Goal: Task Accomplishment & Management: Manage account settings

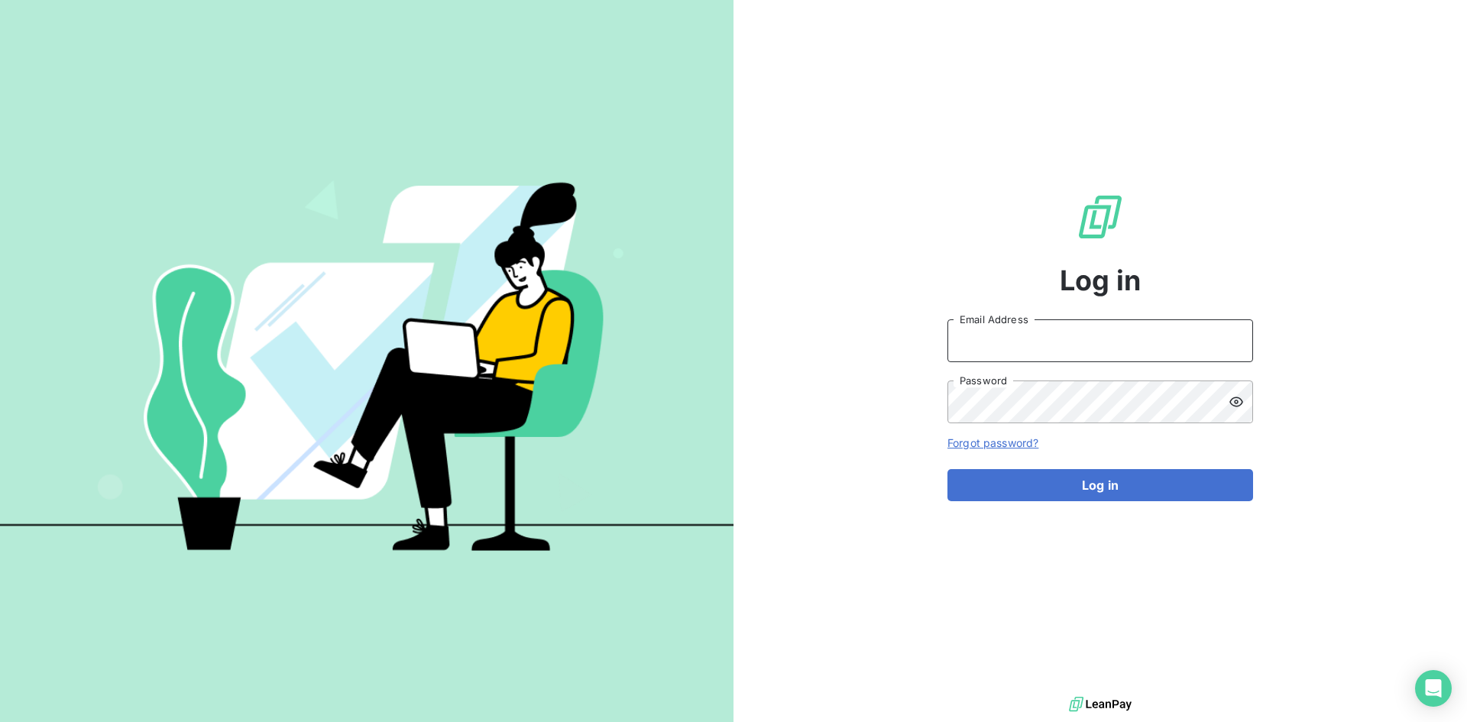
click at [1092, 351] on input "Email Address" at bounding box center [1101, 340] width 306 height 43
type input "[PERSON_NAME][EMAIL_ADDRESS][PERSON_NAME][DOMAIN_NAME]"
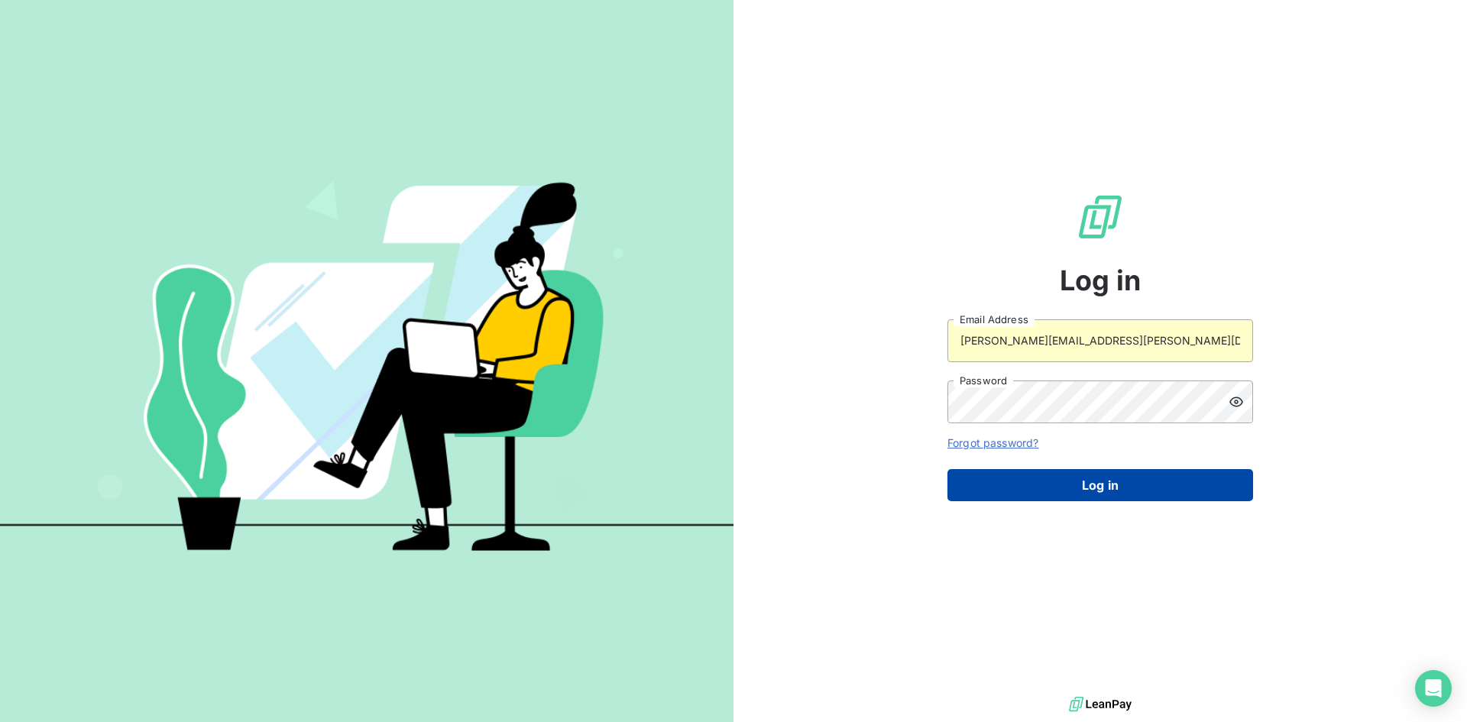
click at [1111, 485] on button "Log in" at bounding box center [1101, 485] width 306 height 32
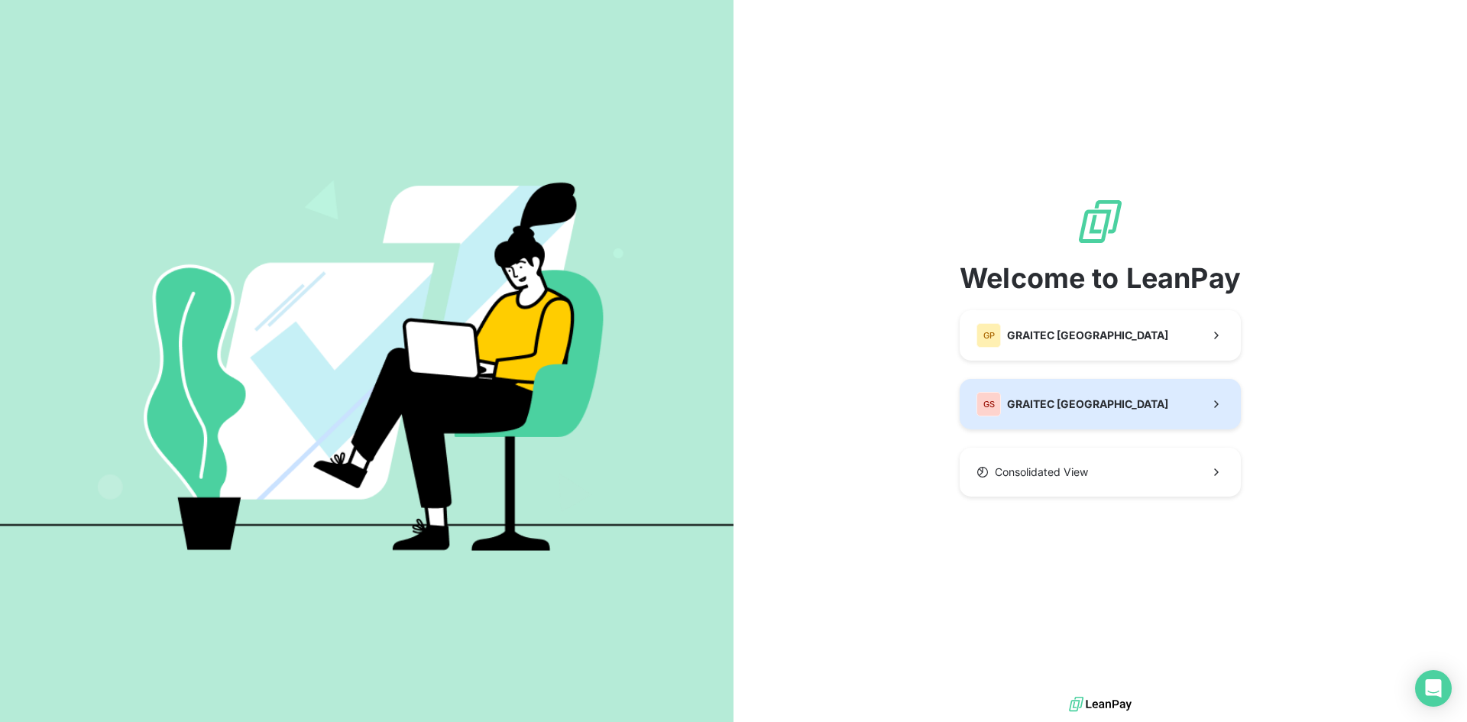
click at [1078, 412] on div "GS GRAITEC [GEOGRAPHIC_DATA]" at bounding box center [1073, 404] width 192 height 24
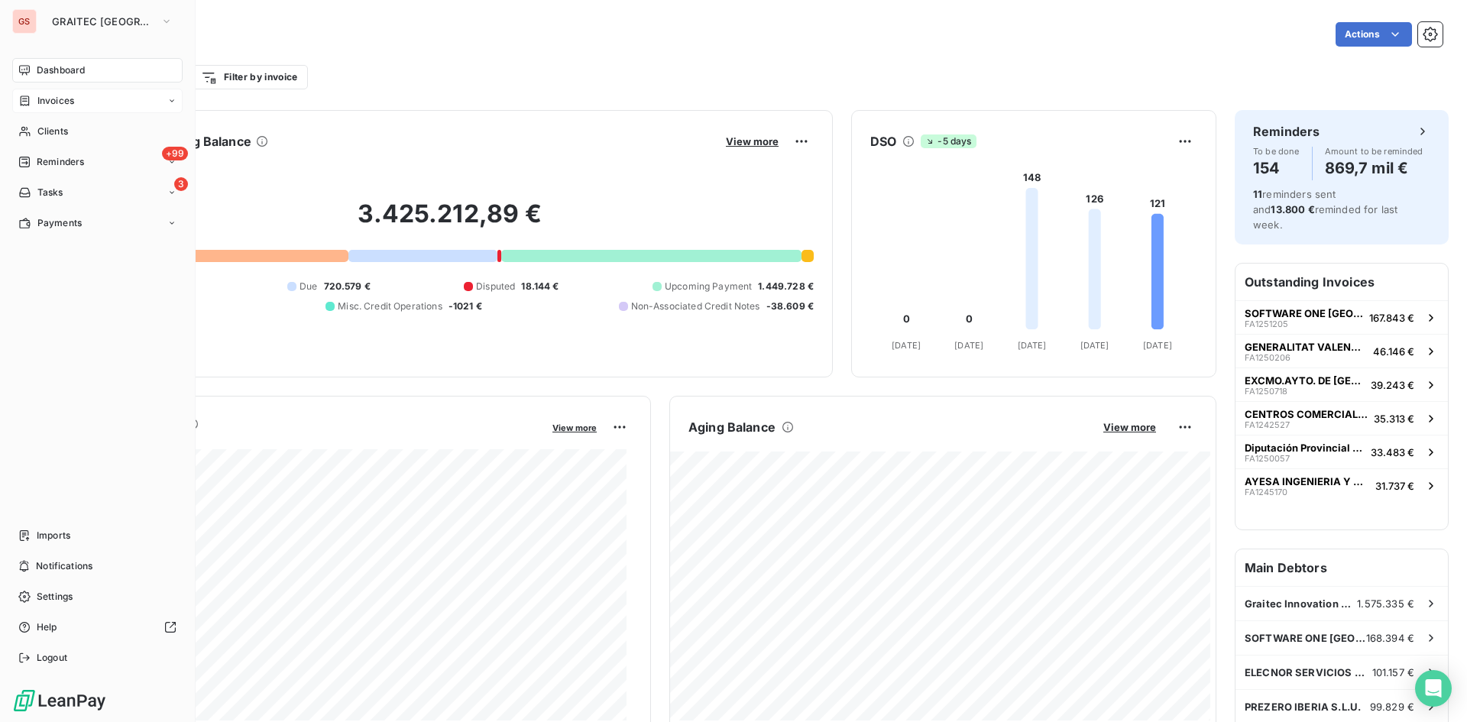
click at [86, 102] on div "Invoices" at bounding box center [97, 101] width 170 height 24
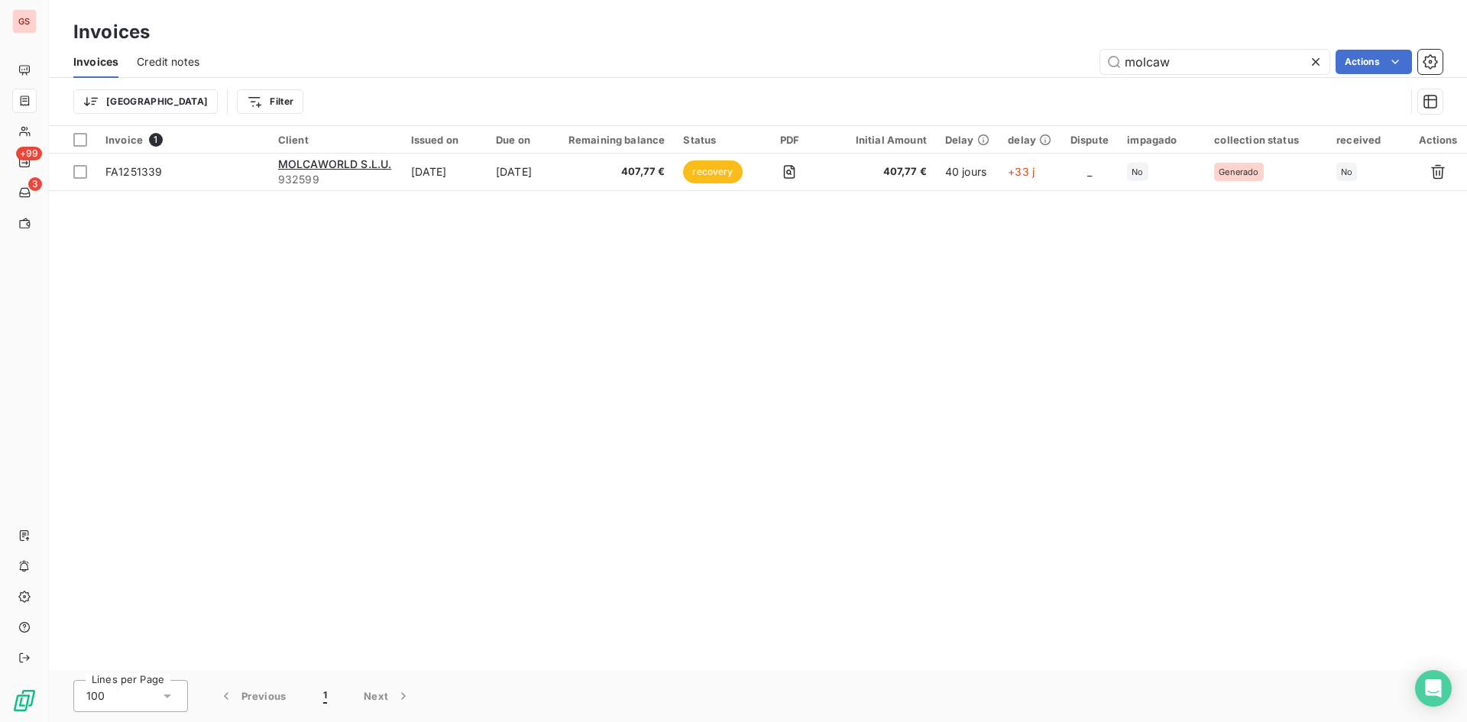
drag, startPoint x: 1239, startPoint y: 73, endPoint x: 1003, endPoint y: 24, distance: 241.3
click at [1006, 25] on div "Invoices Invoices Credit notes molcaw Actions [GEOGRAPHIC_DATA] Filter" at bounding box center [758, 63] width 1419 height 126
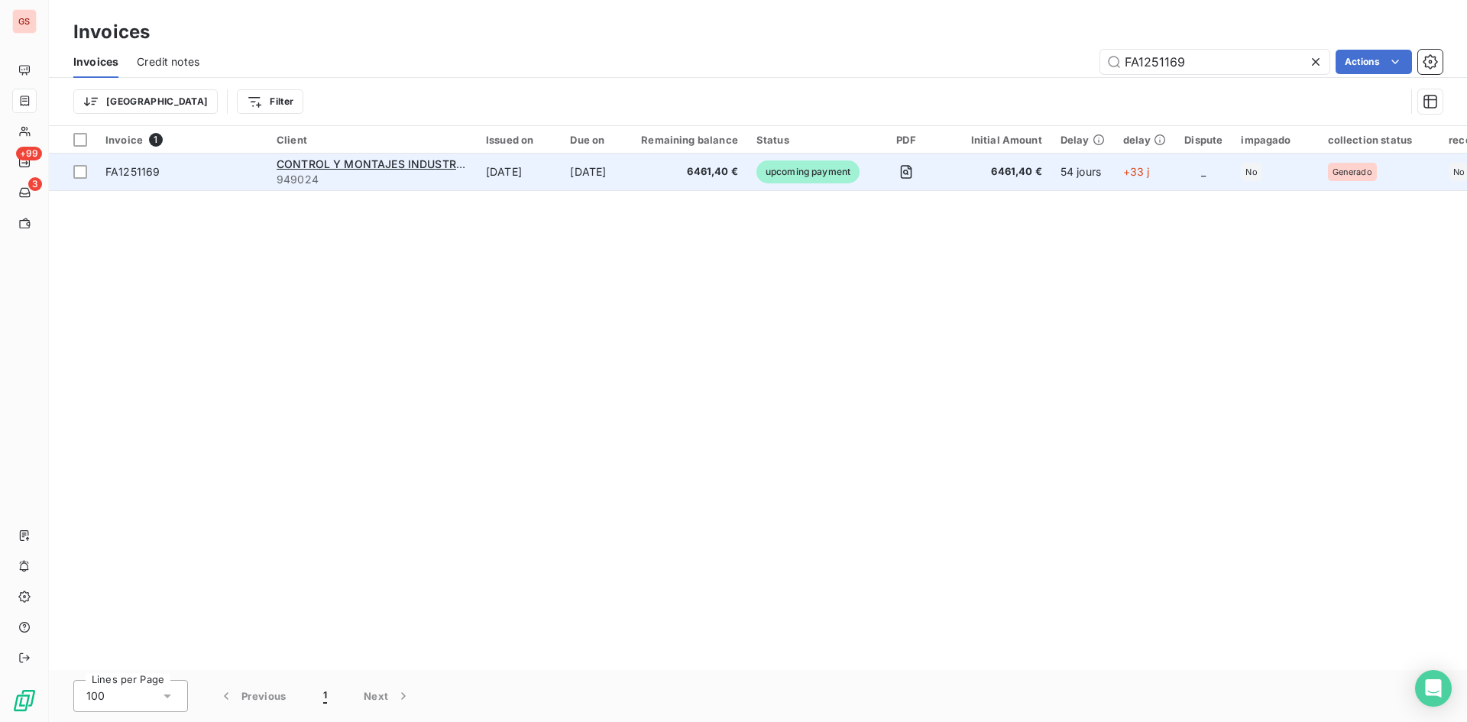
type input "FA1251169"
click at [597, 181] on td "[DATE]" at bounding box center [596, 172] width 71 height 37
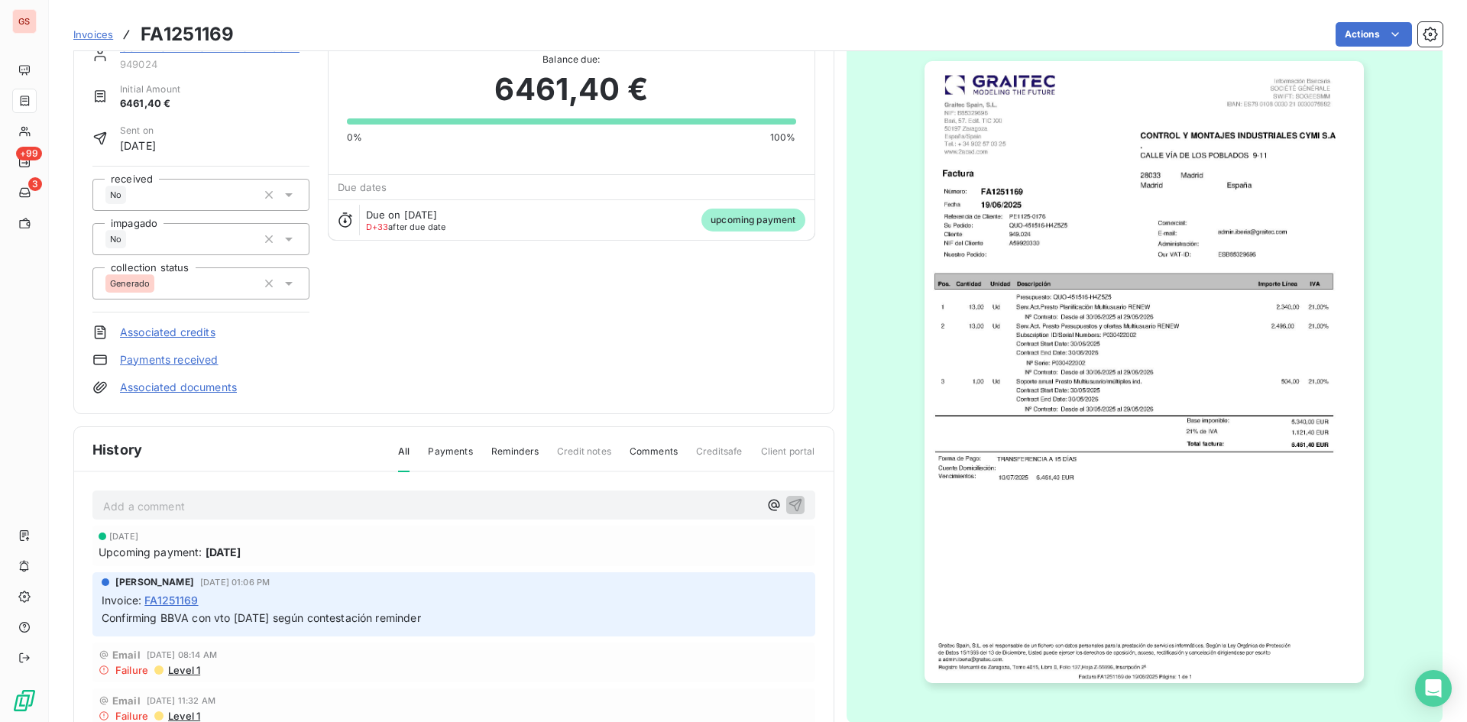
scroll to position [77, 0]
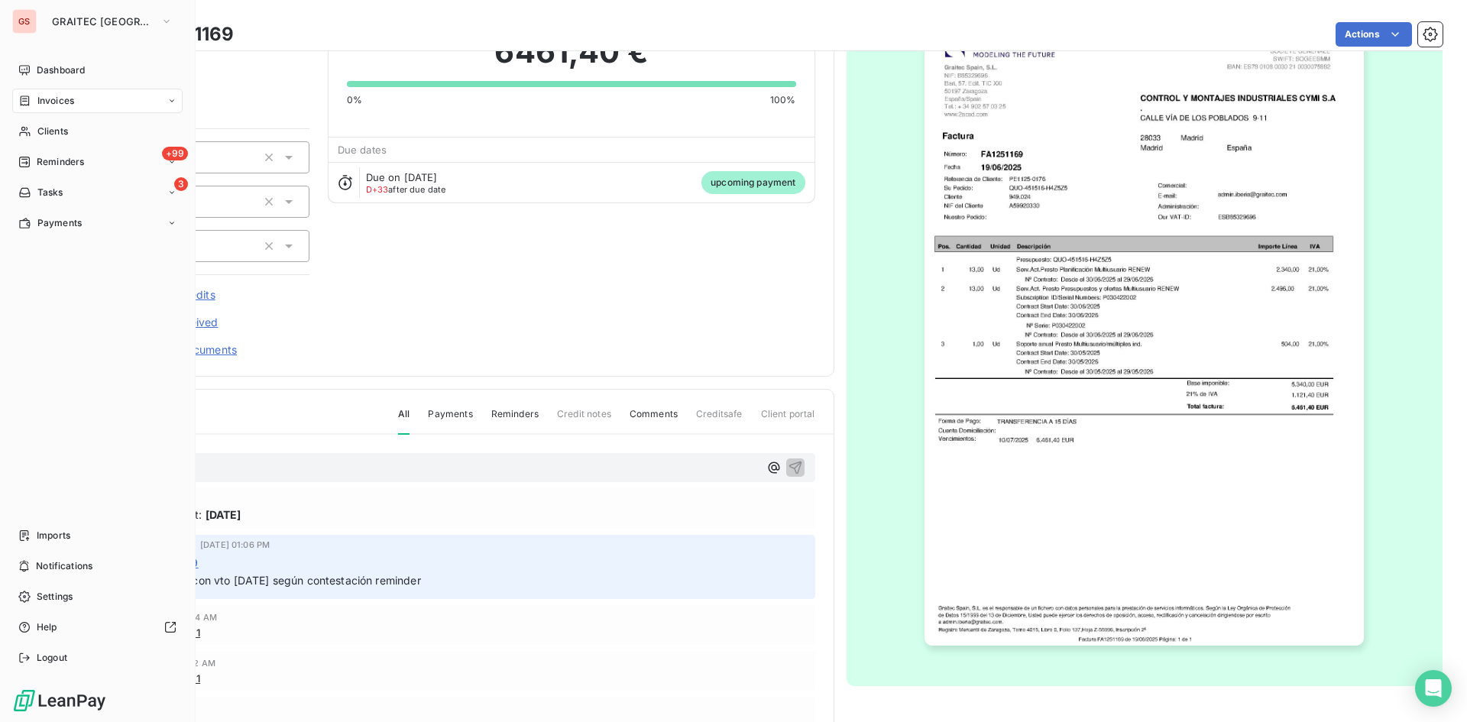
click at [34, 106] on div "Invoices" at bounding box center [46, 101] width 56 height 14
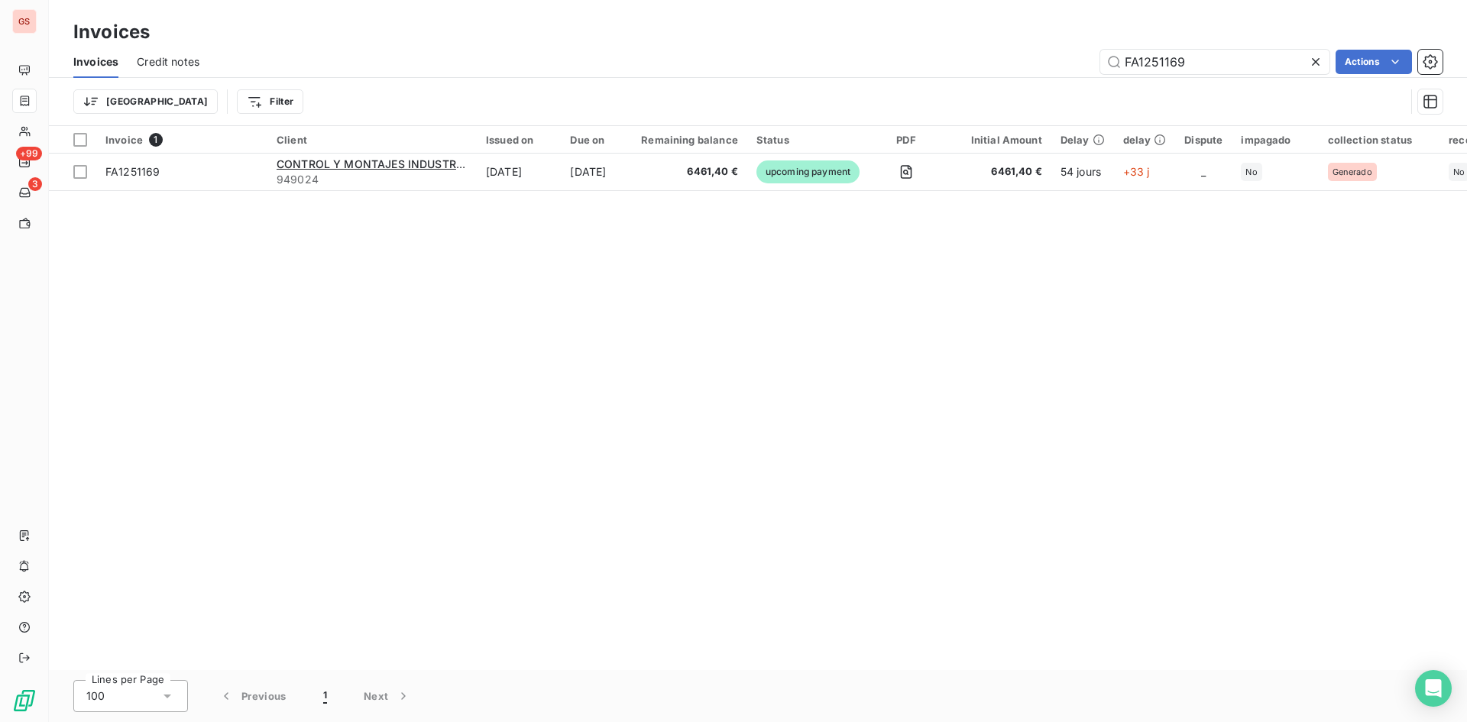
drag, startPoint x: 1197, startPoint y: 66, endPoint x: 1044, endPoint y: 47, distance: 154.0
click at [1049, 48] on div "Invoices Credit notes FA1251169 Actions" at bounding box center [758, 62] width 1419 height 32
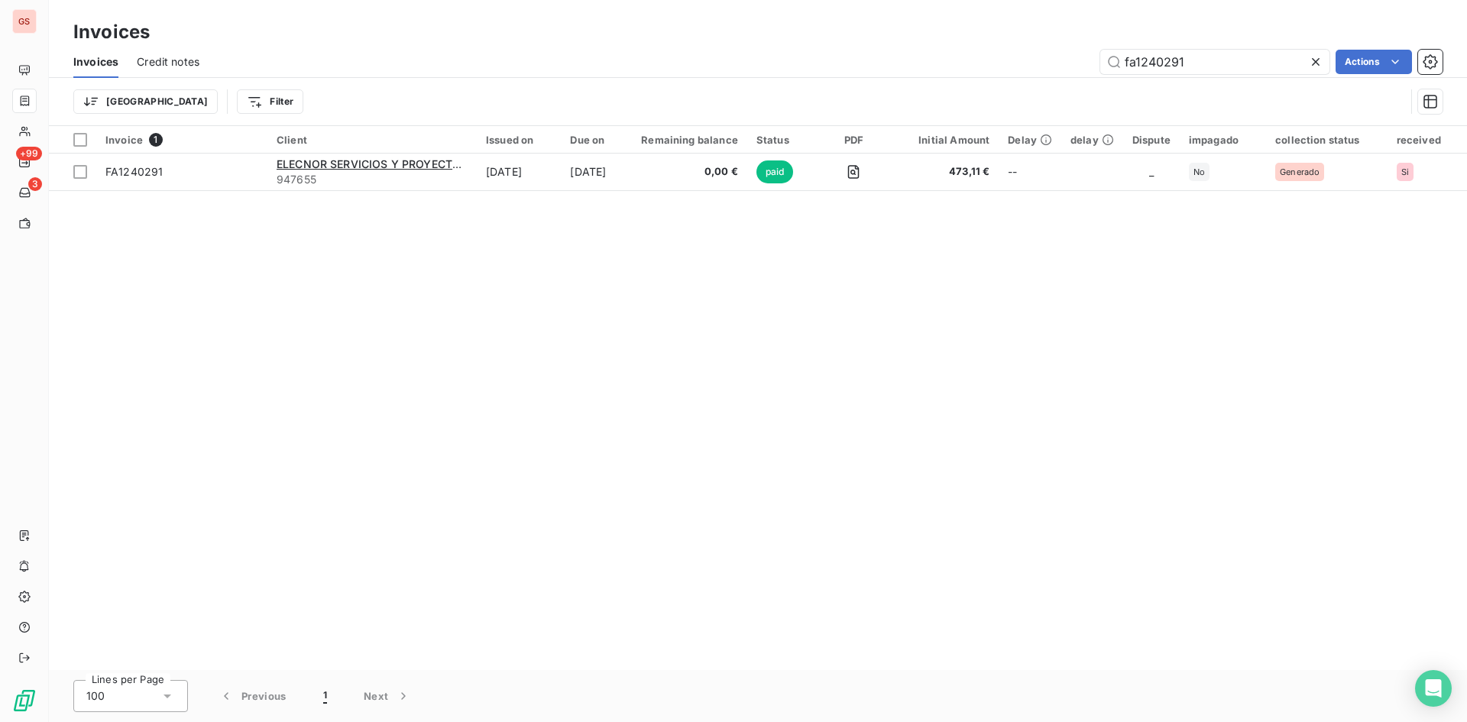
drag, startPoint x: 1210, startPoint y: 56, endPoint x: 1083, endPoint y: 56, distance: 126.9
click at [1083, 56] on div "fa1240291 Actions" at bounding box center [830, 62] width 1225 height 24
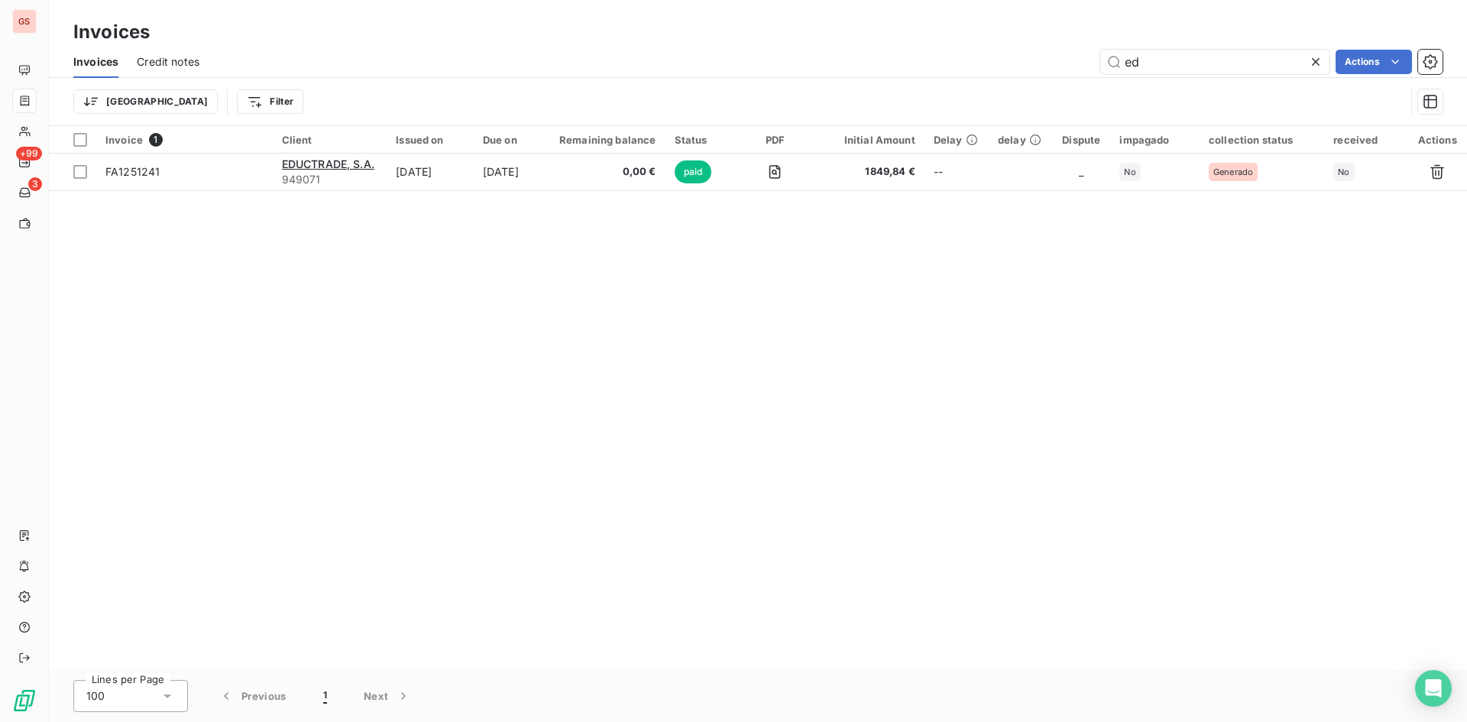
type input "e"
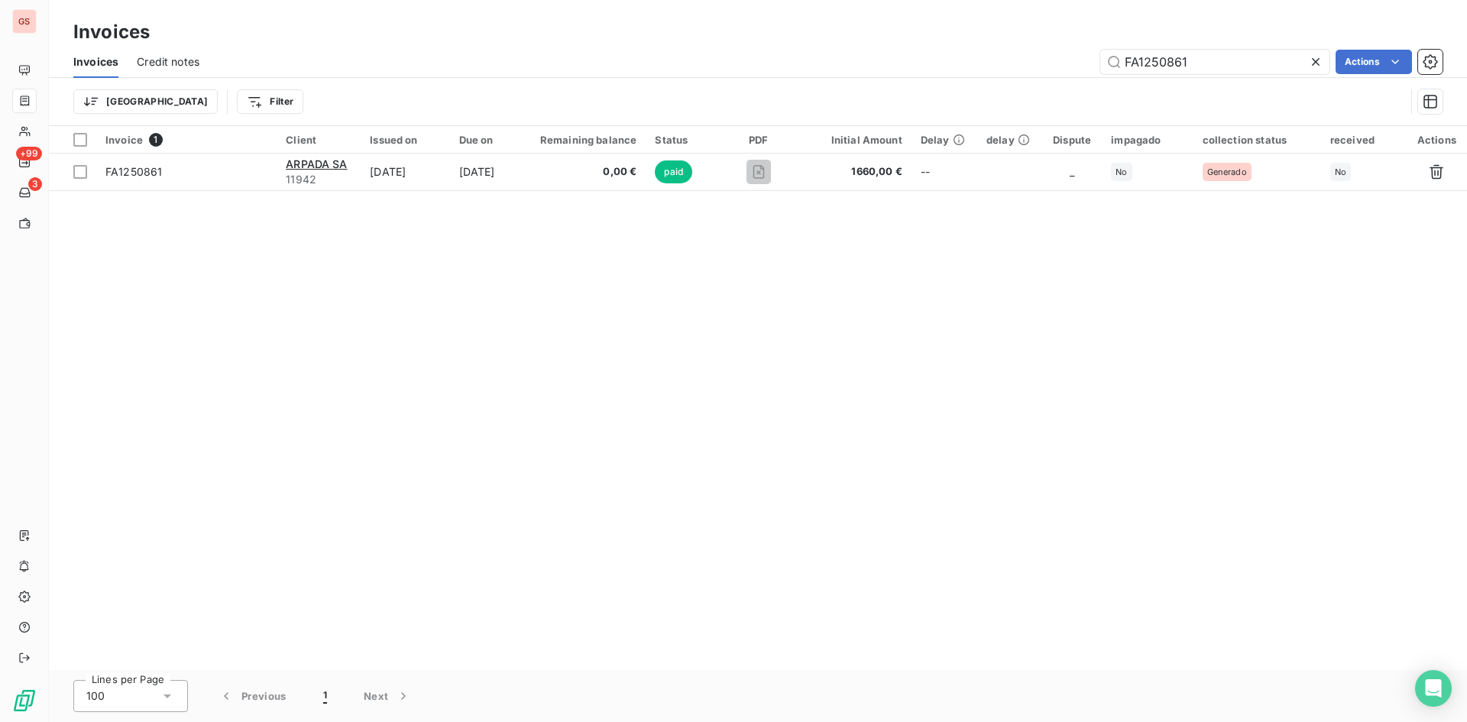
drag, startPoint x: 1225, startPoint y: 60, endPoint x: 762, endPoint y: -15, distance: 469.3
click at [762, 0] on html "GS +99 3 Invoices Invoices Credit notes FA1250861 Actions Trier Filter Invoice …" at bounding box center [733, 361] width 1467 height 722
drag, startPoint x: 1197, startPoint y: 52, endPoint x: 994, endPoint y: 70, distance: 203.4
click at [996, 70] on div "EMBALEX Actions" at bounding box center [830, 62] width 1225 height 24
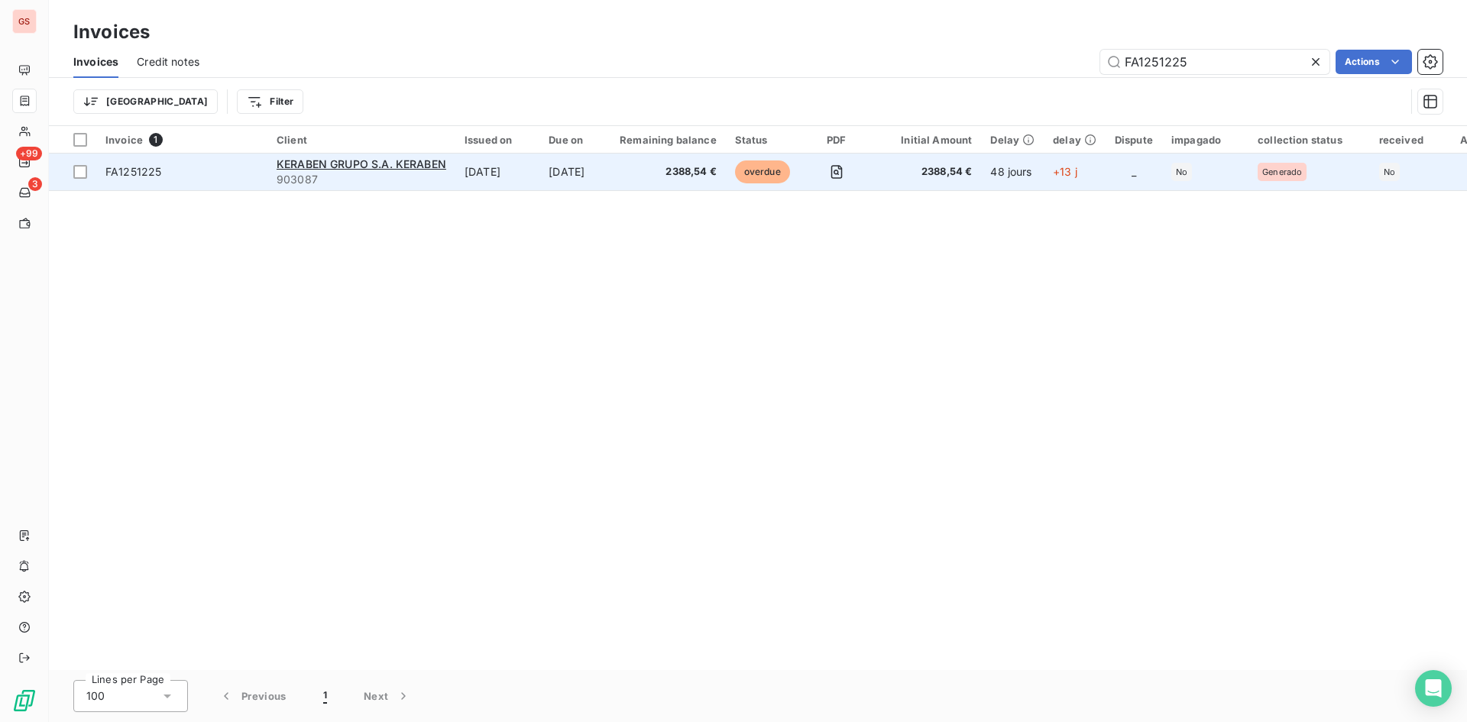
type input "FA1251225"
click at [592, 164] on td "[DATE]" at bounding box center [575, 172] width 71 height 37
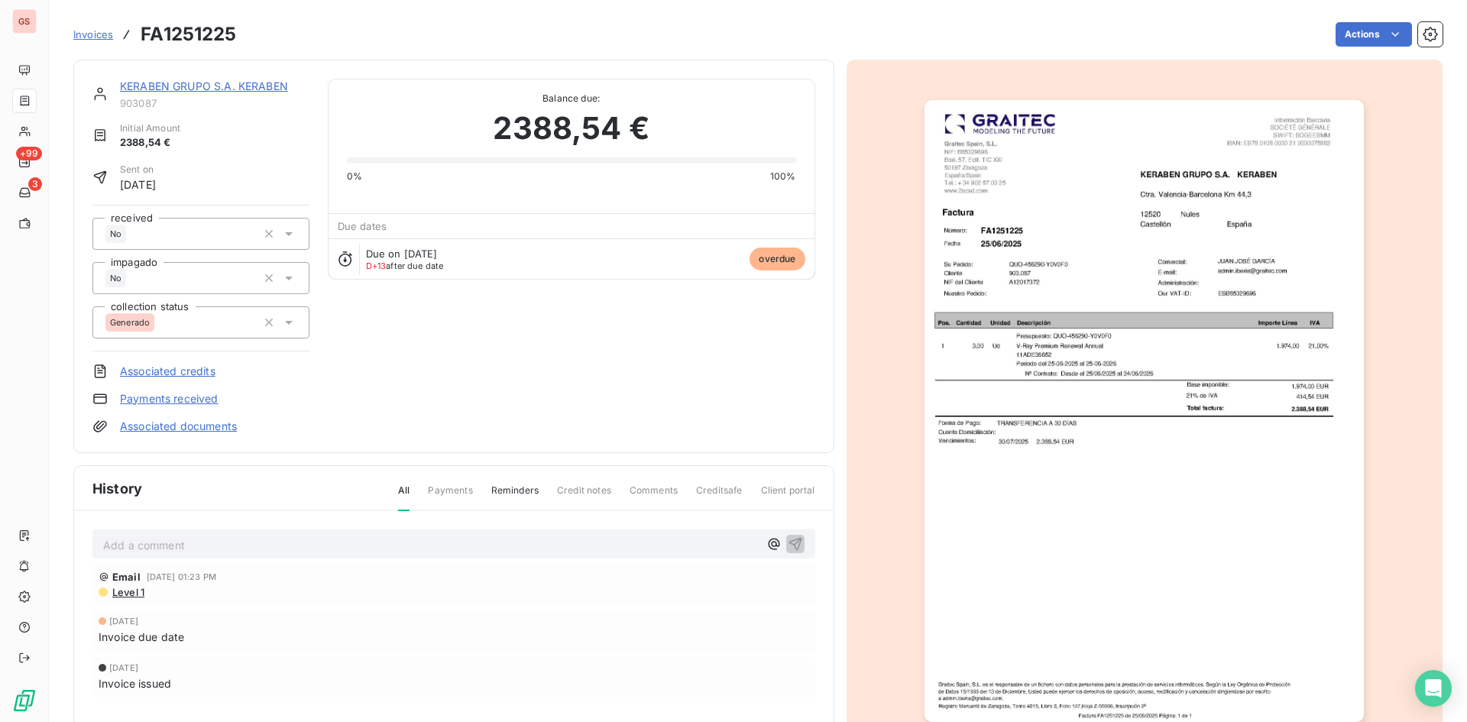
click at [1342, 52] on div "KERABEN GRUPO S.A. KERABEN 903087 Initial Amount 2388,54 € Sent on [DATE] recei…" at bounding box center [758, 435] width 1370 height 770
click at [1345, 47] on div "Invoices FA1251225 Actions" at bounding box center [758, 34] width 1370 height 32
click at [1374, 40] on html "GS +99 3 Invoices FA1251225 Actions KERABEN GRUPO S.A. KERABEN 903087 Initial A…" at bounding box center [733, 361] width 1467 height 722
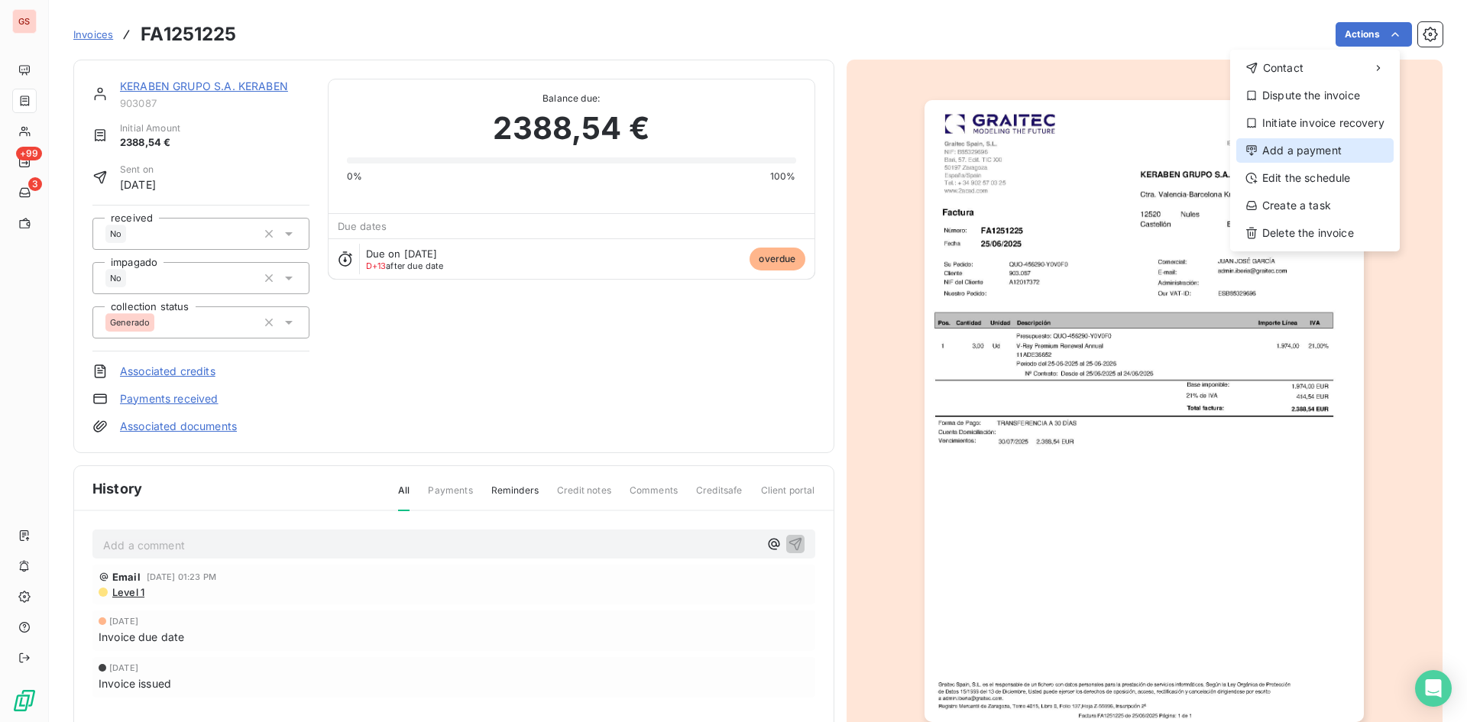
click at [1337, 151] on div "Add a payment" at bounding box center [1315, 150] width 157 height 24
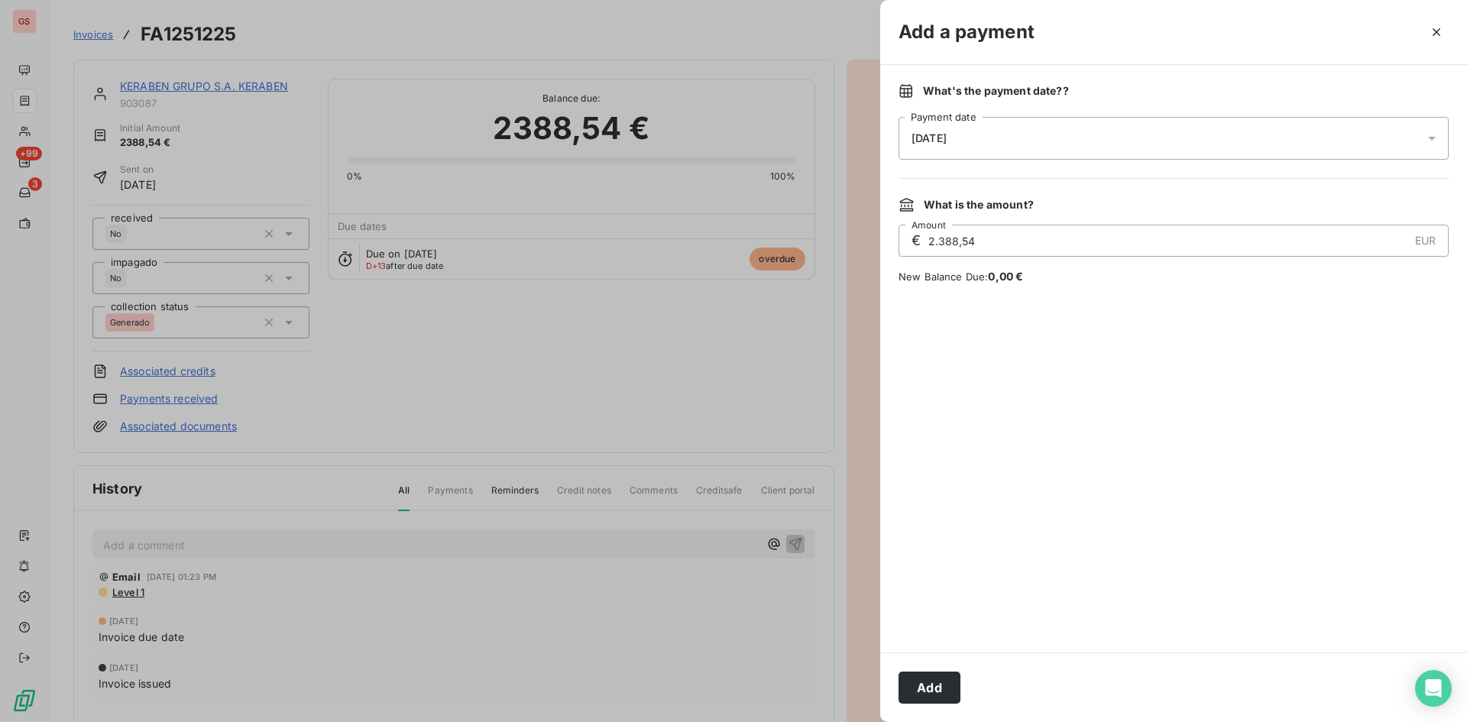
click at [1072, 144] on div "[DATE]" at bounding box center [1174, 138] width 550 height 43
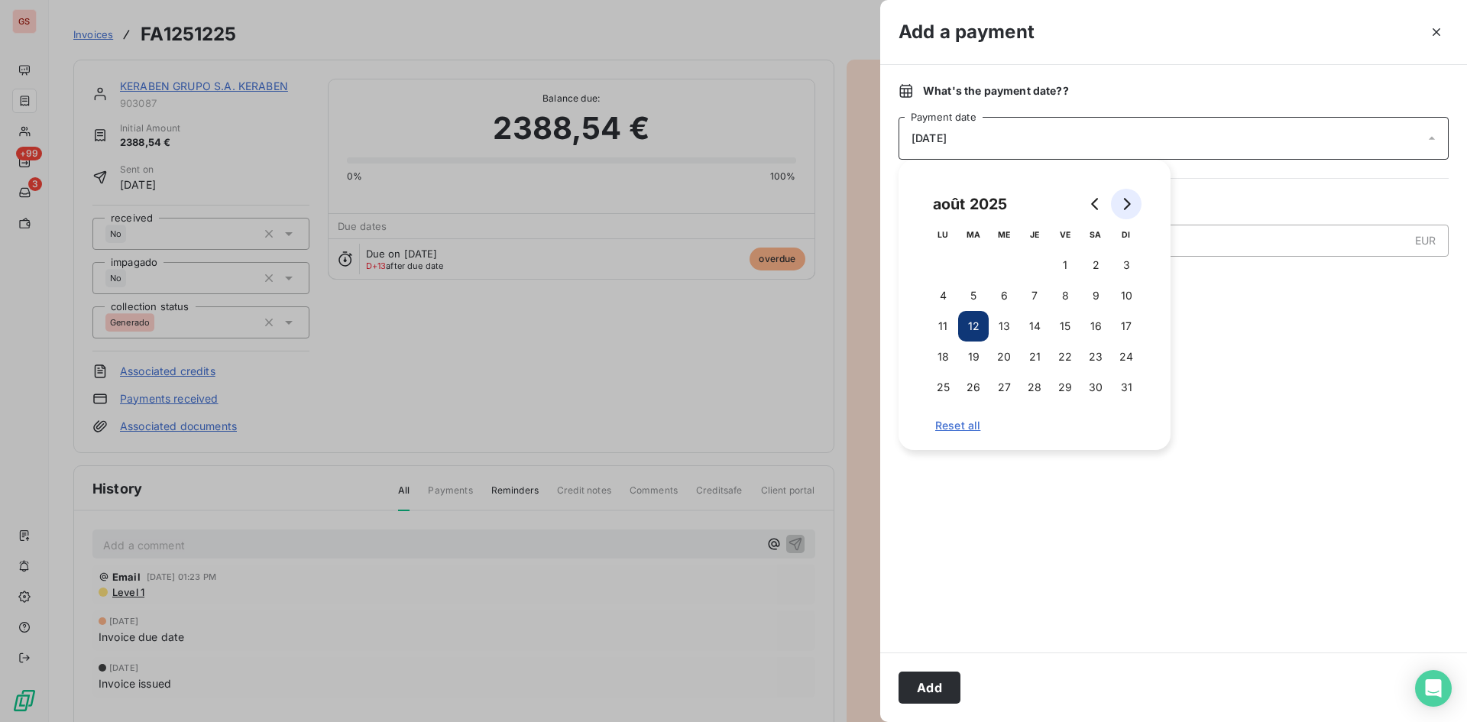
click at [1129, 208] on icon "Go to next month" at bounding box center [1126, 204] width 12 height 12
click at [1092, 209] on icon "Go to previous month" at bounding box center [1096, 204] width 12 height 12
click at [1136, 391] on button "31" at bounding box center [1126, 387] width 31 height 31
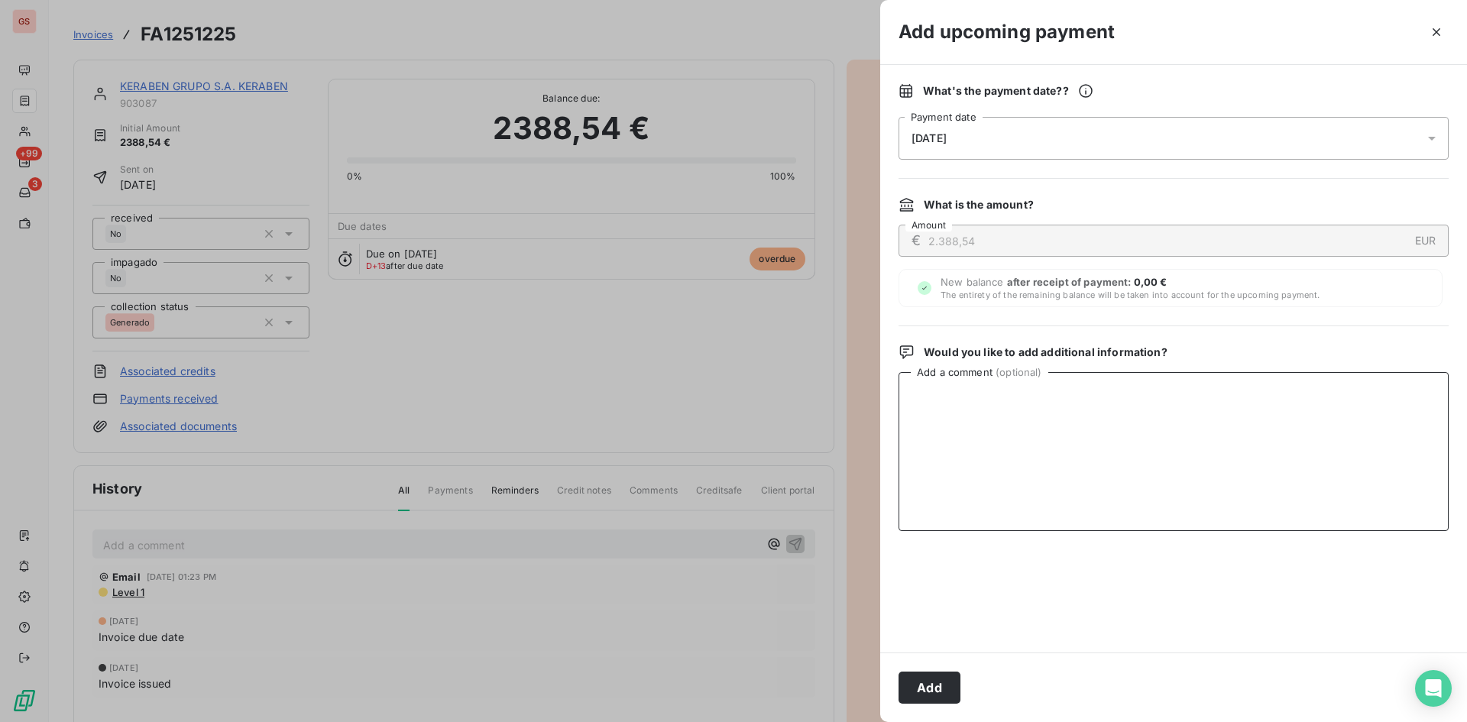
click at [1258, 476] on textarea "Add a comment ( optional )" at bounding box center [1174, 451] width 550 height 159
type textarea "r"
type textarea "Recibido cheque con vencimiento [DATE]."
click at [945, 686] on button "Add" at bounding box center [930, 688] width 62 height 32
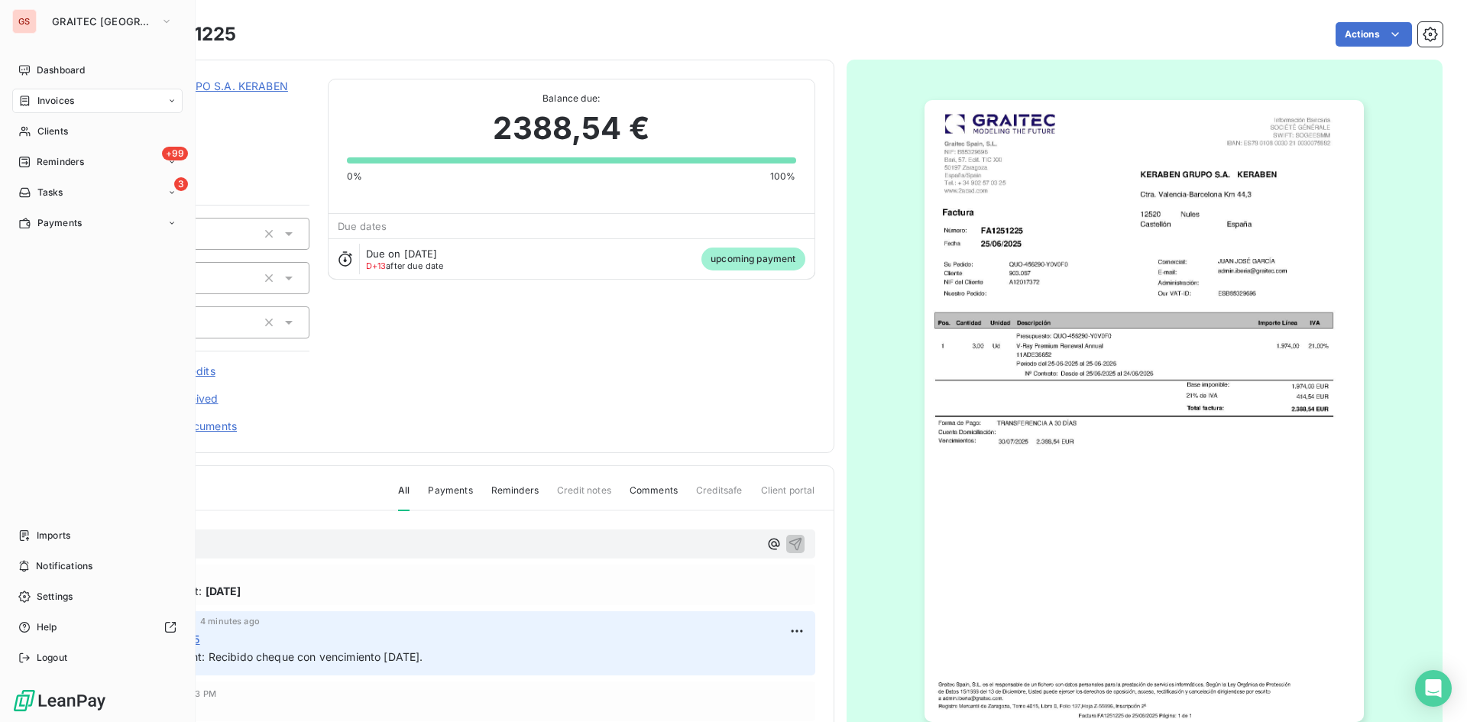
click at [31, 96] on icon at bounding box center [24, 101] width 13 height 12
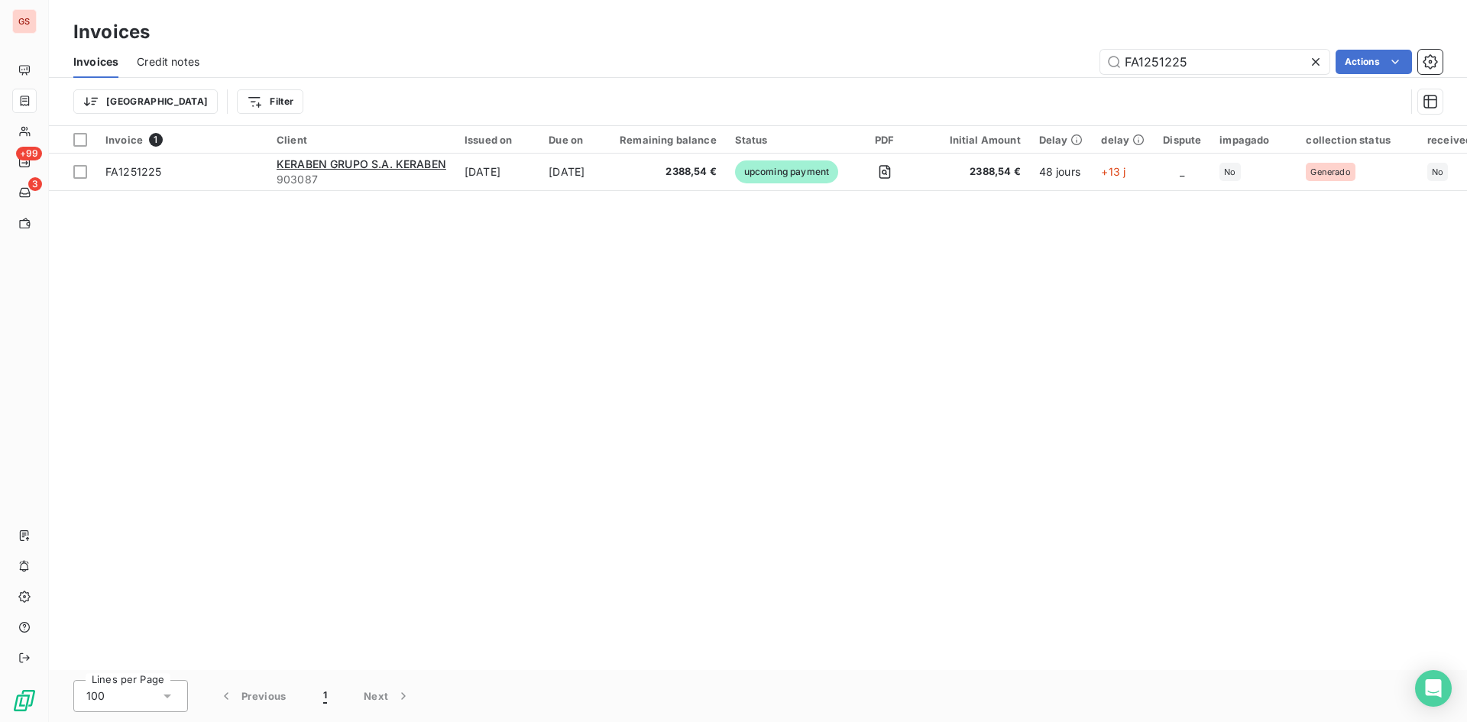
drag, startPoint x: 1209, startPoint y: 54, endPoint x: 977, endPoint y: 51, distance: 232.4
click at [1011, 53] on div "FA1251225 Actions" at bounding box center [830, 62] width 1225 height 24
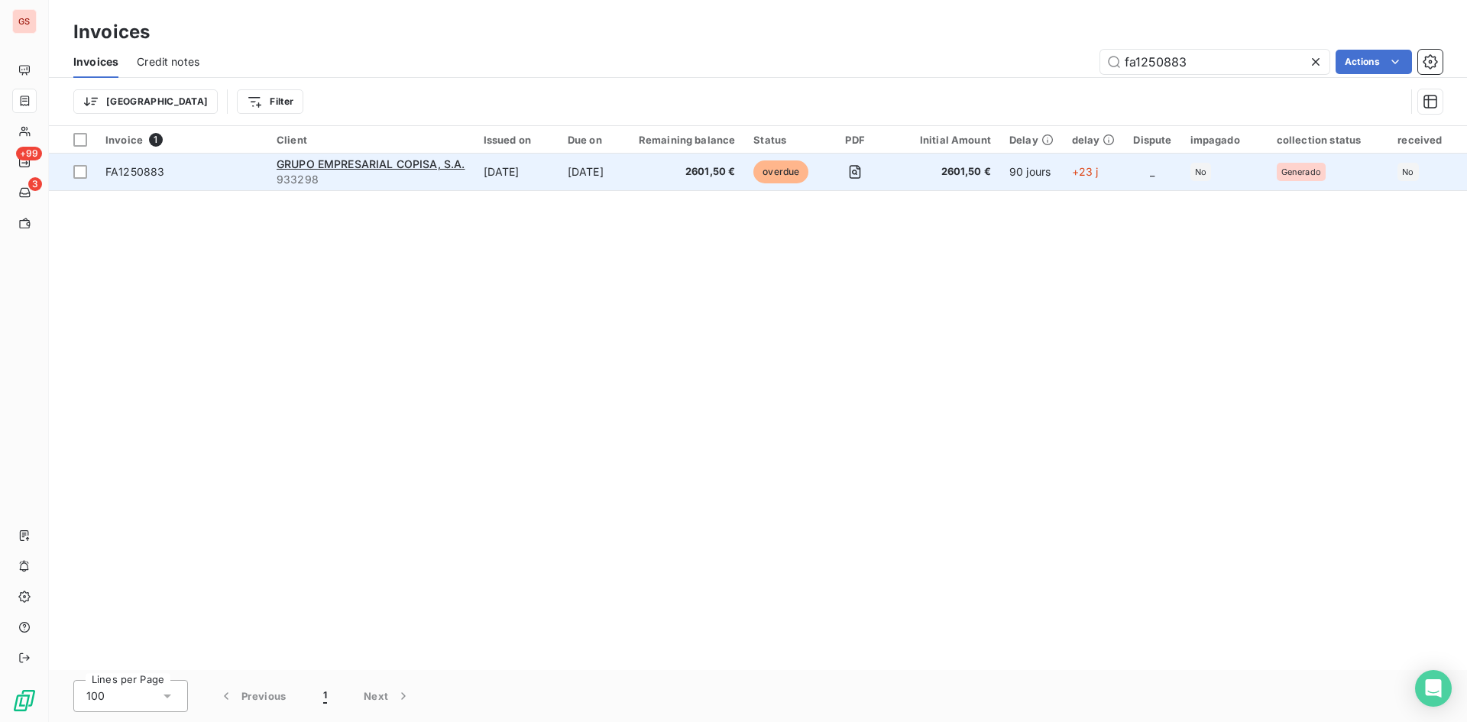
type input "fa1250883"
click at [664, 190] on td "2601,50 €" at bounding box center [687, 172] width 115 height 37
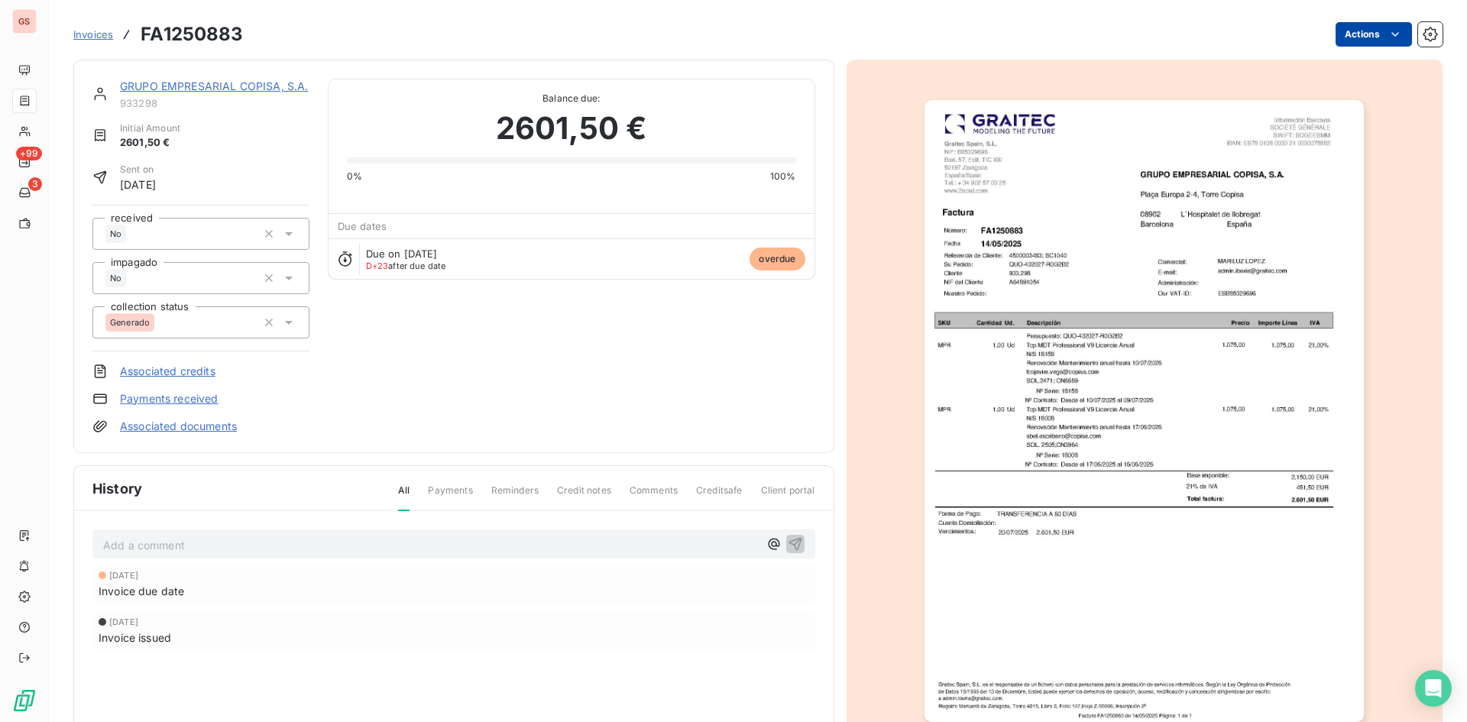
click at [1376, 35] on html "GS +99 3 Invoices FA1250883 Actions GRUPO EMPRESARIAL COPISA, S.A. 933298 Initi…" at bounding box center [733, 361] width 1467 height 722
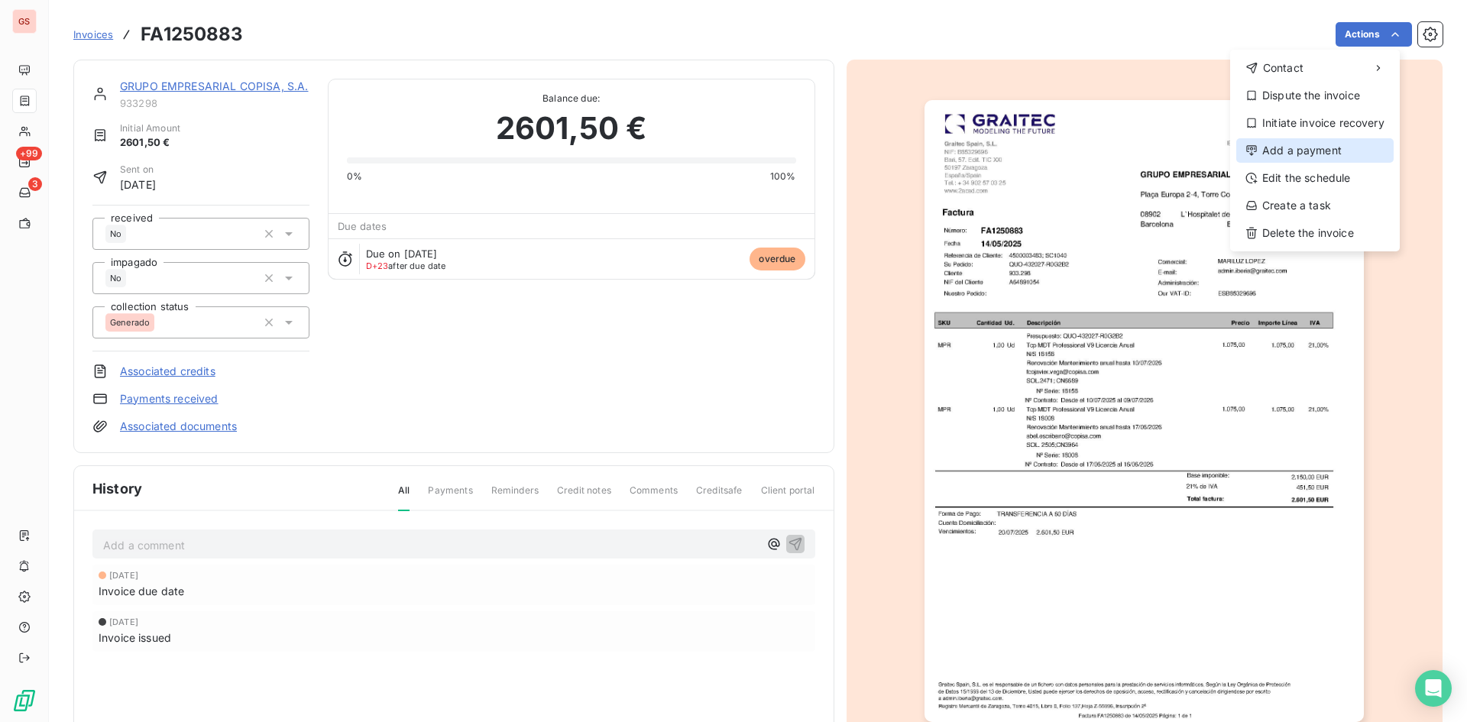
click at [1347, 144] on div "Add a payment" at bounding box center [1315, 150] width 157 height 24
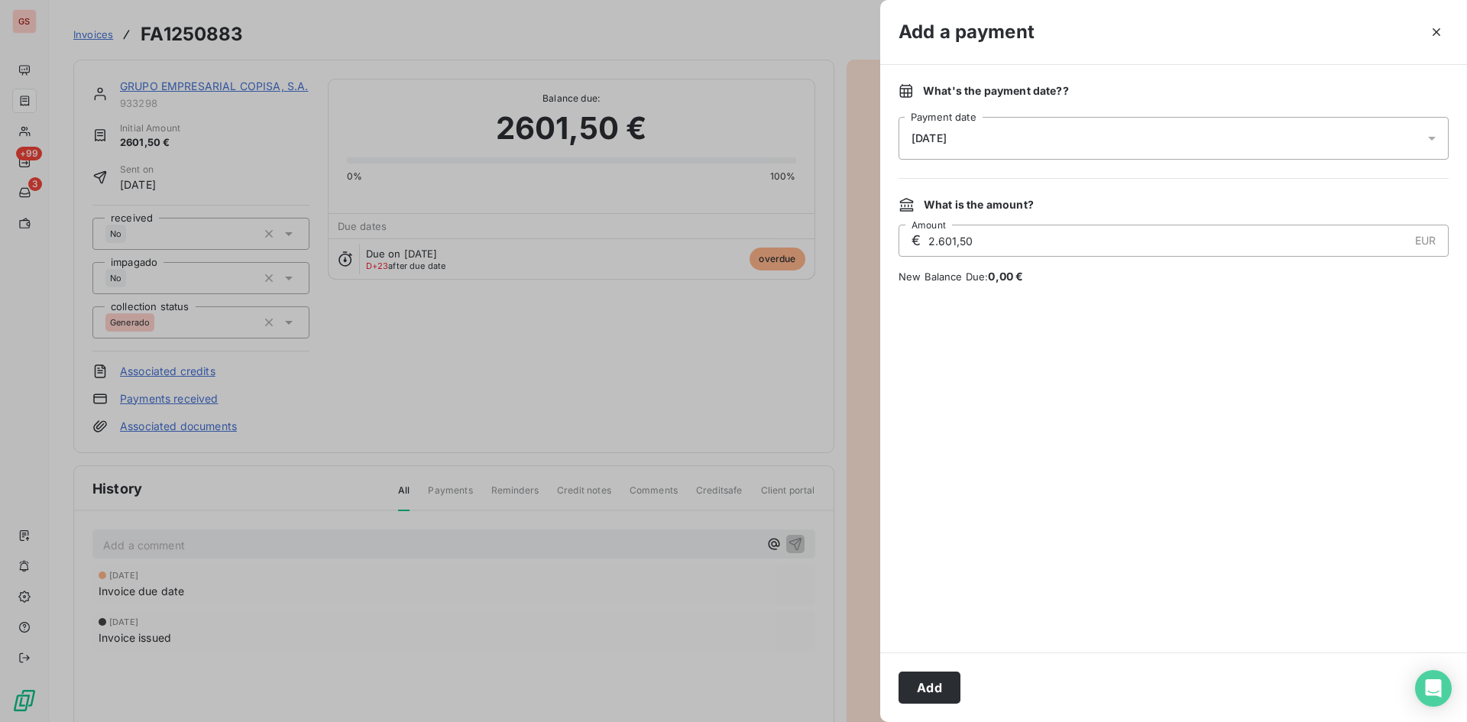
click at [1106, 135] on div "[DATE]" at bounding box center [1174, 138] width 550 height 43
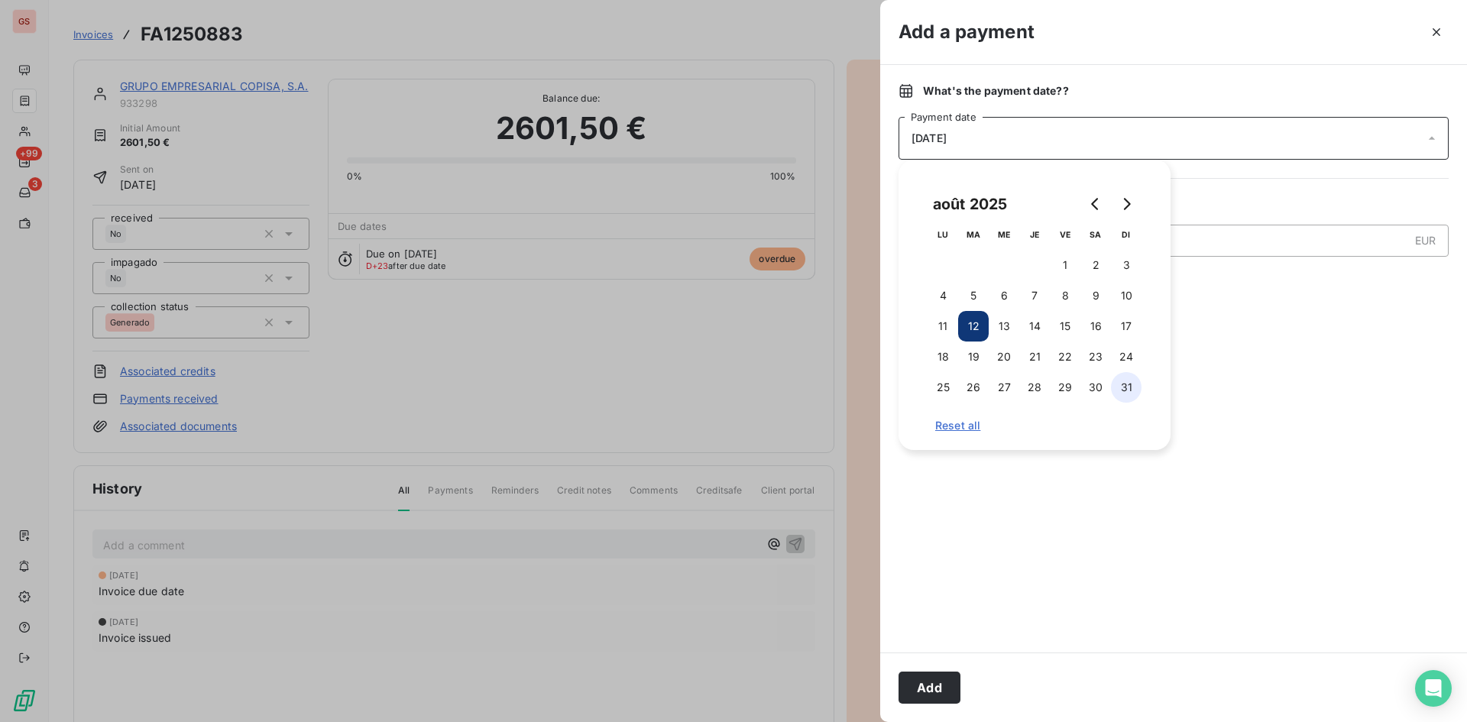
click at [1122, 394] on button "31" at bounding box center [1126, 387] width 31 height 31
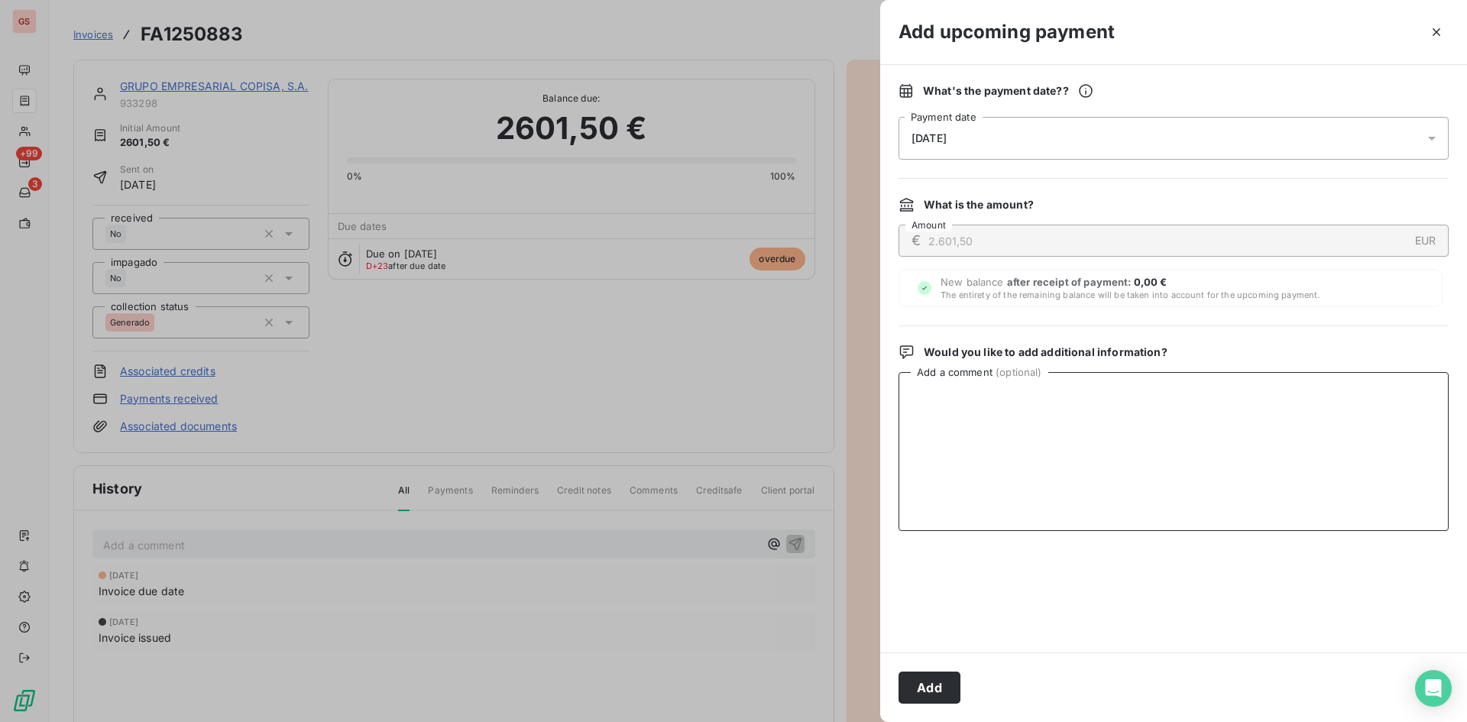
click at [1276, 418] on textarea "Add a comment ( optional )" at bounding box center [1174, 451] width 550 height 159
type textarea "Recibido cheque 6753023-5 con vto 30 de noviembre de 2025."
click at [1294, 418] on textarea "Recibido cheque 6753023-5 con vto 30 de noviembre de 2025." at bounding box center [1174, 451] width 550 height 159
drag, startPoint x: 877, startPoint y: 394, endPoint x: 828, endPoint y: 401, distance: 50.3
click at [828, 721] on div "Add upcoming payment What's the payment date? ? [DATE] Payment date What is the…" at bounding box center [733, 722] width 1467 height 0
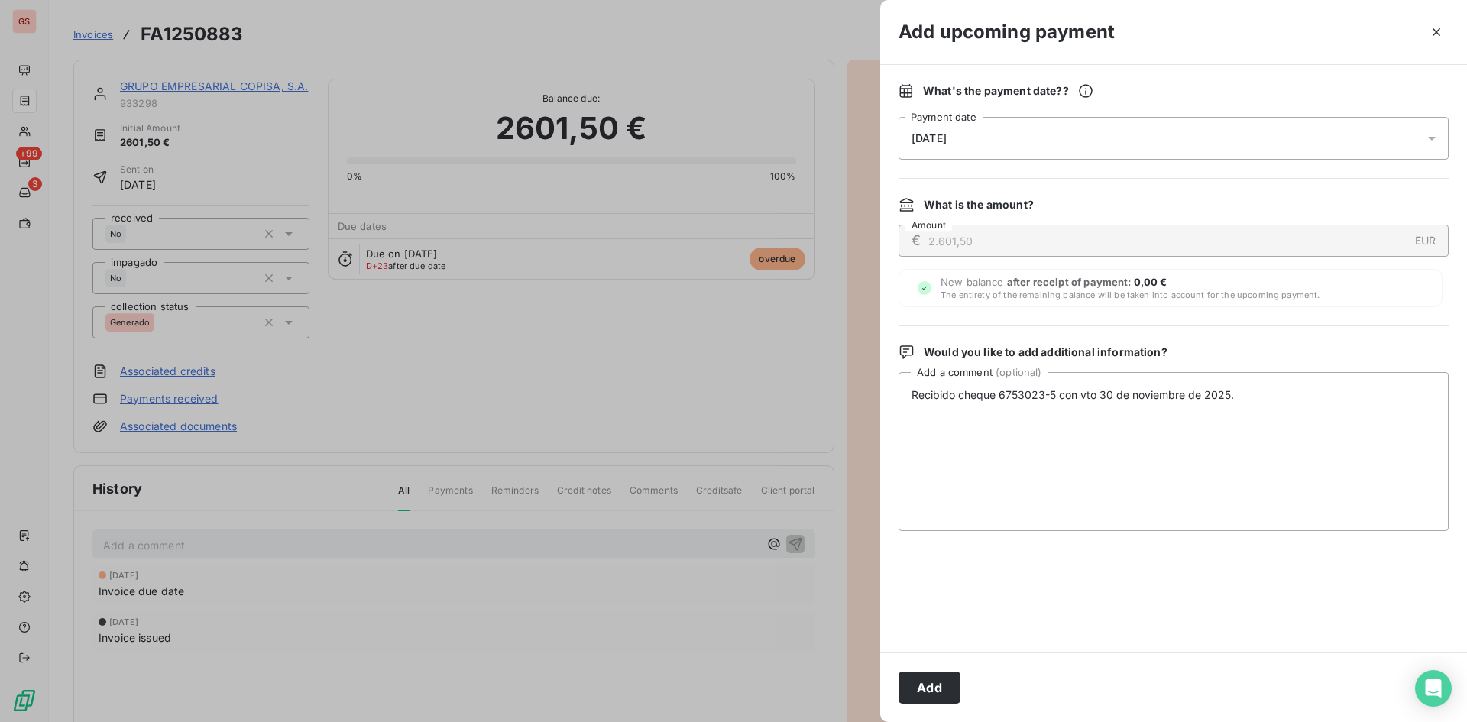
click at [913, 667] on div "Add" at bounding box center [1173, 688] width 587 height 70
click at [919, 676] on button "Add" at bounding box center [930, 688] width 62 height 32
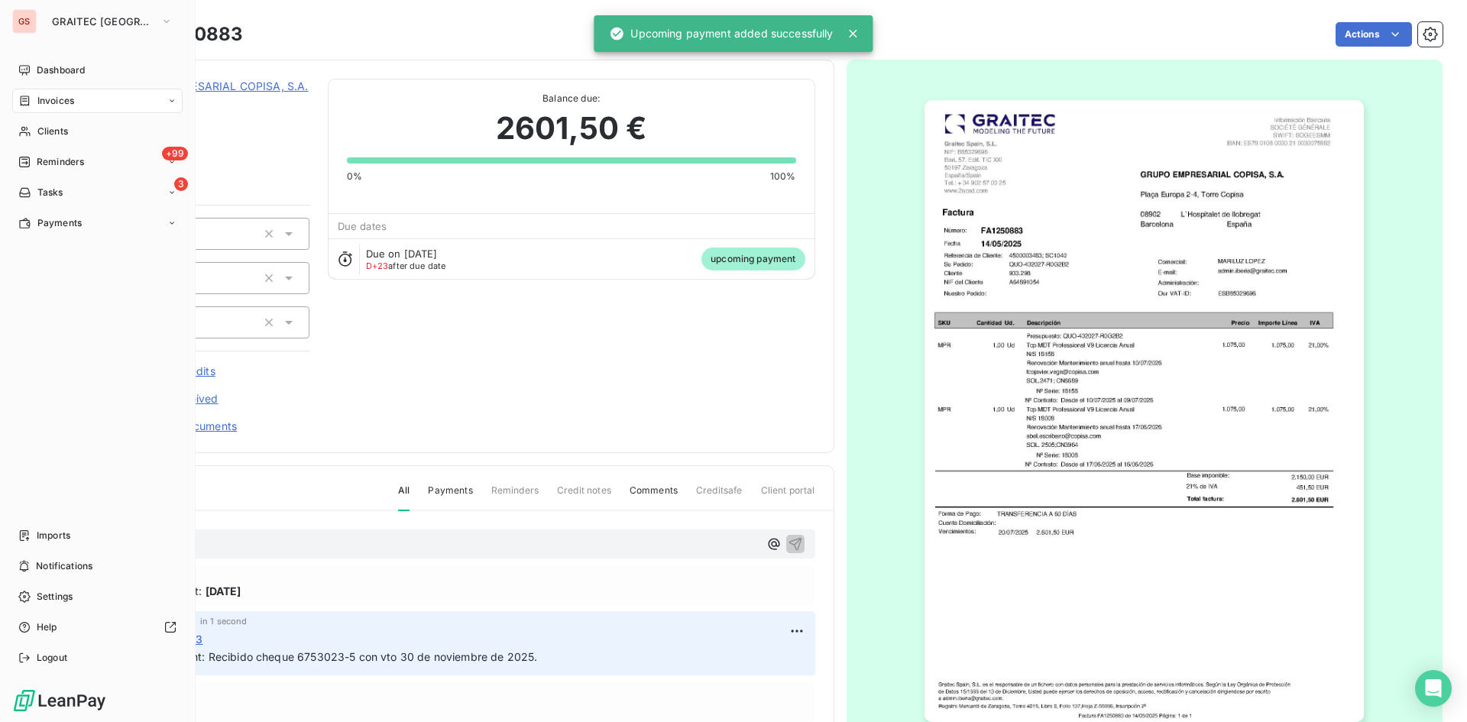
click at [39, 91] on div "Invoices" at bounding box center [97, 101] width 170 height 24
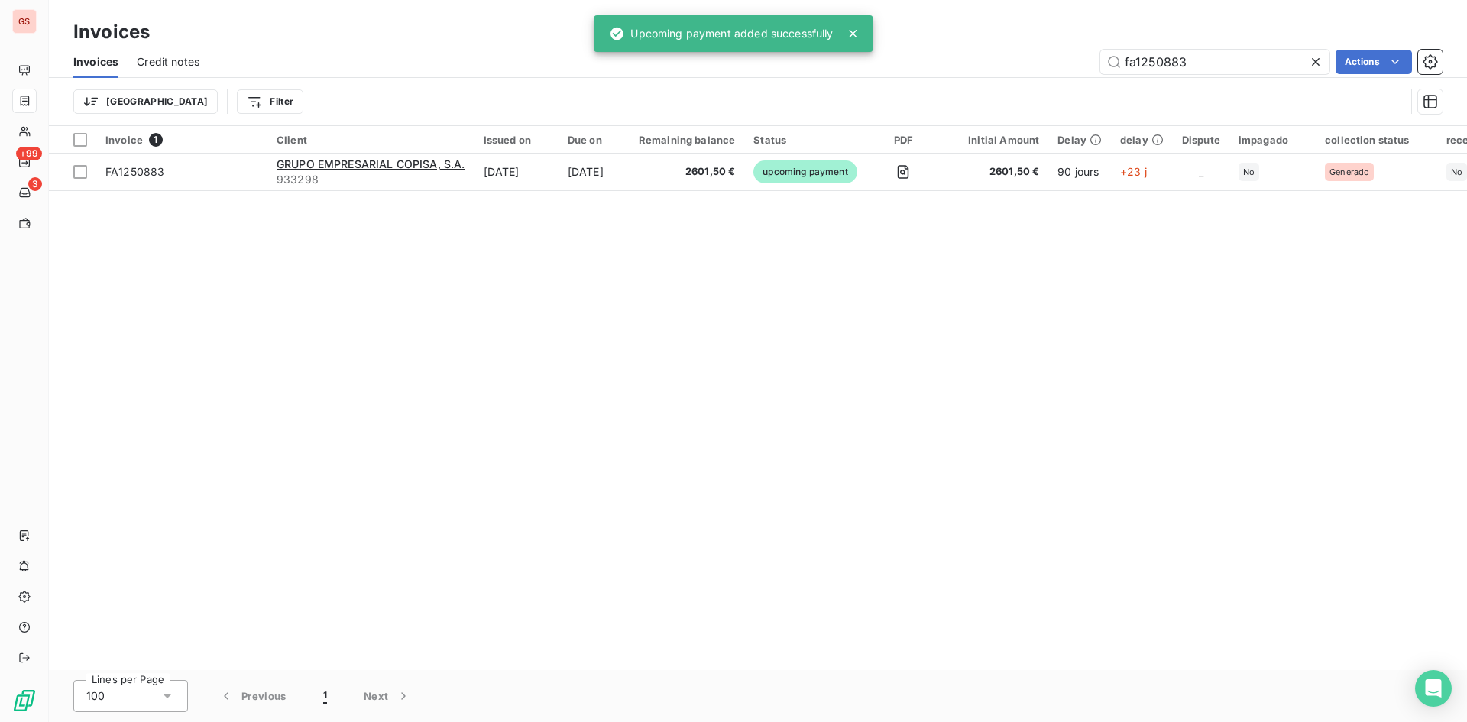
drag, startPoint x: 1185, startPoint y: 56, endPoint x: 1007, endPoint y: 54, distance: 178.9
click at [1007, 54] on div "fa1250883 Actions" at bounding box center [830, 62] width 1225 height 24
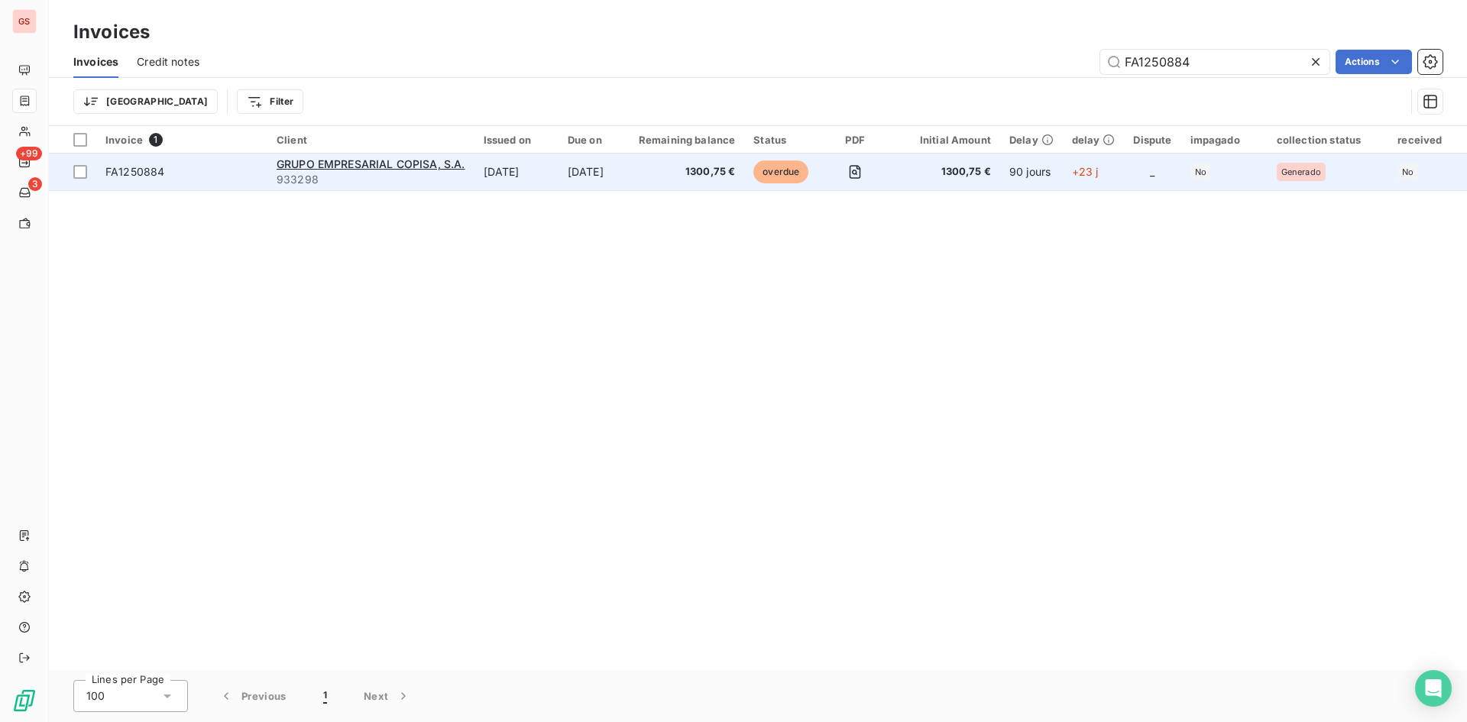
type input "FA1250884"
click at [700, 164] on td "1300,75 €" at bounding box center [687, 172] width 115 height 37
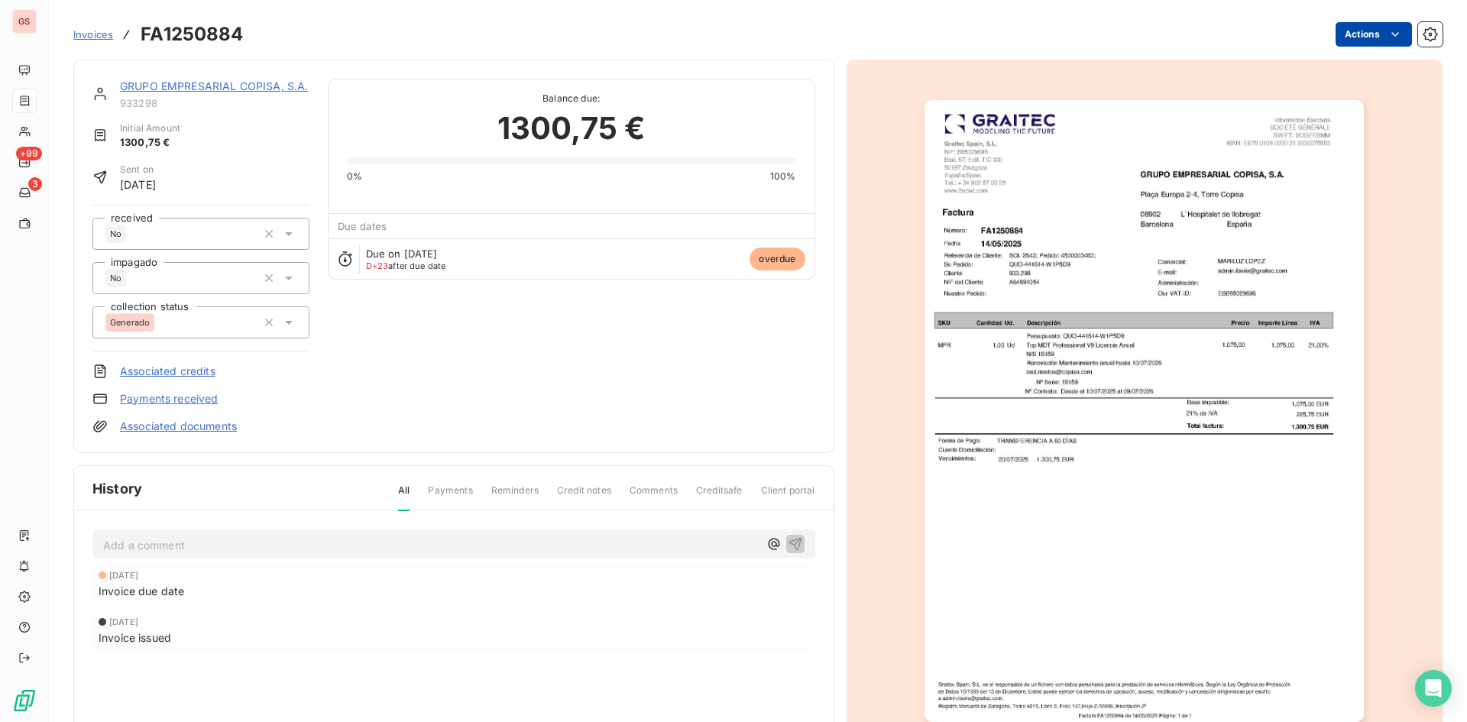
click at [1367, 30] on html "GS +99 3 Invoices FA1250884 Actions GRUPO EMPRESARIAL COPISA, S.A. 933298 Initi…" at bounding box center [733, 361] width 1467 height 722
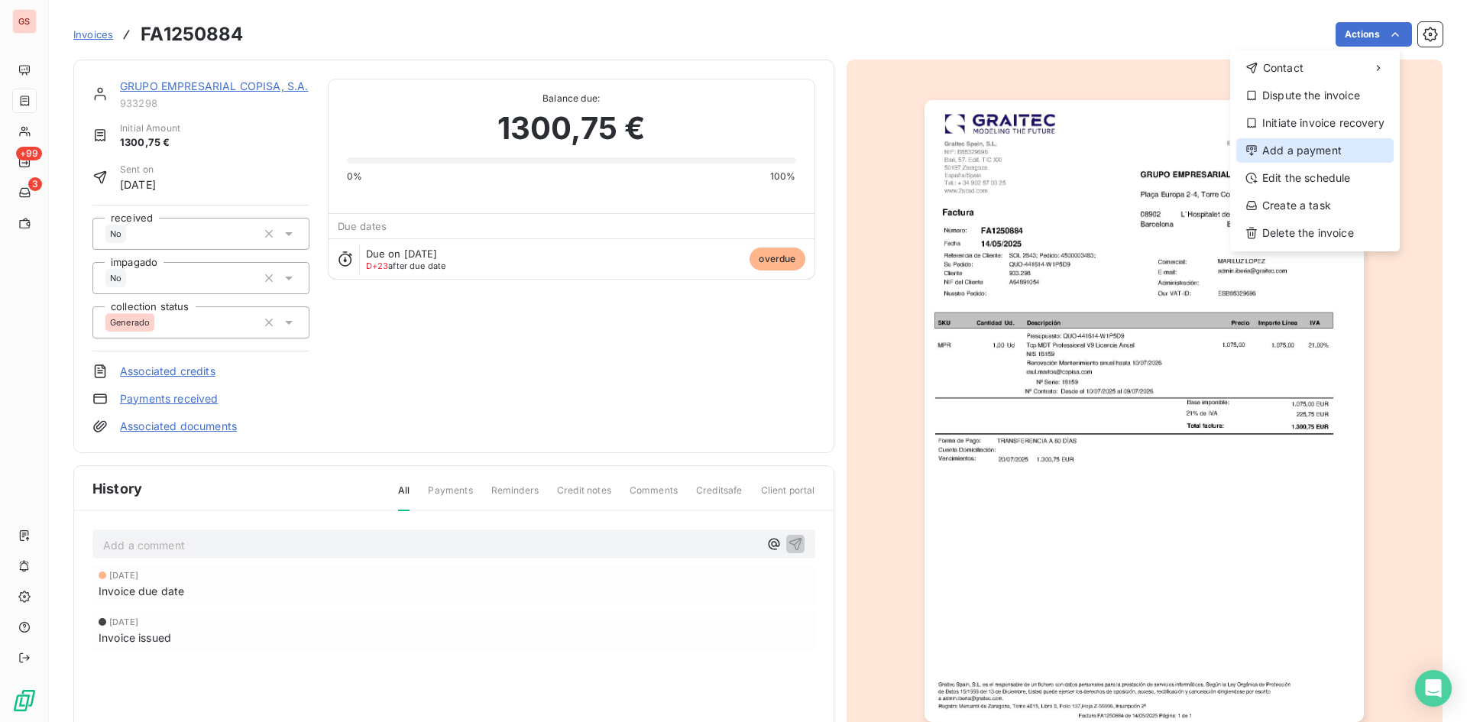
click at [1332, 160] on div "Add a payment" at bounding box center [1315, 150] width 157 height 24
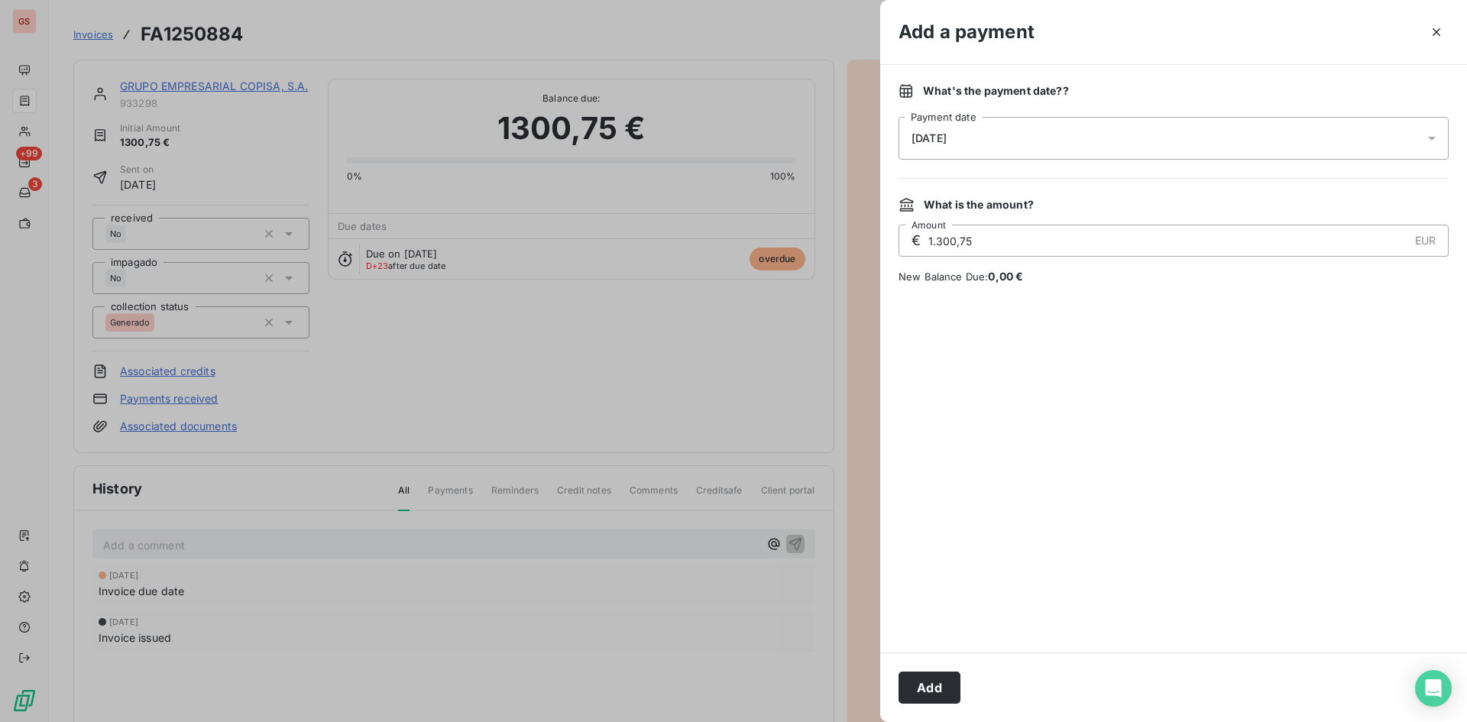
click at [1099, 135] on div "[DATE]" at bounding box center [1174, 138] width 550 height 43
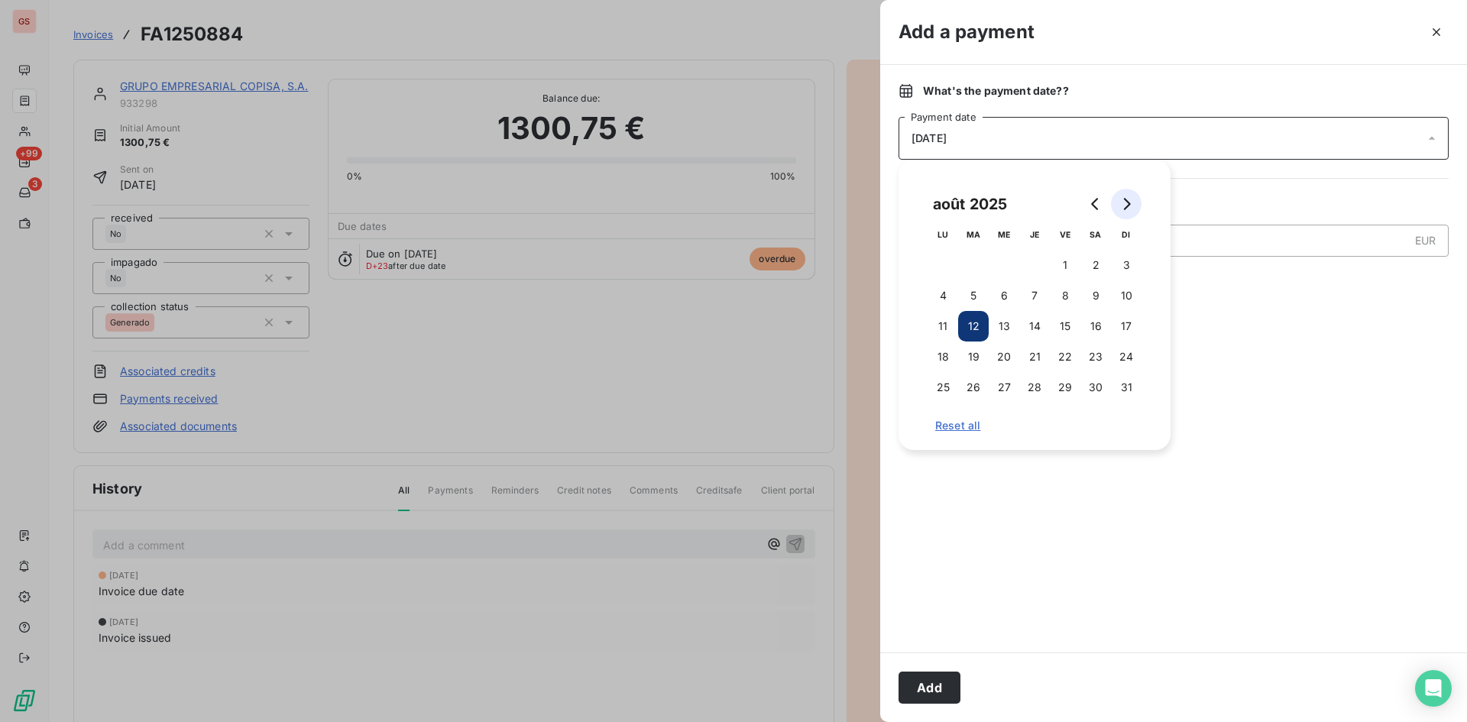
click at [1133, 196] on button "Go to next month" at bounding box center [1126, 204] width 31 height 31
click at [1136, 381] on button "30" at bounding box center [1126, 387] width 31 height 31
click at [1127, 190] on button "Go to next month" at bounding box center [1126, 204] width 31 height 31
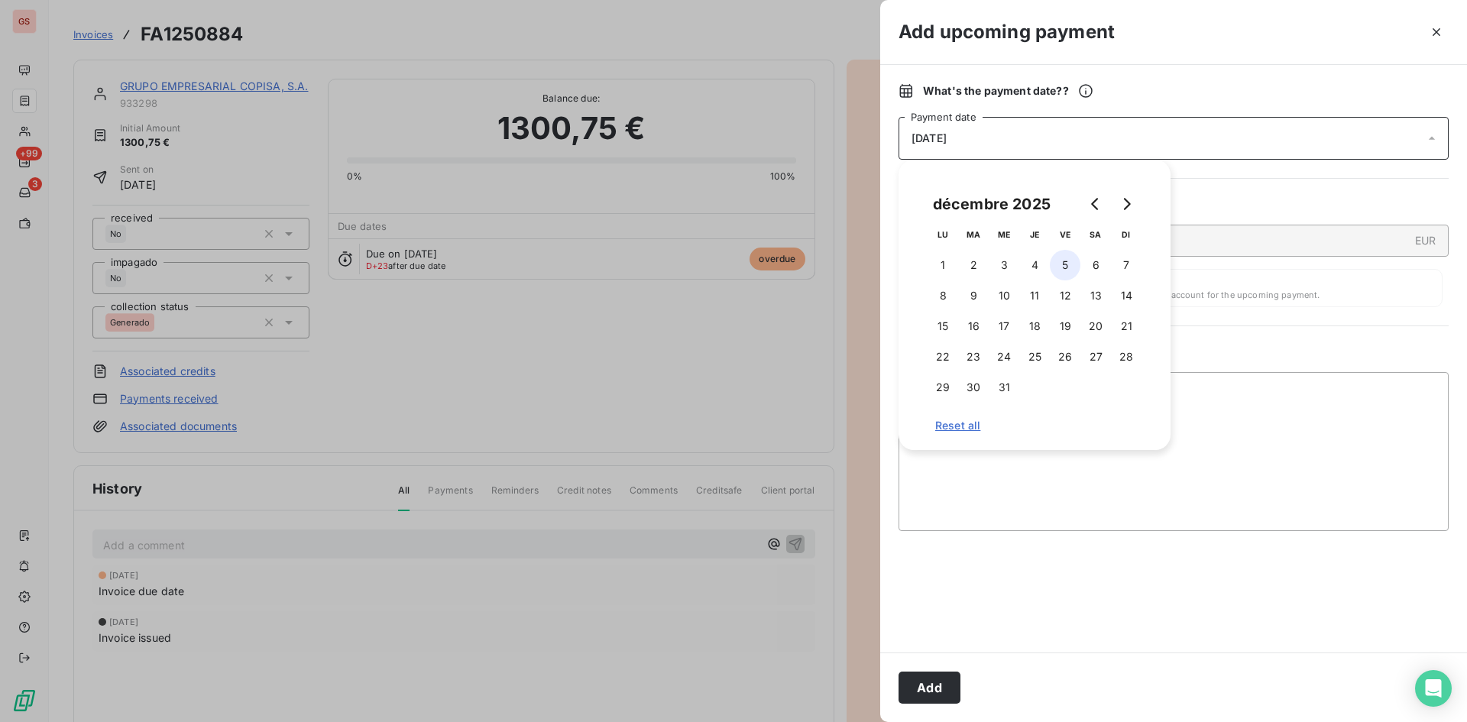
click at [1060, 275] on button "5" at bounding box center [1065, 265] width 31 height 31
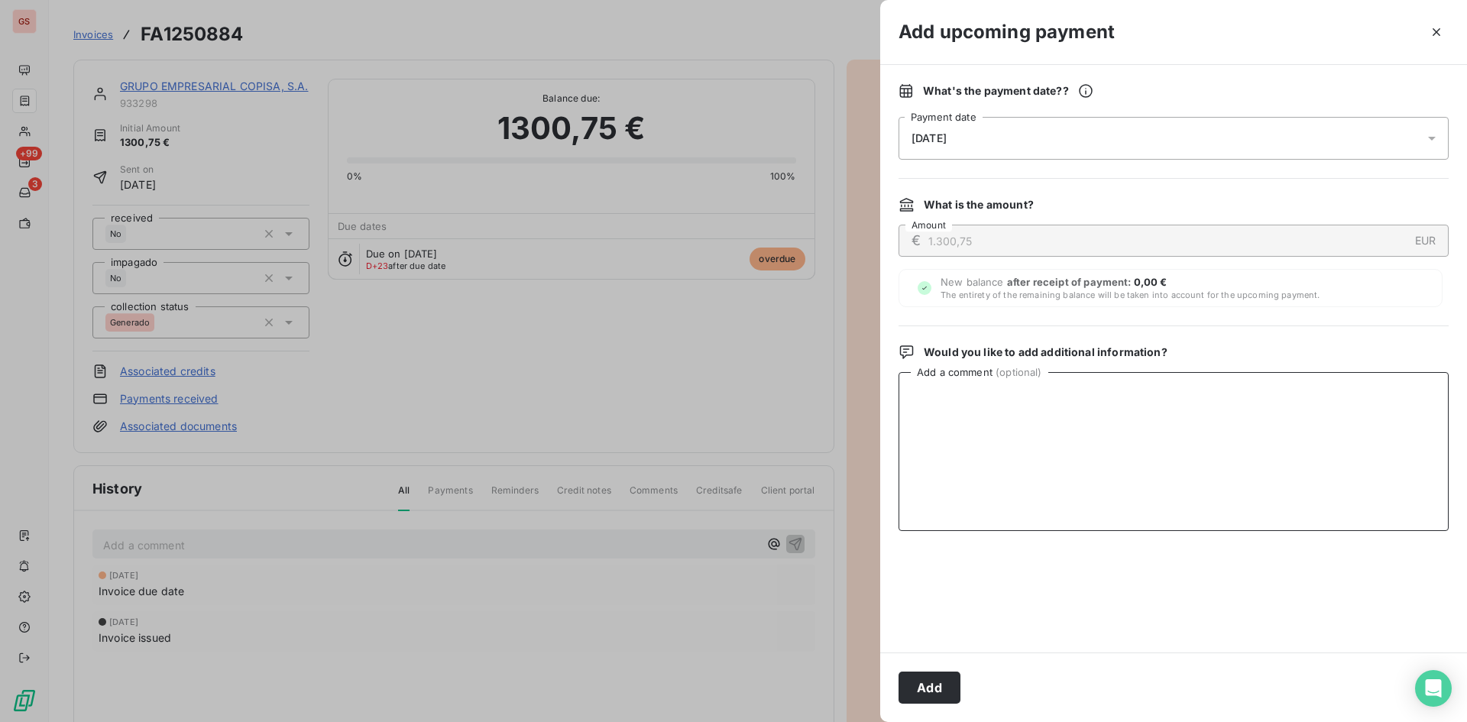
click at [1249, 447] on textarea "Add a comment ( optional )" at bounding box center [1174, 451] width 550 height 159
paste textarea "Recibido cheque 6753023-5 con vto 30 de noviembre de 2025."
type textarea "Recibido cheque 6753023-5 con vto 30 de noviembre de 2025."
click at [927, 693] on button "Add" at bounding box center [930, 688] width 62 height 32
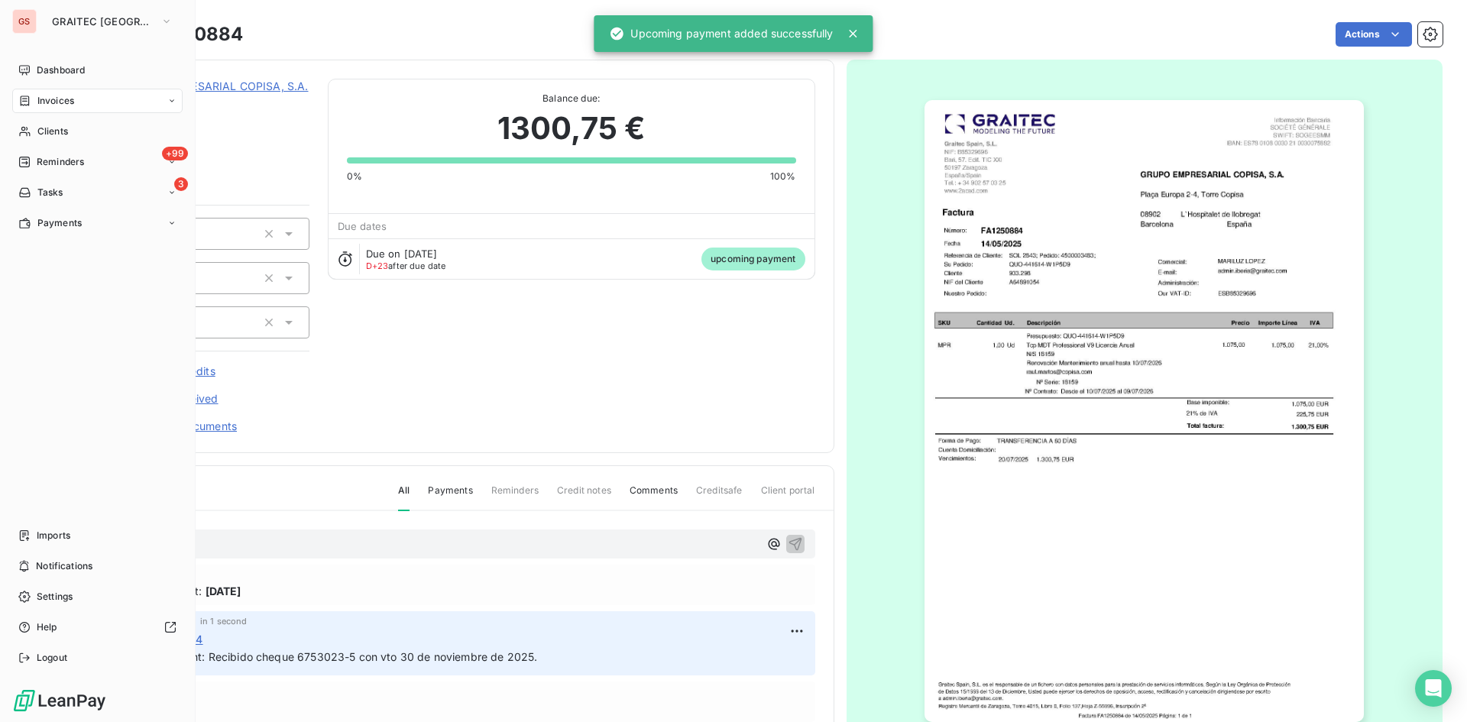
click at [32, 94] on div "Invoices" at bounding box center [97, 101] width 170 height 24
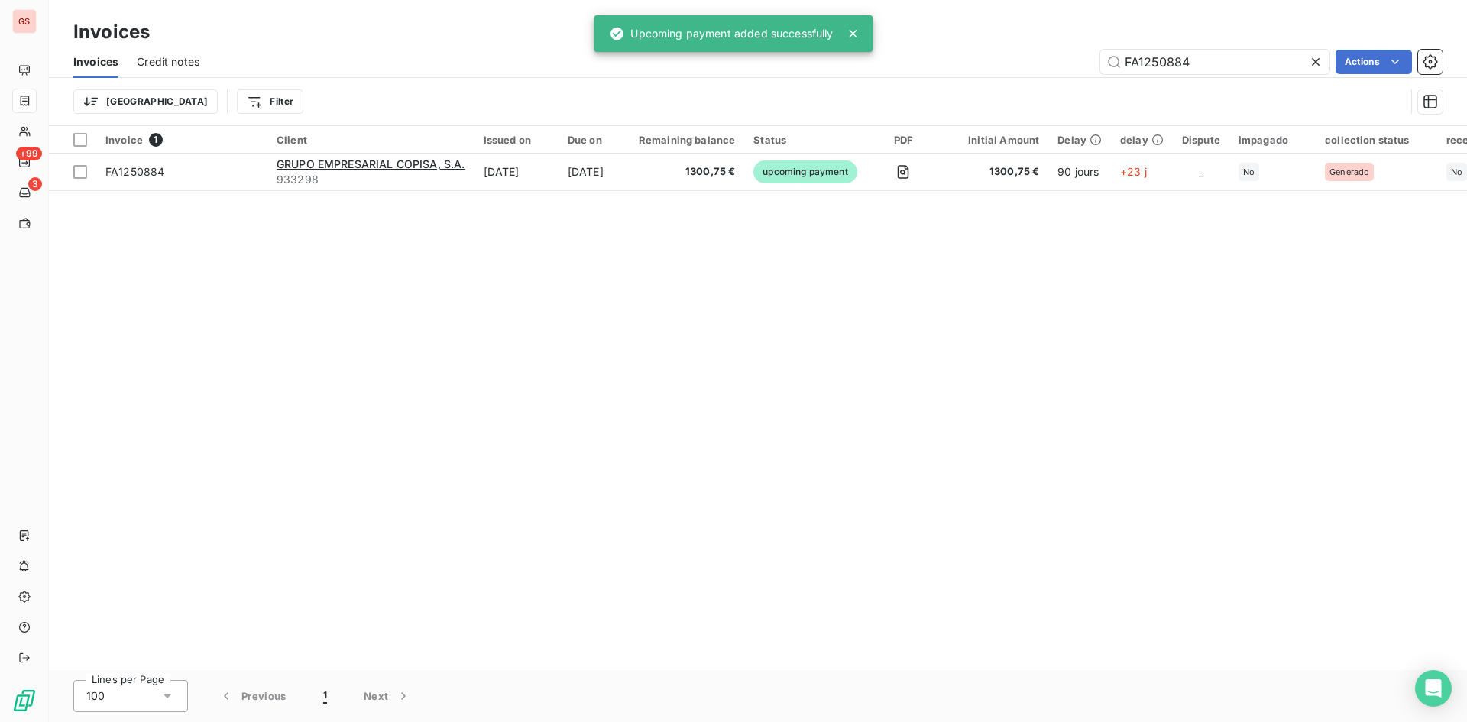
drag, startPoint x: 1210, startPoint y: 66, endPoint x: 1019, endPoint y: 62, distance: 191.1
click at [1050, 64] on div "FA1250884 Actions" at bounding box center [830, 62] width 1225 height 24
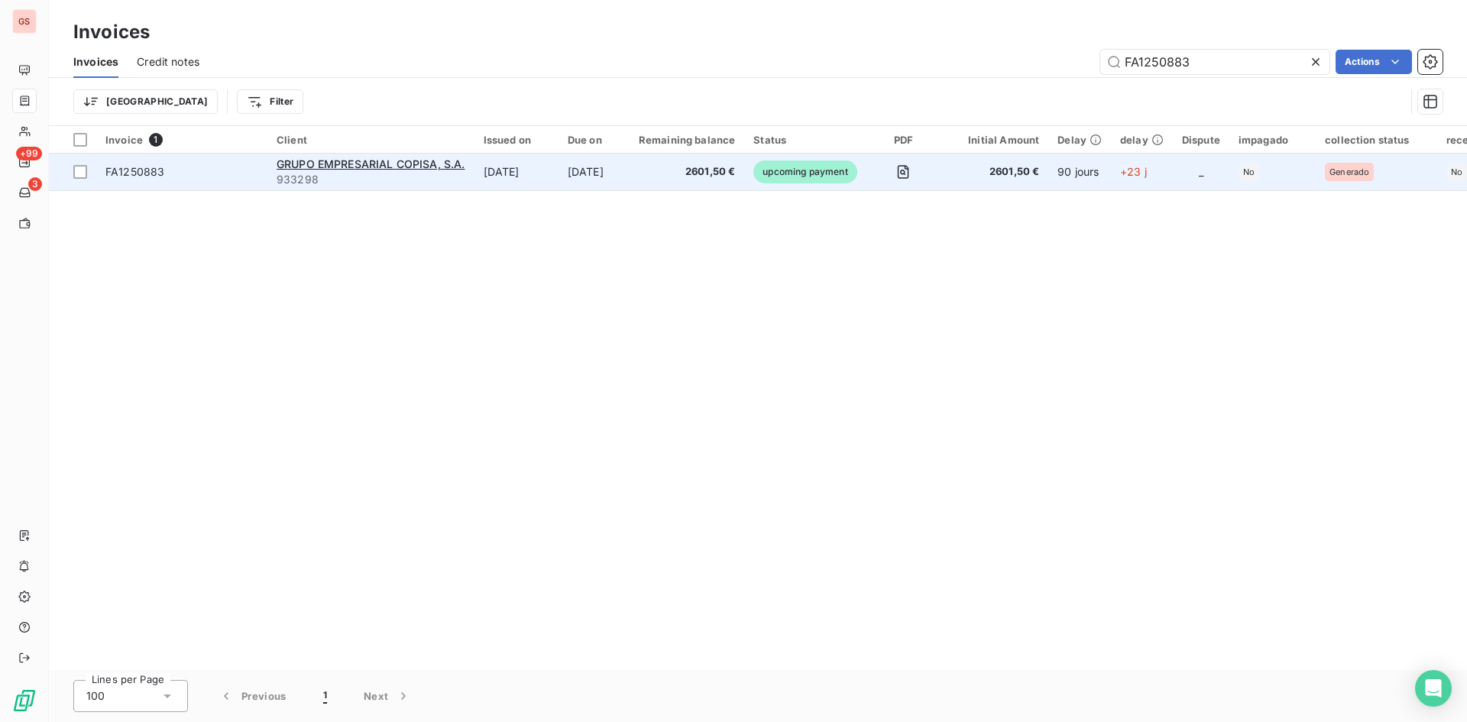
type input "FA1250883"
click at [686, 172] on span "2601,50 €" at bounding box center [687, 171] width 97 height 15
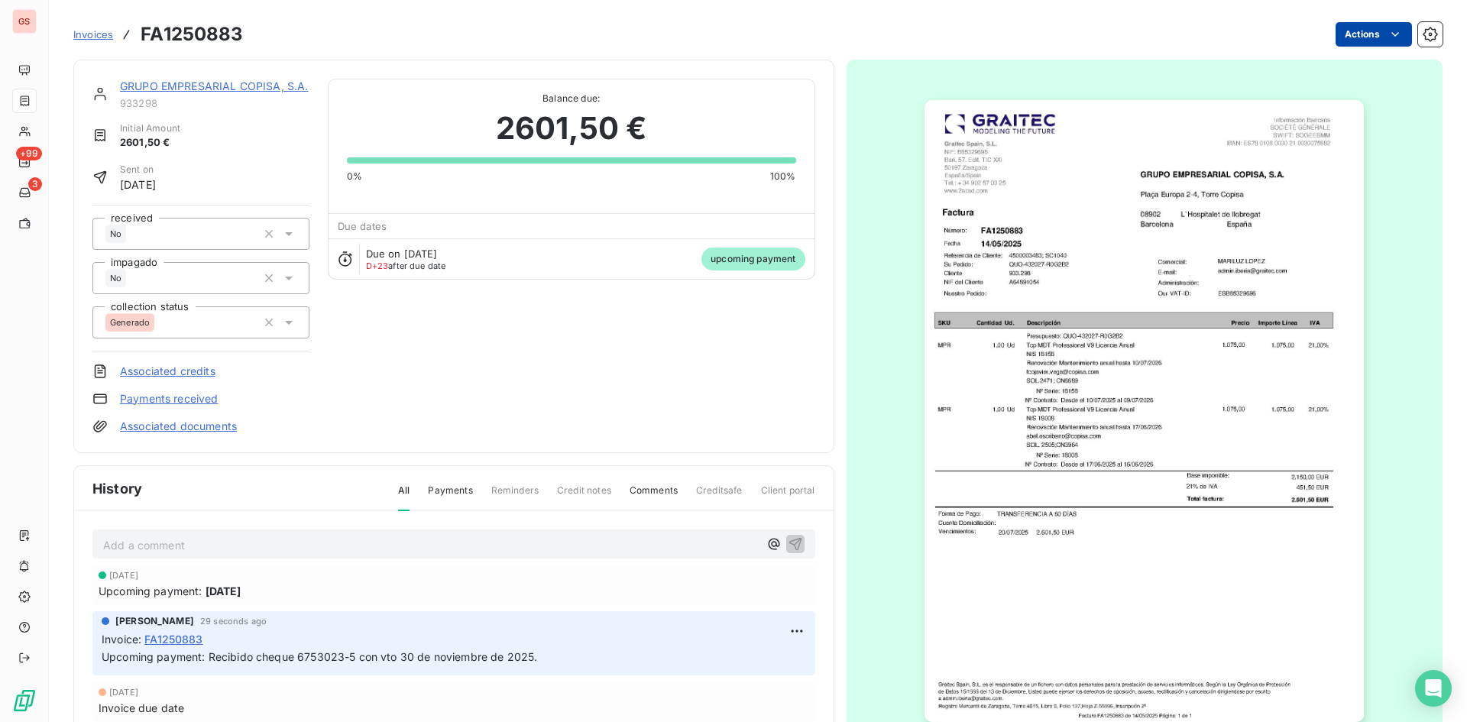
click at [1370, 32] on html "GS +99 3 Invoices FA1250883 Actions GRUPO EMPRESARIAL COPISA, S.A. 933298 Initi…" at bounding box center [733, 361] width 1467 height 722
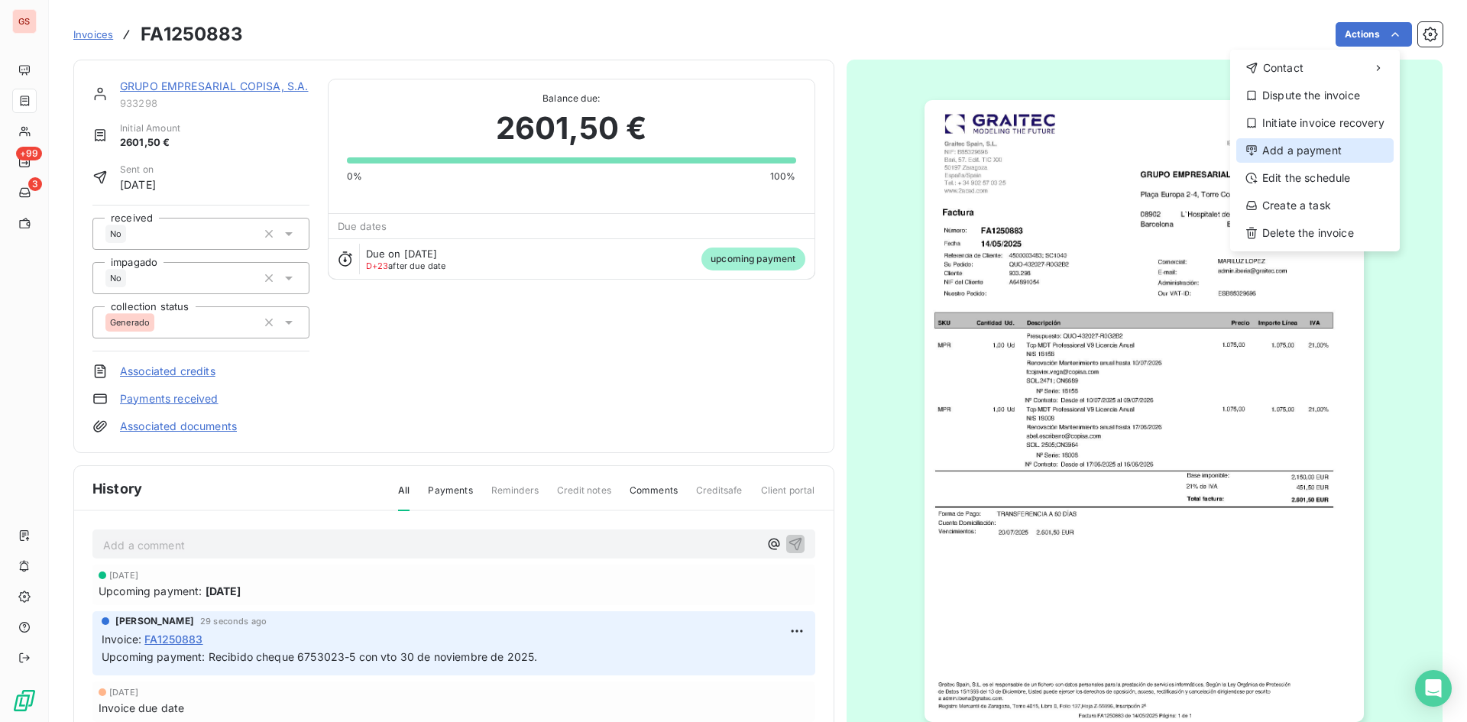
click at [1336, 151] on div "Add a payment" at bounding box center [1315, 150] width 157 height 24
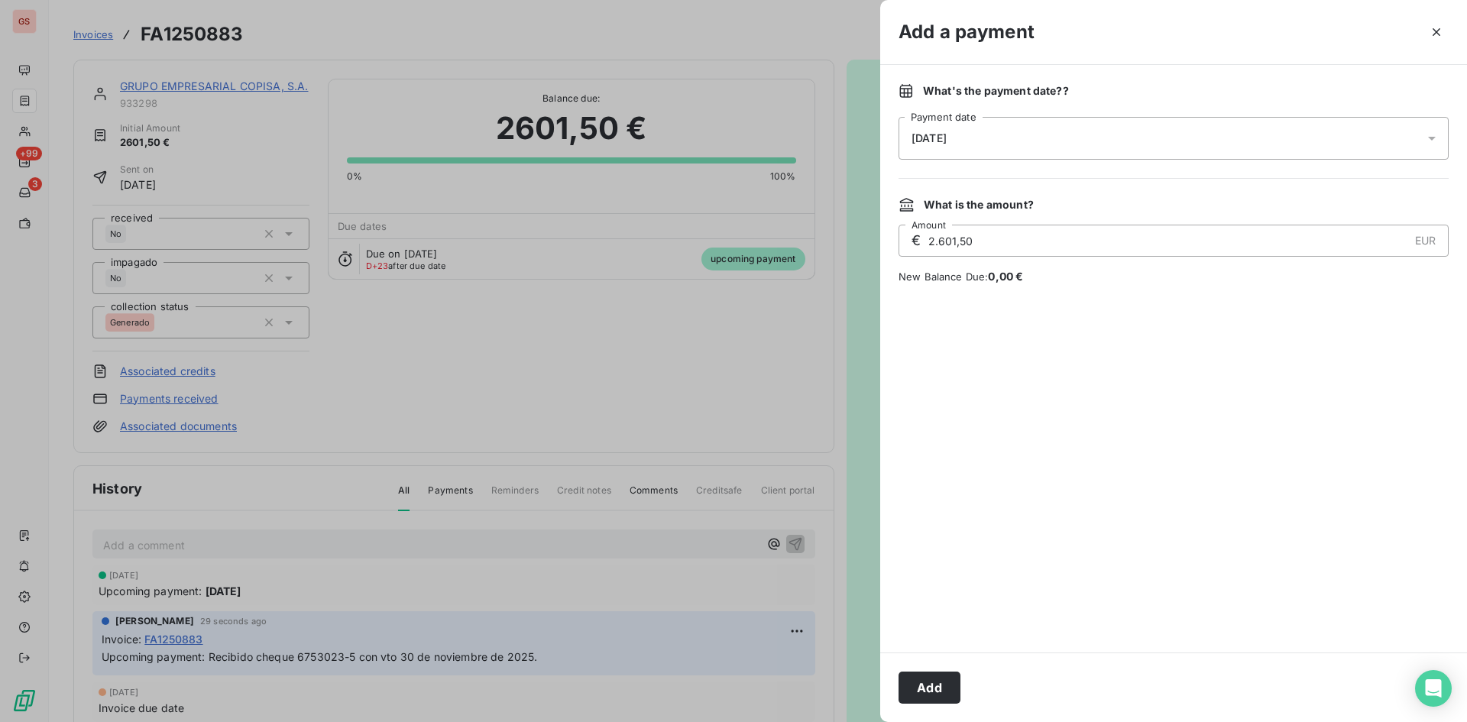
click at [1013, 132] on div "[DATE]" at bounding box center [1174, 138] width 550 height 43
click at [1261, 392] on div at bounding box center [1174, 469] width 550 height 332
click at [1444, 31] on icon "button" at bounding box center [1436, 31] width 15 height 15
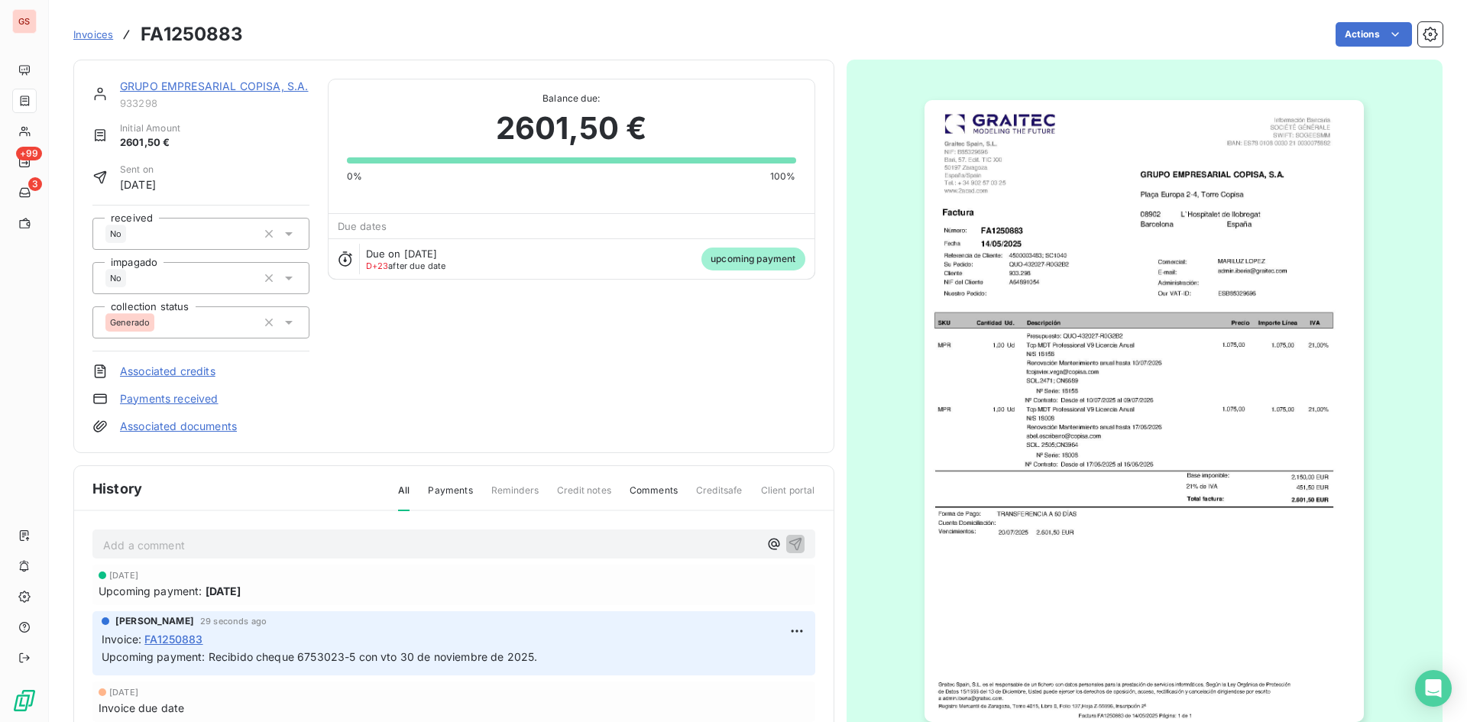
click at [193, 397] on link "Payments received" at bounding box center [169, 398] width 99 height 15
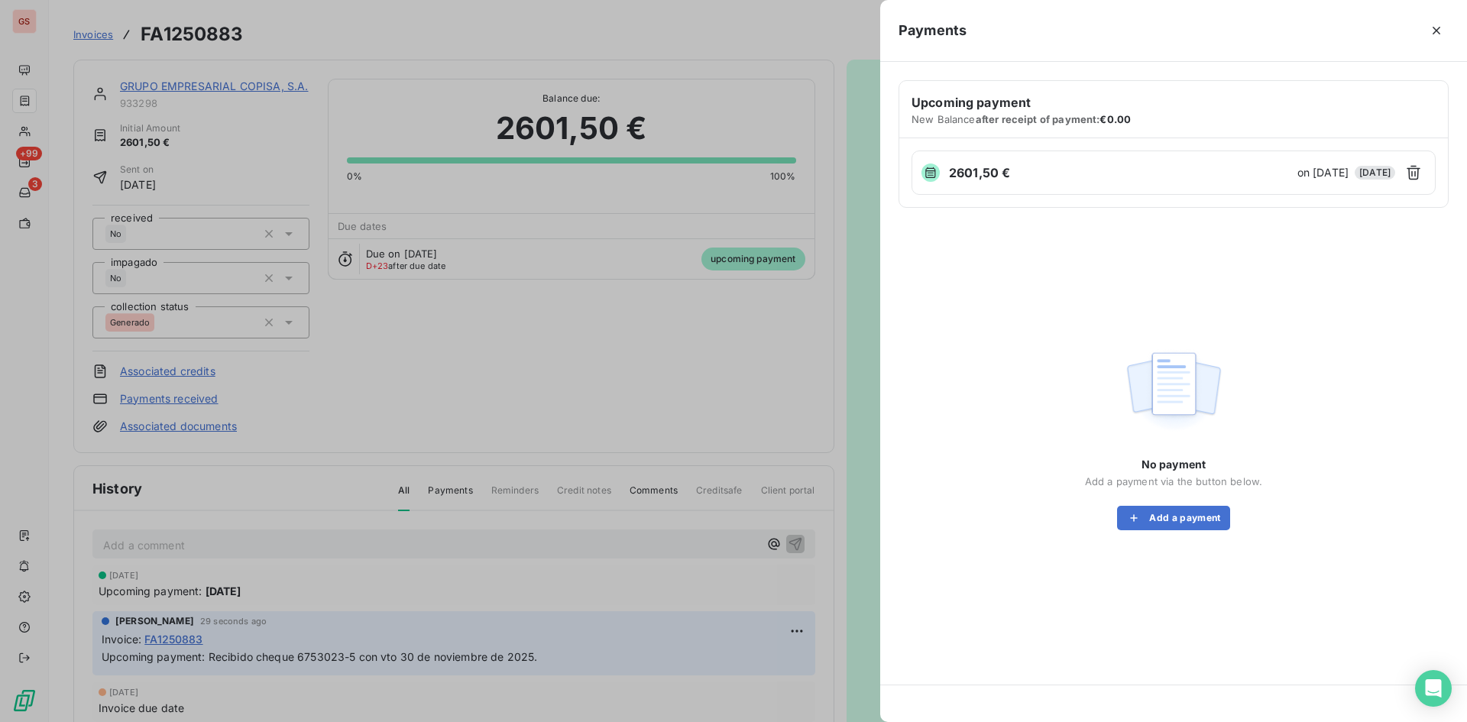
click at [1399, 170] on div "2601,50 € on [DATE] [DATE]" at bounding box center [1174, 173] width 524 height 44
click at [1406, 175] on button "button" at bounding box center [1414, 173] width 24 height 24
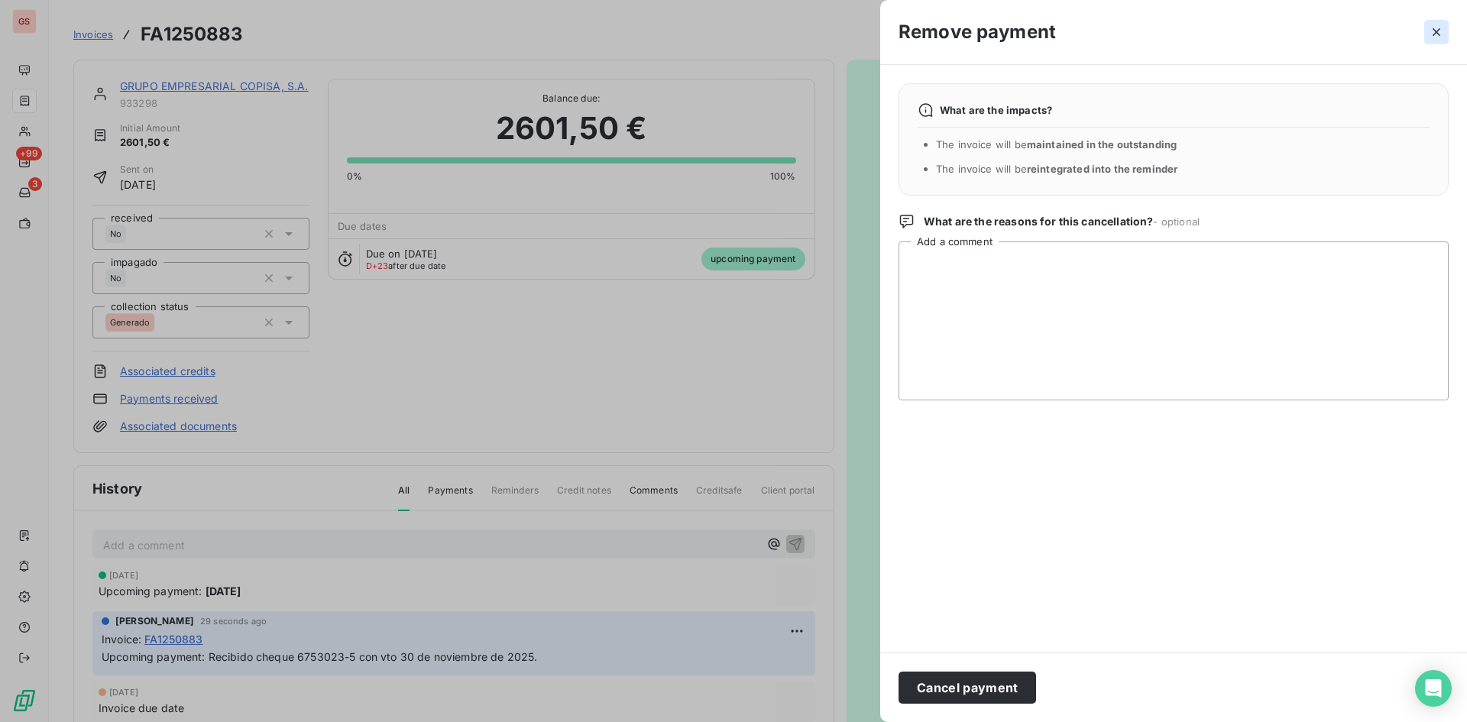
click at [1441, 37] on icon "button" at bounding box center [1436, 31] width 15 height 15
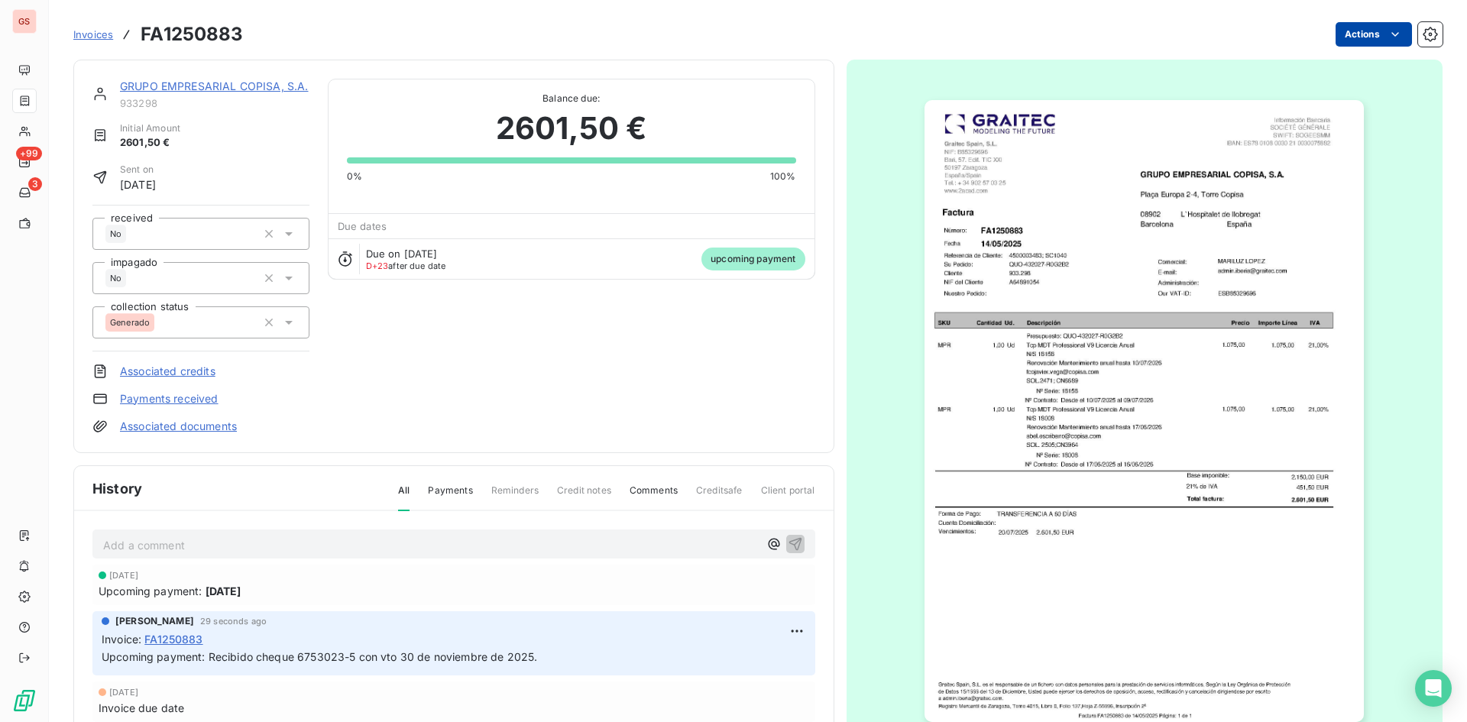
click at [1357, 43] on html "GS +99 3 Invoices FA1250883 Actions GRUPO EMPRESARIAL COPISA, S.A. 933298 Initi…" at bounding box center [733, 361] width 1467 height 722
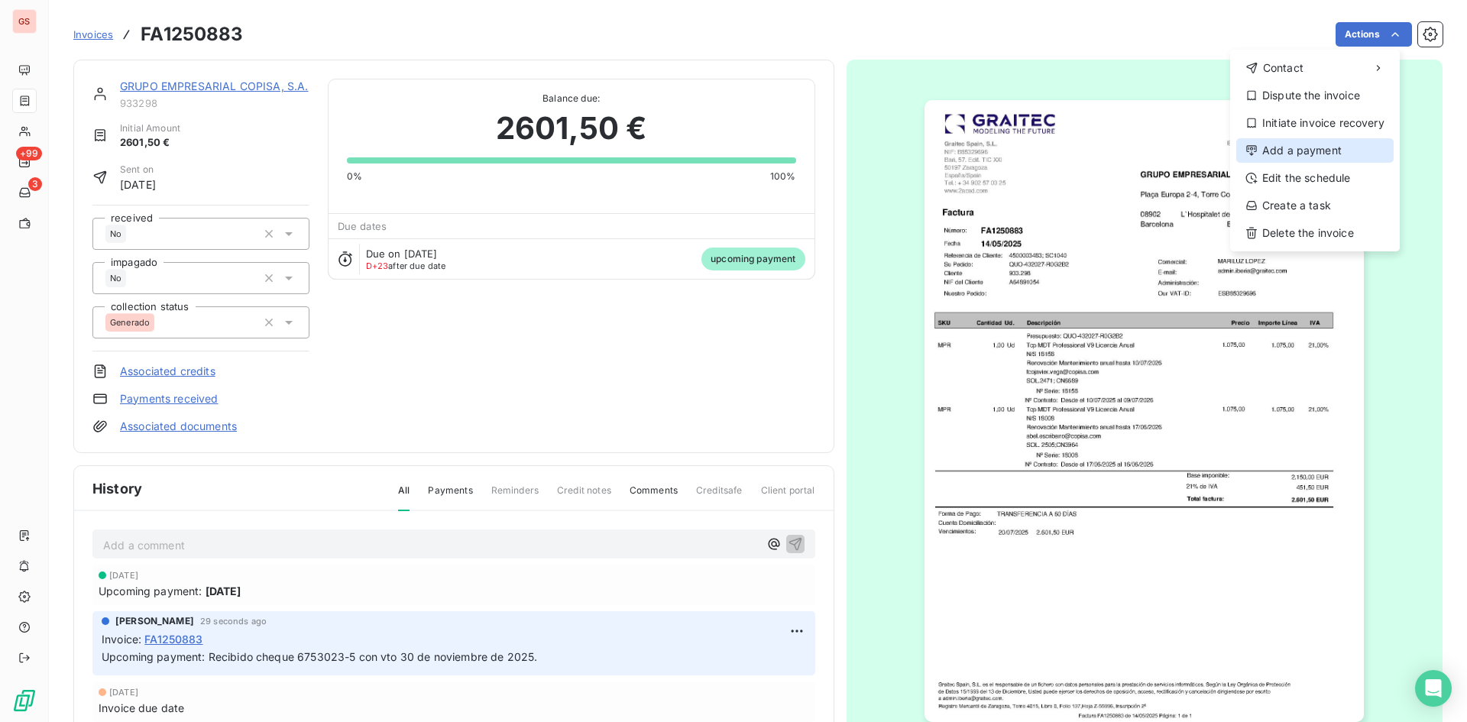
click at [1340, 162] on div "Add a payment" at bounding box center [1315, 150] width 157 height 24
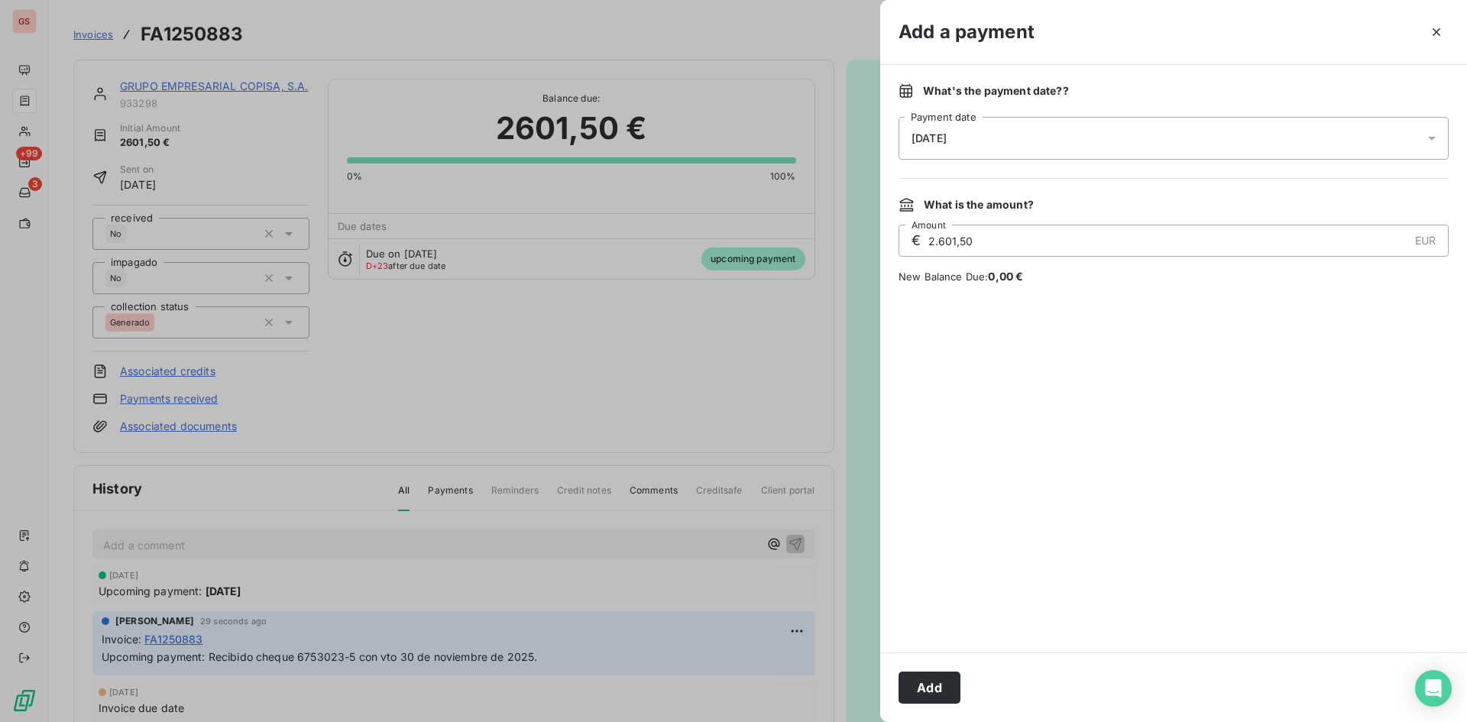
click at [1029, 148] on div "[DATE]" at bounding box center [1174, 138] width 550 height 43
click at [776, 220] on div at bounding box center [733, 361] width 1467 height 722
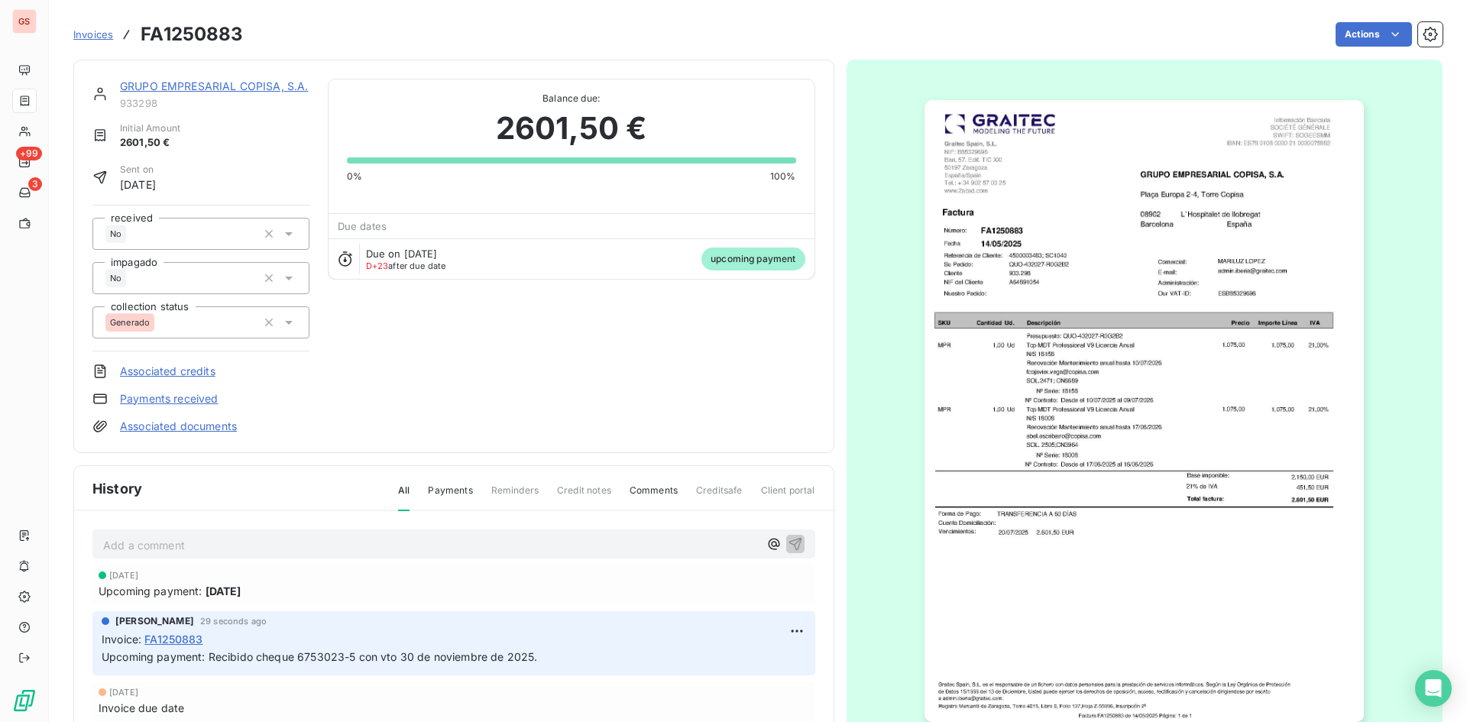
click at [185, 394] on link "Payments received" at bounding box center [169, 398] width 99 height 15
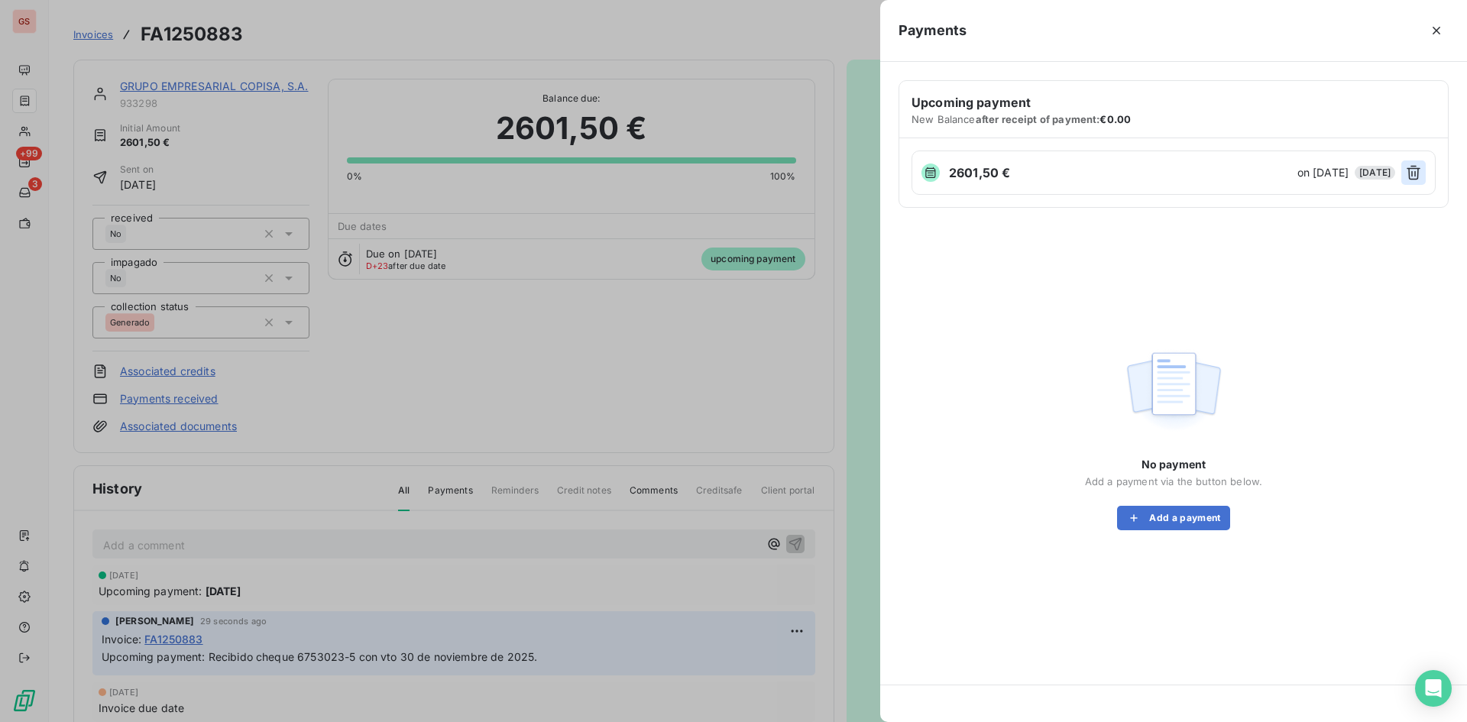
click at [1415, 172] on icon "button" at bounding box center [1413, 172] width 15 height 15
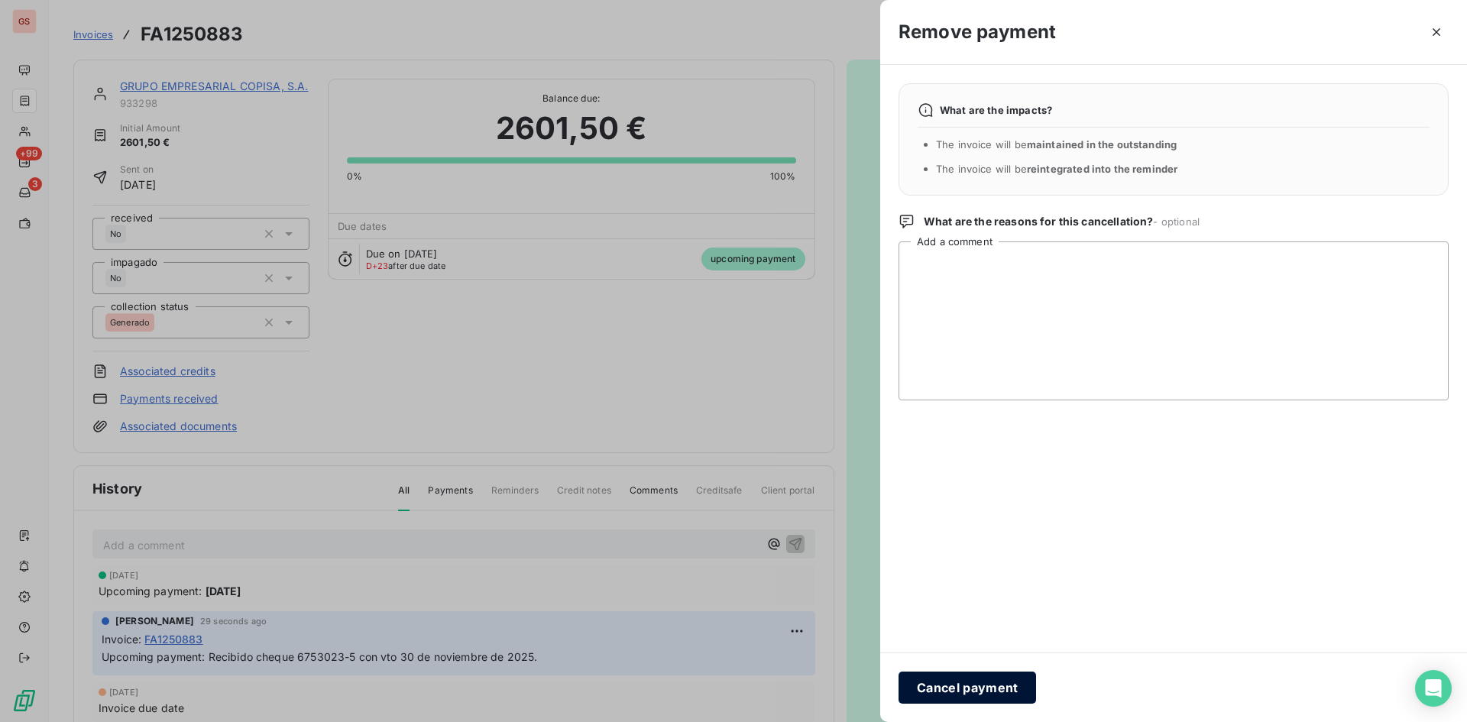
click at [952, 682] on button "Cancel payment" at bounding box center [968, 688] width 138 height 32
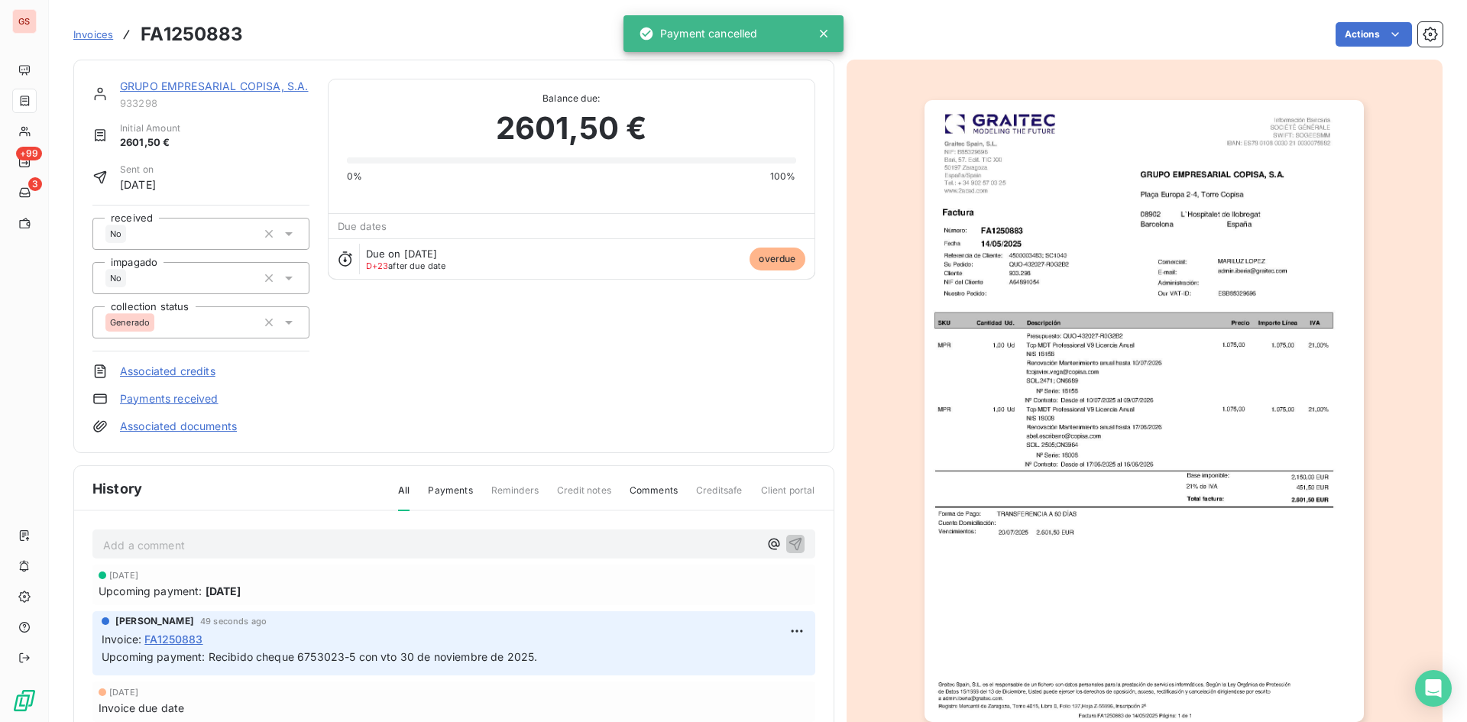
click at [1366, 47] on div "Invoices FA1250883 Actions" at bounding box center [758, 34] width 1370 height 32
click at [1365, 41] on html "GS +99 3 Invoices FA1250883 Actions GRUPO EMPRESARIAL COPISA, S.A. 933298 Initi…" at bounding box center [733, 361] width 1467 height 722
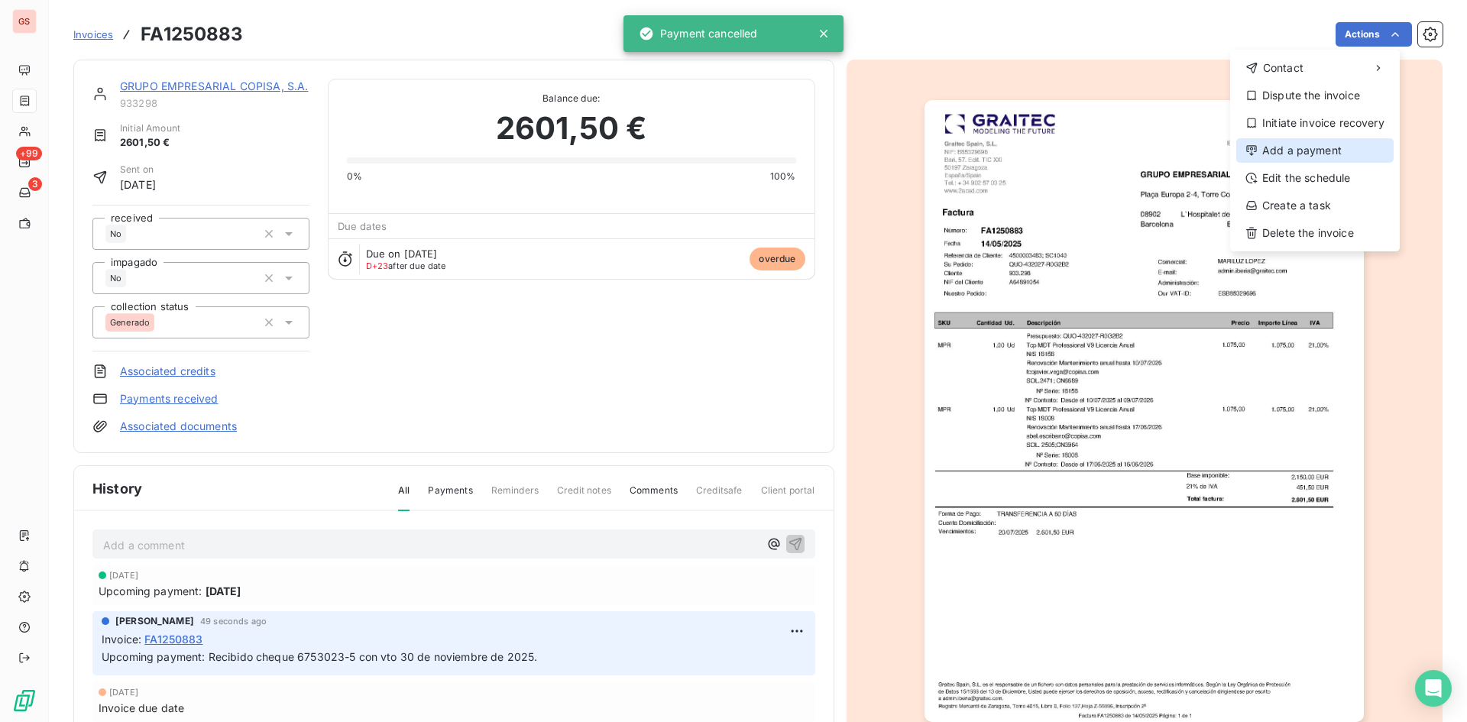
click at [1321, 146] on div "Add a payment" at bounding box center [1315, 150] width 157 height 24
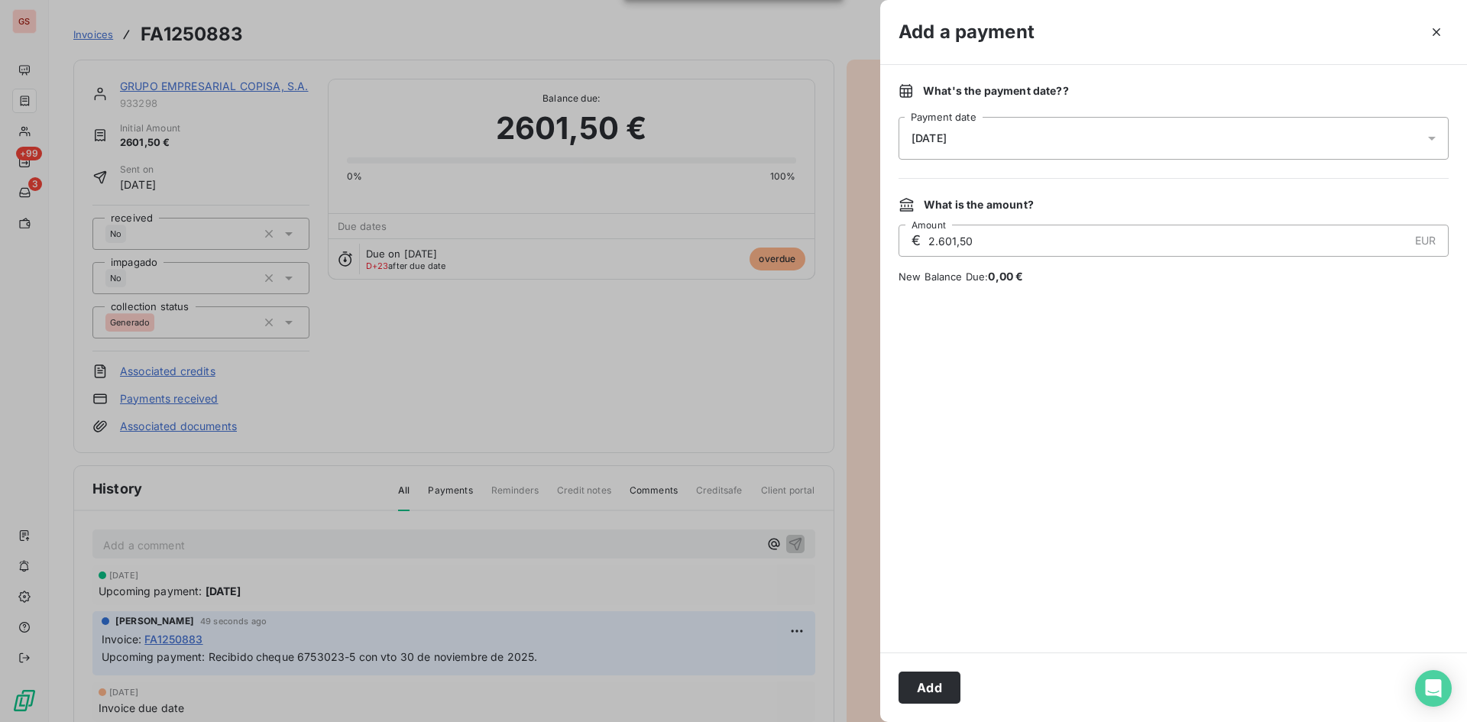
click at [1290, 144] on div "[DATE]" at bounding box center [1174, 138] width 550 height 43
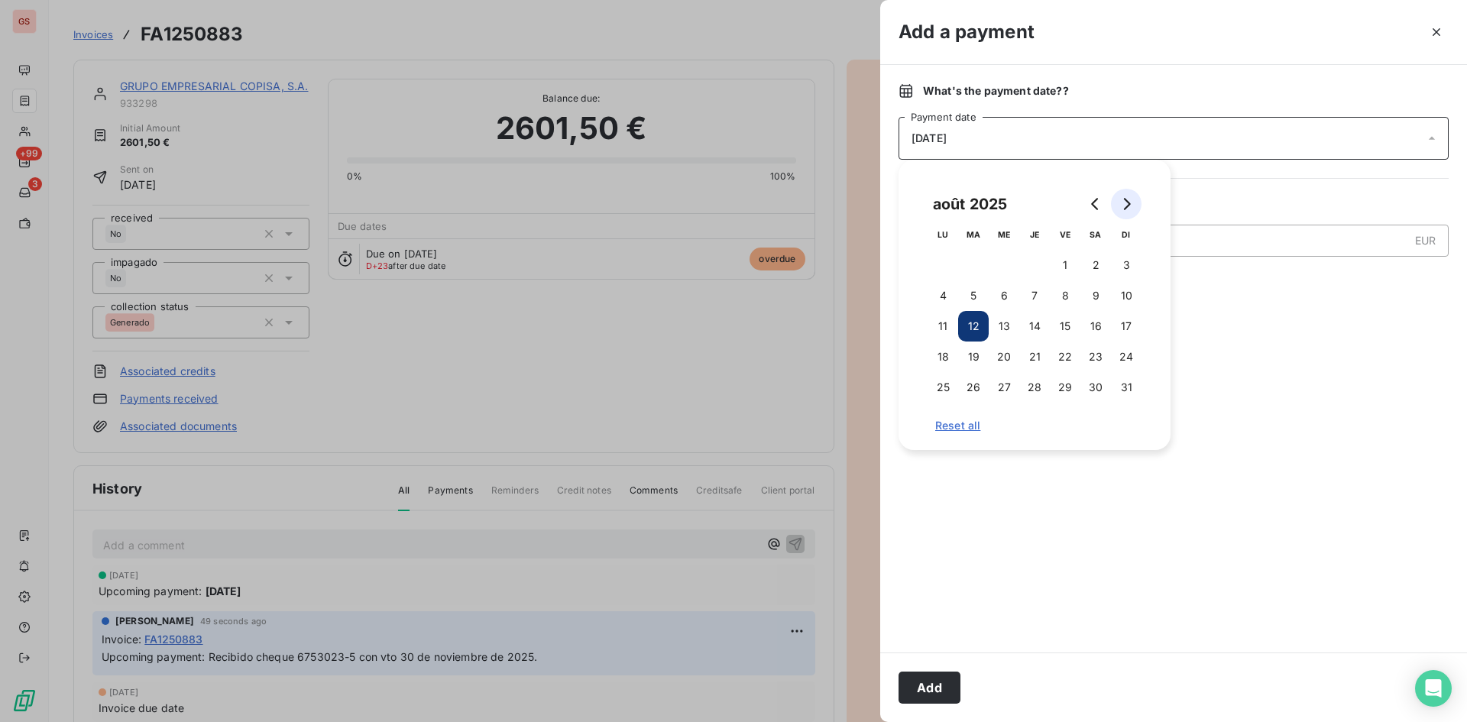
click at [1136, 203] on button "Go to next month" at bounding box center [1126, 204] width 31 height 31
click at [1135, 203] on button "Go to next month" at bounding box center [1126, 204] width 31 height 31
click at [1134, 203] on button "Go to next month" at bounding box center [1126, 204] width 31 height 31
click at [1061, 261] on button "5" at bounding box center [1065, 265] width 31 height 31
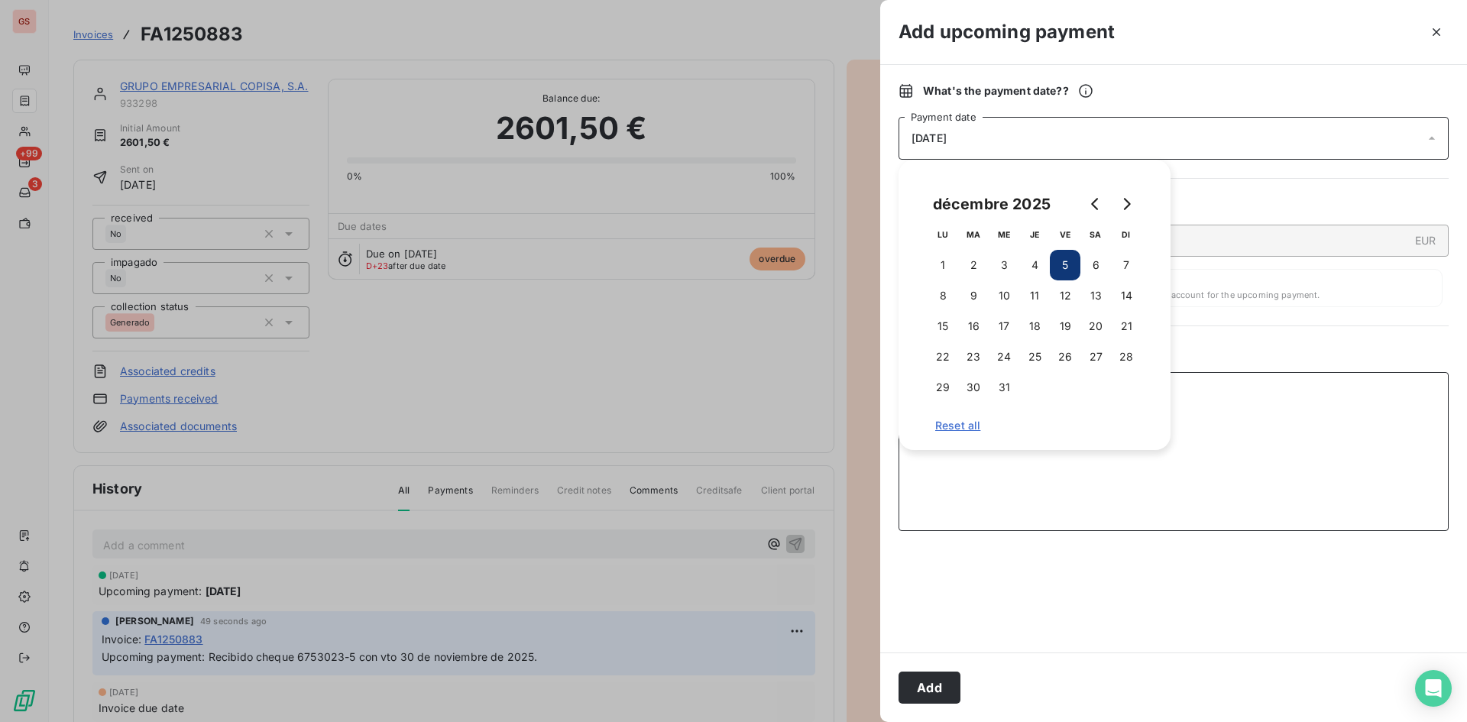
click at [1346, 386] on textarea "Add a comment ( optional )" at bounding box center [1174, 451] width 550 height 159
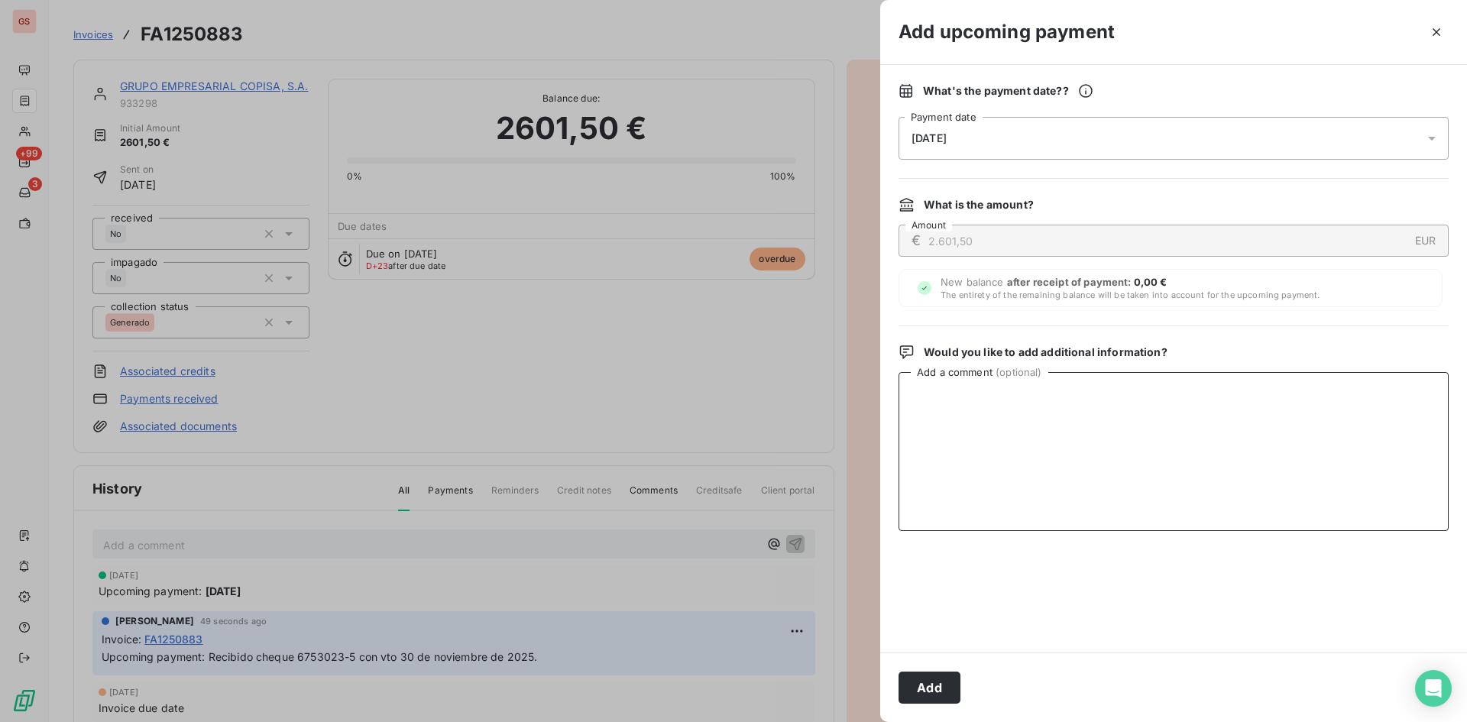
paste textarea "Recibido cheque 6753023-5 con vto 30 de noviembre de 2025."
type textarea "Recibido cheque 6753023-5 con vto 30 de noviembre de 2025."
click at [945, 688] on button "Add" at bounding box center [930, 688] width 62 height 32
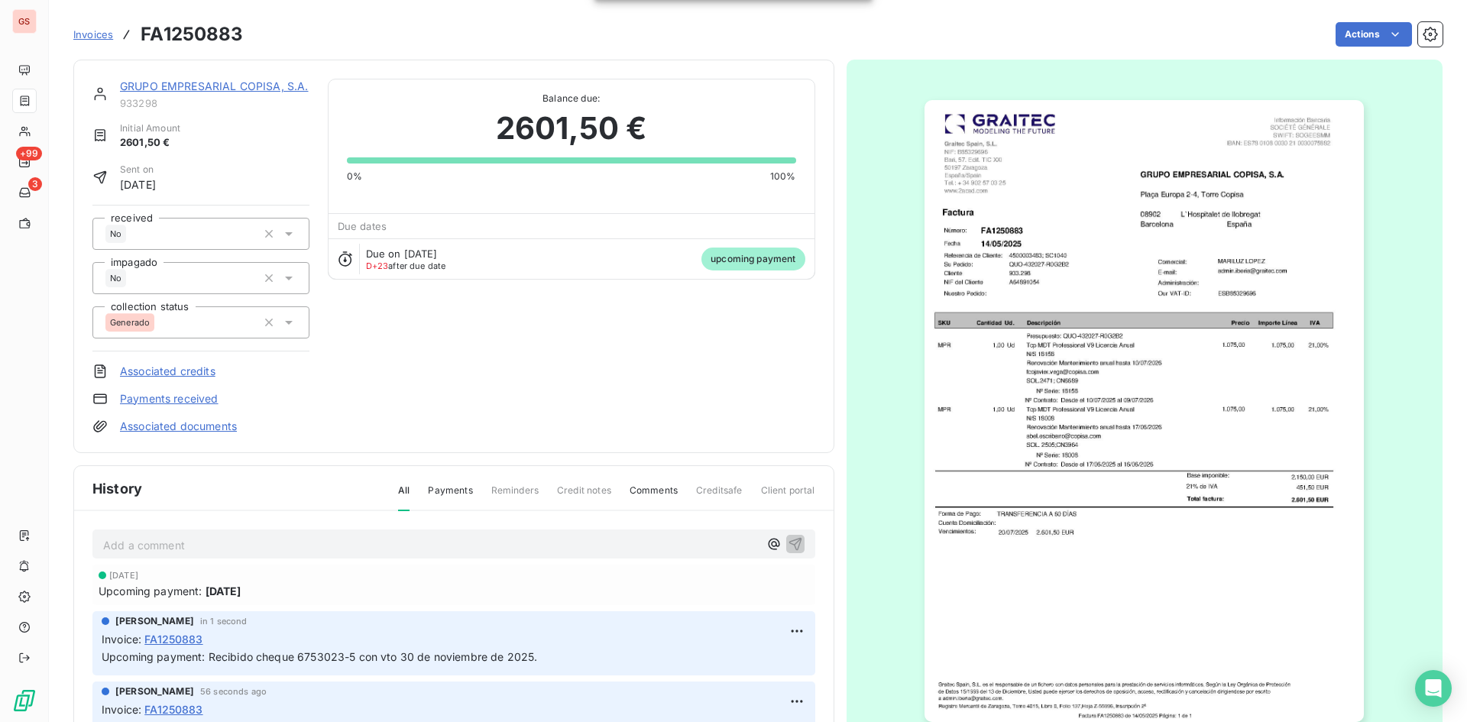
click at [173, 403] on link "Payments received" at bounding box center [169, 398] width 99 height 15
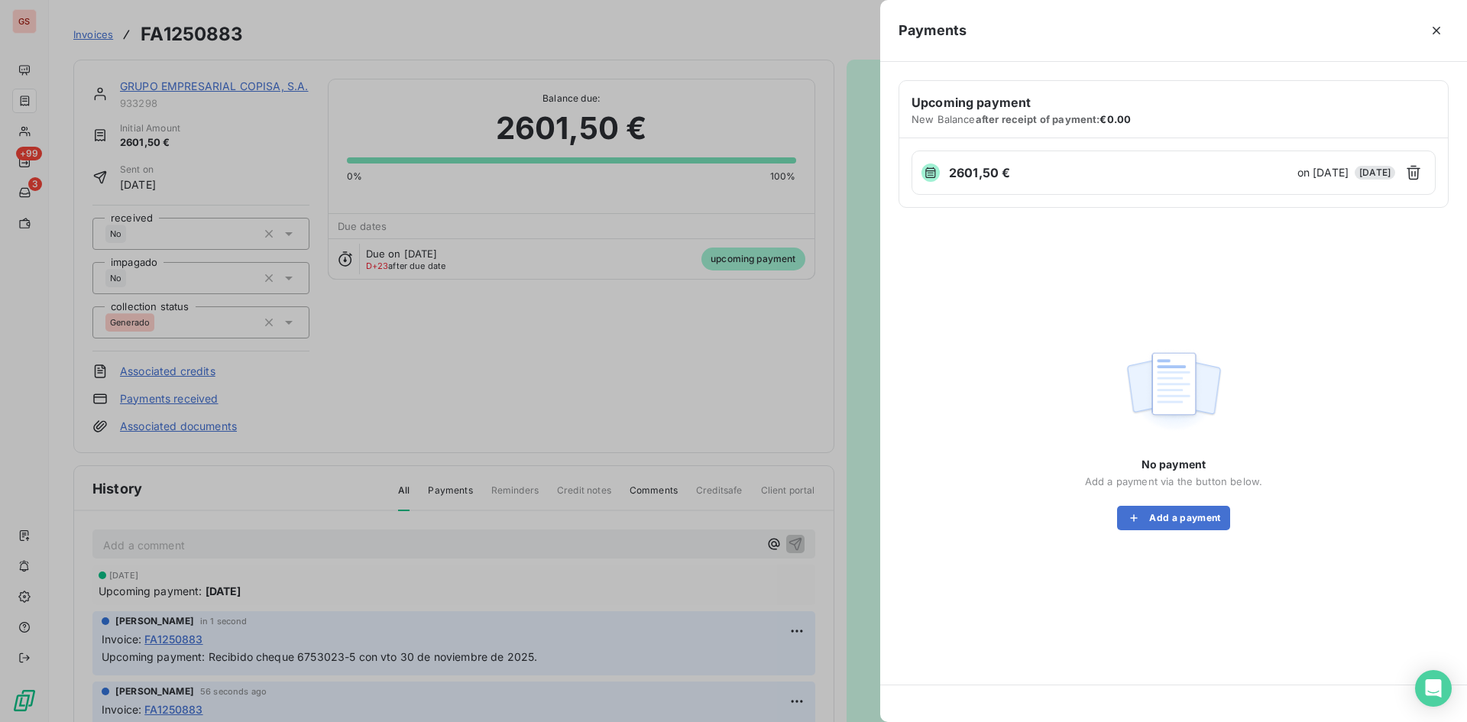
drag, startPoint x: 1437, startPoint y: 34, endPoint x: 1428, endPoint y: 43, distance: 11.9
click at [1437, 34] on icon "button" at bounding box center [1436, 30] width 15 height 15
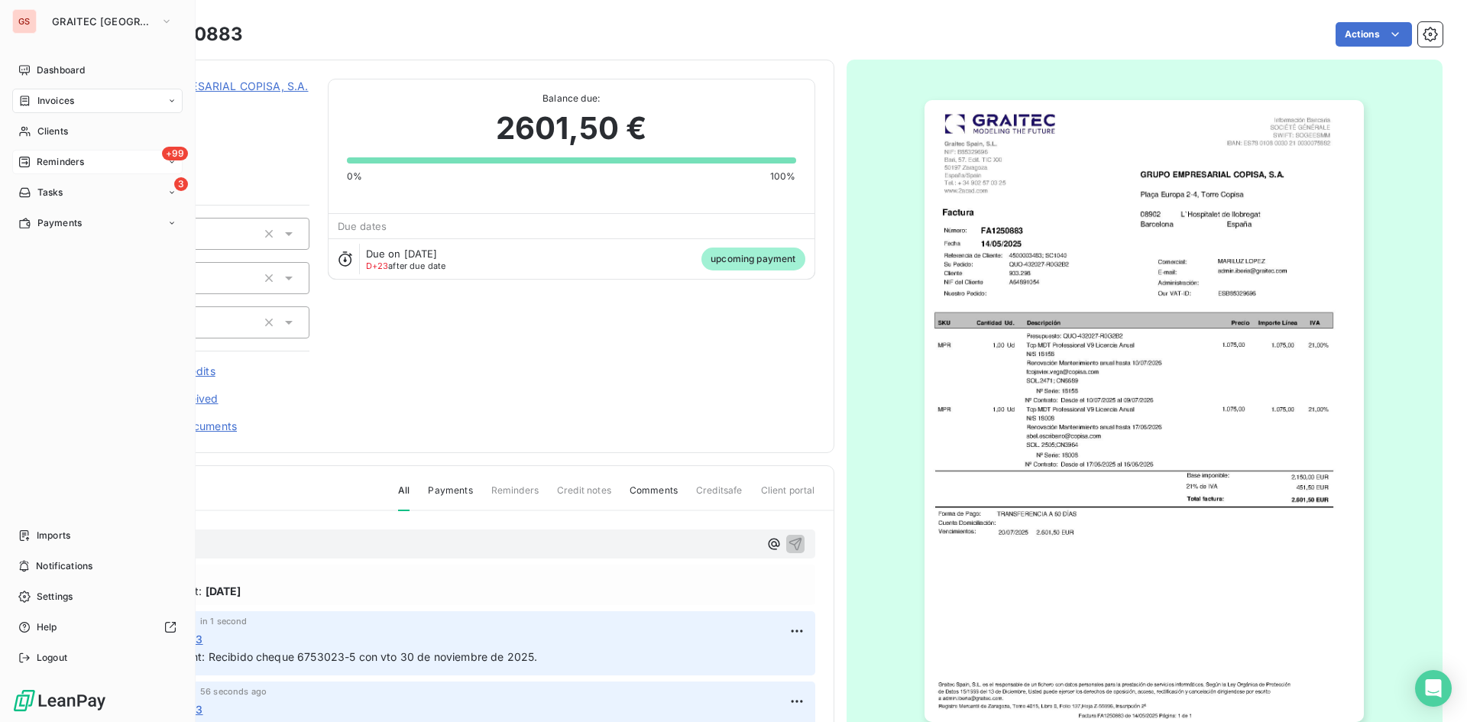
click at [92, 156] on div "+99 Reminders" at bounding box center [97, 162] width 170 height 24
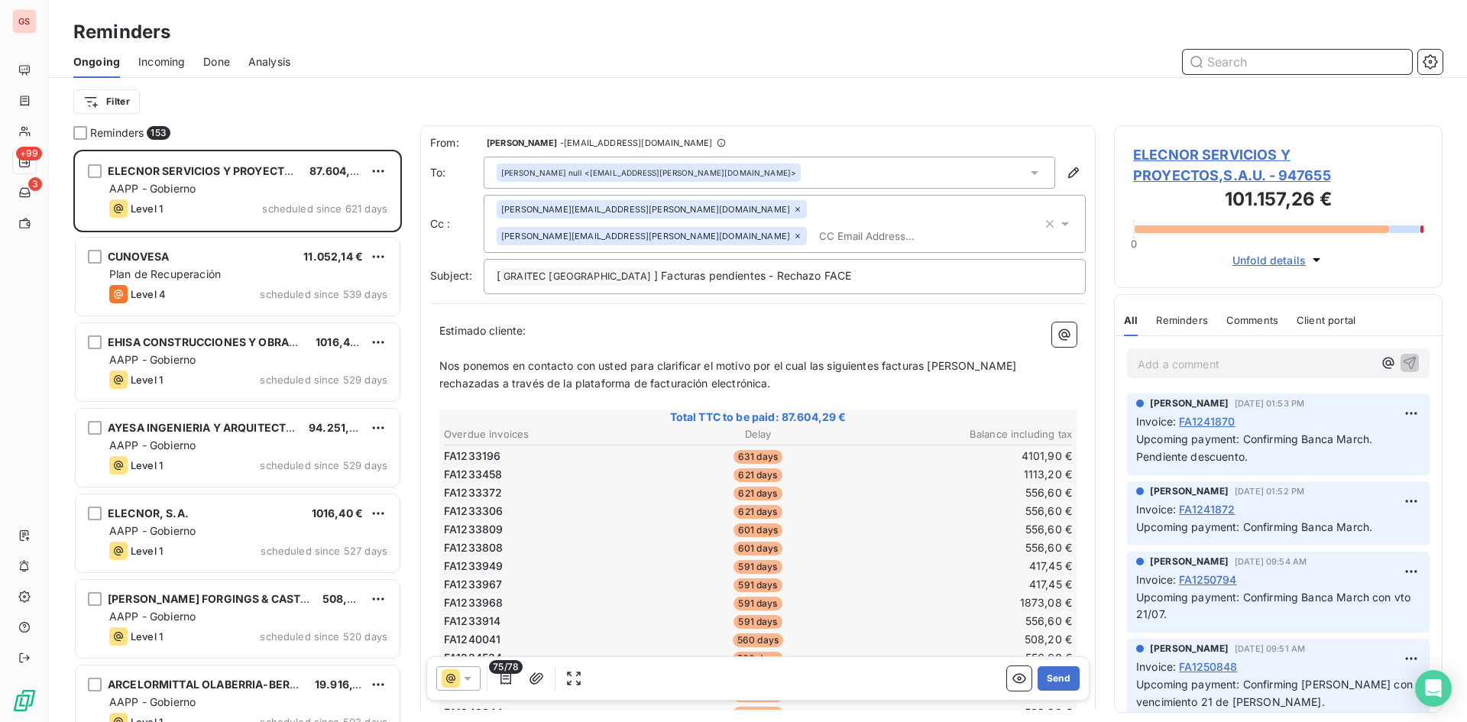
scroll to position [561, 317]
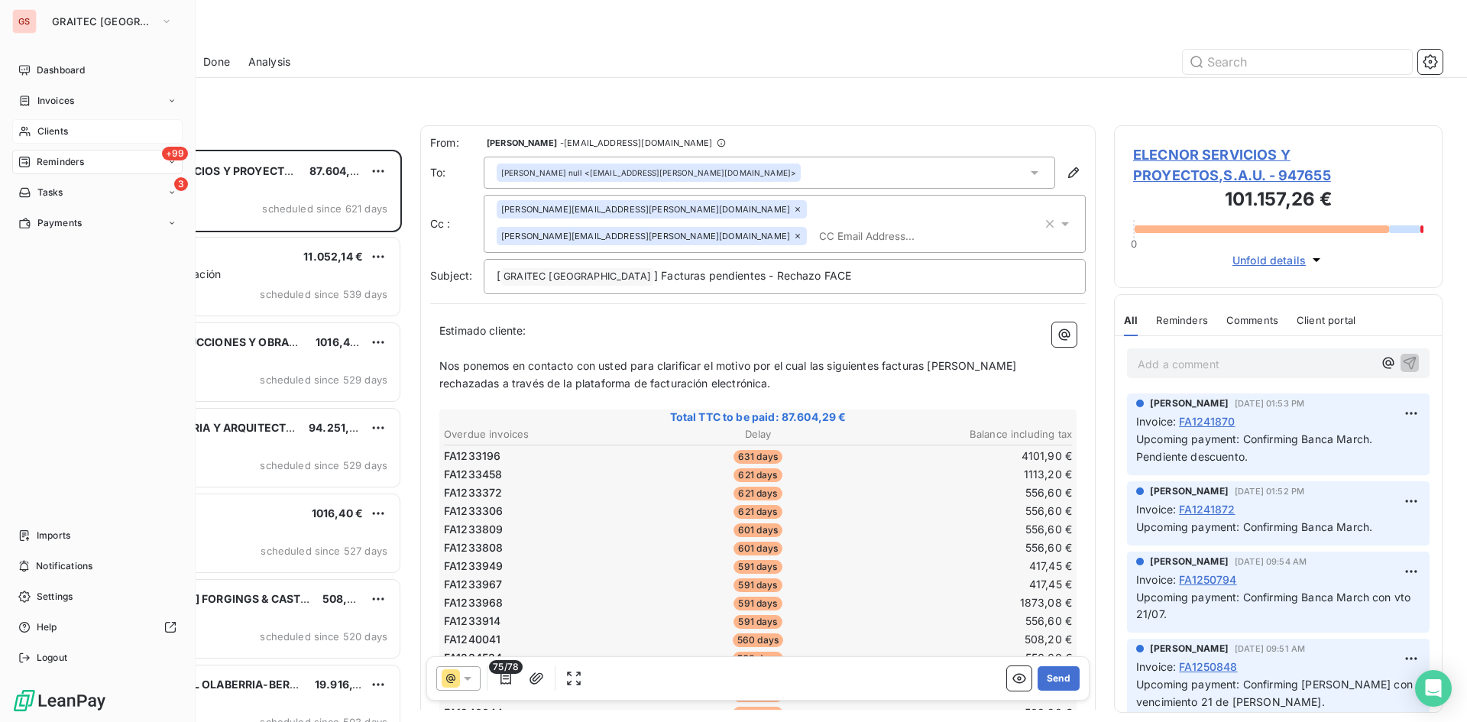
click at [37, 105] on span "Invoices" at bounding box center [55, 101] width 37 height 14
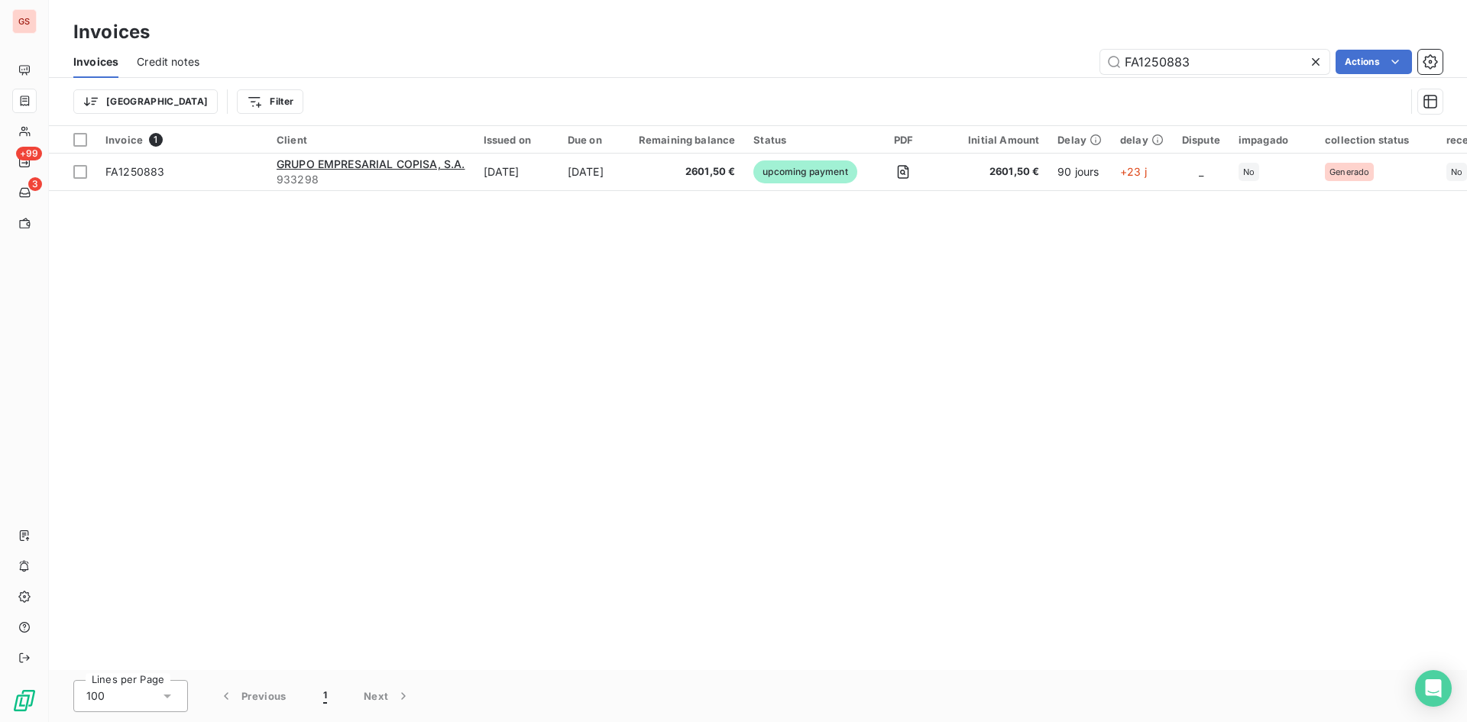
drag, startPoint x: 1213, startPoint y: 66, endPoint x: 1011, endPoint y: 66, distance: 201.8
click at [1011, 66] on div "FA1250883 Actions" at bounding box center [830, 62] width 1225 height 24
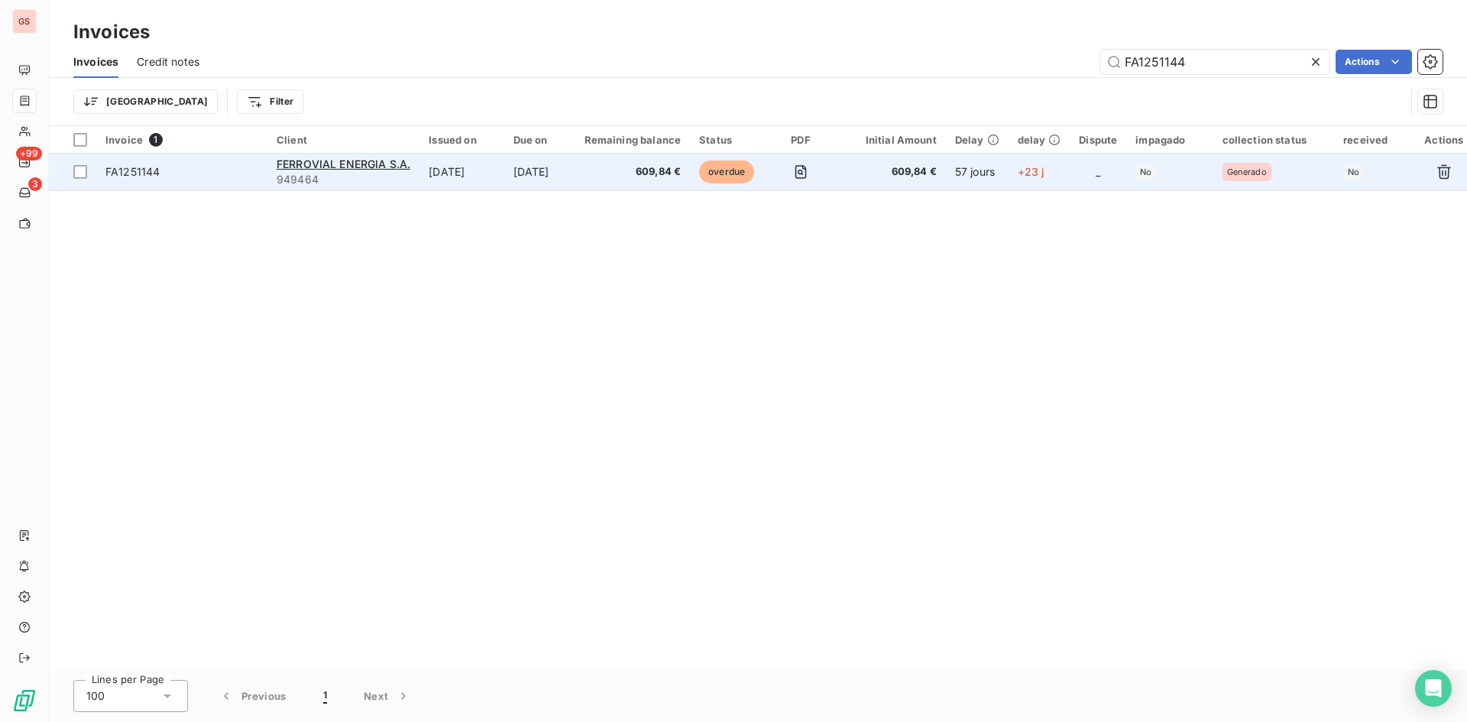
type input "FA1251144"
click at [426, 168] on td "[DATE]" at bounding box center [462, 172] width 84 height 37
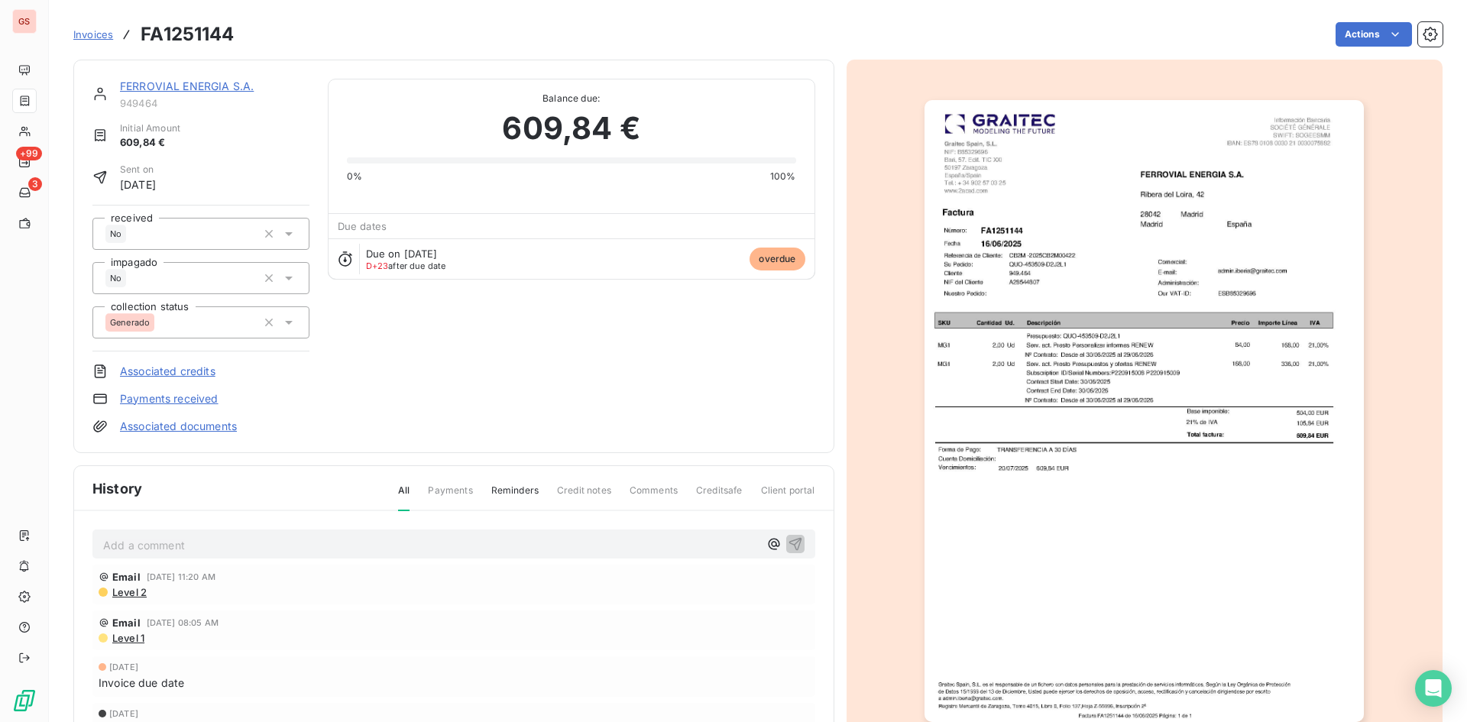
click at [1023, 240] on img "button" at bounding box center [1144, 411] width 439 height 622
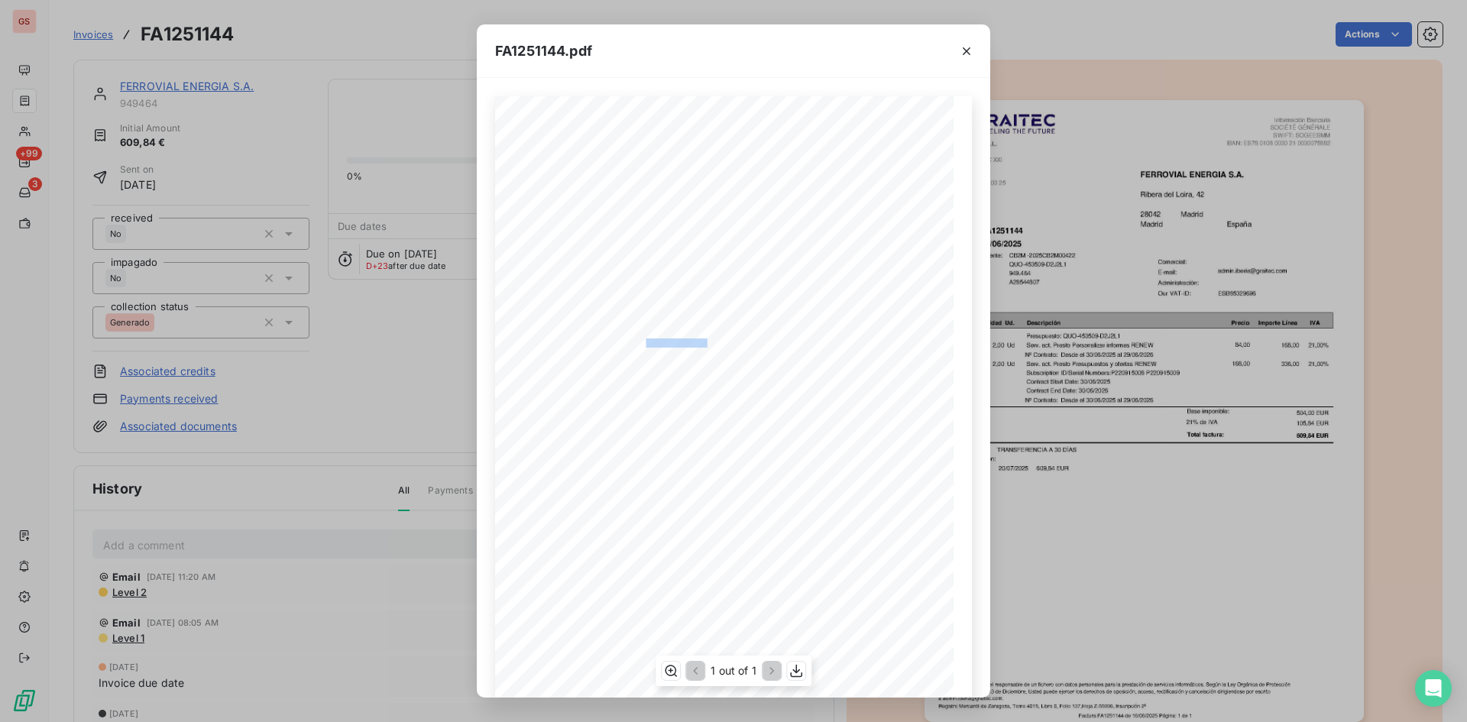
drag, startPoint x: 640, startPoint y: 342, endPoint x: 702, endPoint y: 343, distance: 61.9
click at [702, 343] on span "Presupuesto: QUO-453509-D2J2L1" at bounding box center [660, 342] width 99 height 6
copy span ": QUO-453509-D2J2L"
drag, startPoint x: 970, startPoint y: 41, endPoint x: 840, endPoint y: 76, distance: 134.6
click at [968, 41] on button "button" at bounding box center [967, 51] width 24 height 24
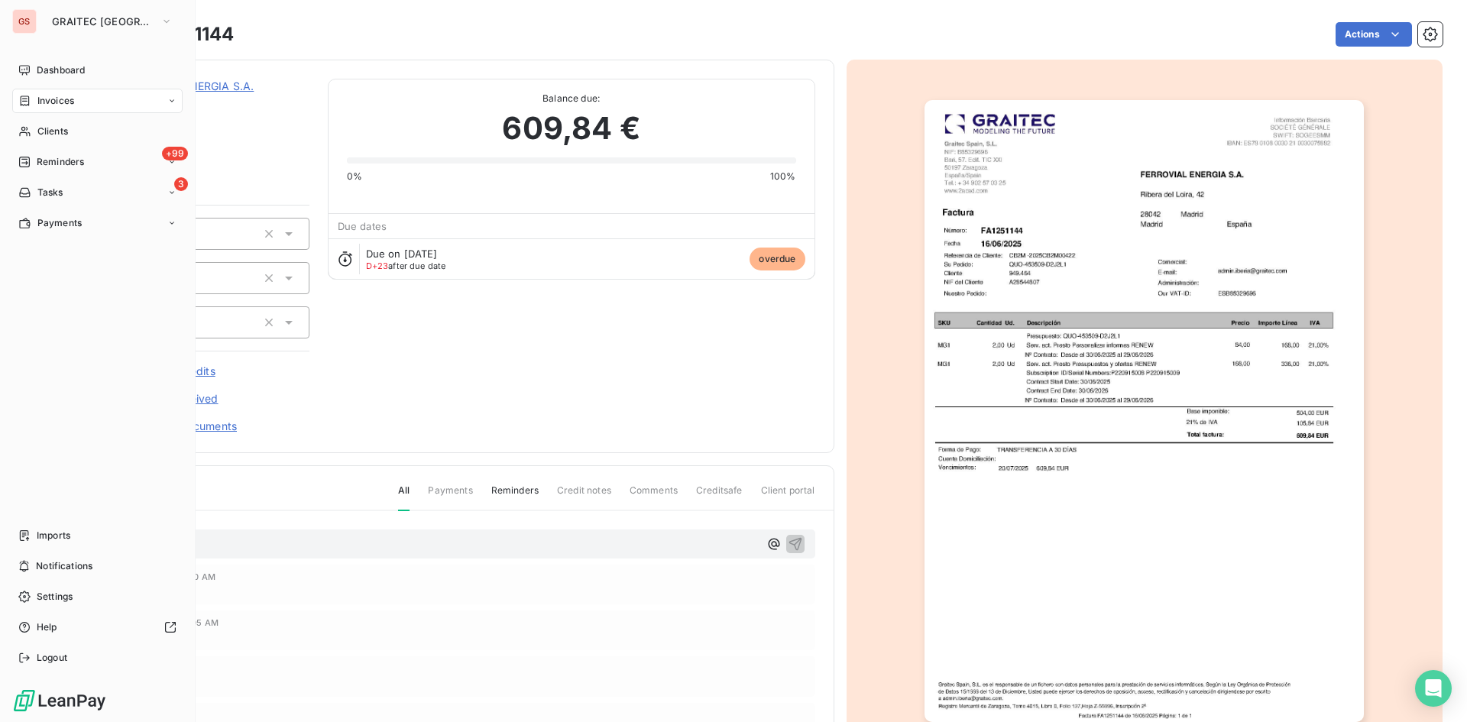
click at [43, 92] on div "Invoices" at bounding box center [97, 101] width 170 height 24
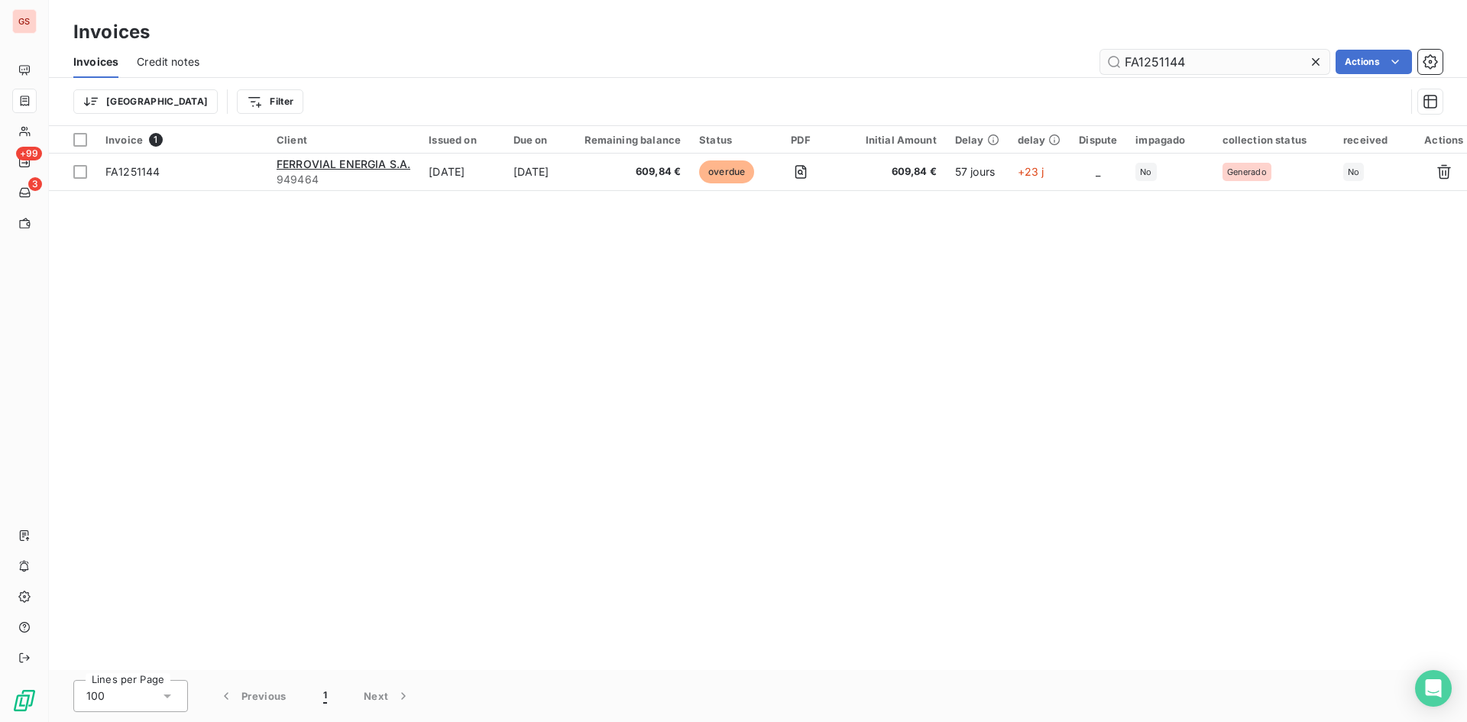
drag, startPoint x: 1252, startPoint y: 69, endPoint x: 1164, endPoint y: 64, distance: 88.0
click at [1175, 64] on input "FA1251144" at bounding box center [1215, 62] width 229 height 24
drag, startPoint x: 1037, startPoint y: 48, endPoint x: 1008, endPoint y: 44, distance: 29.3
click at [1017, 44] on div "Invoices Invoices Credit notes FA1251144 Actions Trier Filter" at bounding box center [758, 63] width 1419 height 126
drag, startPoint x: 1227, startPoint y: 65, endPoint x: 1149, endPoint y: 48, distance: 79.0
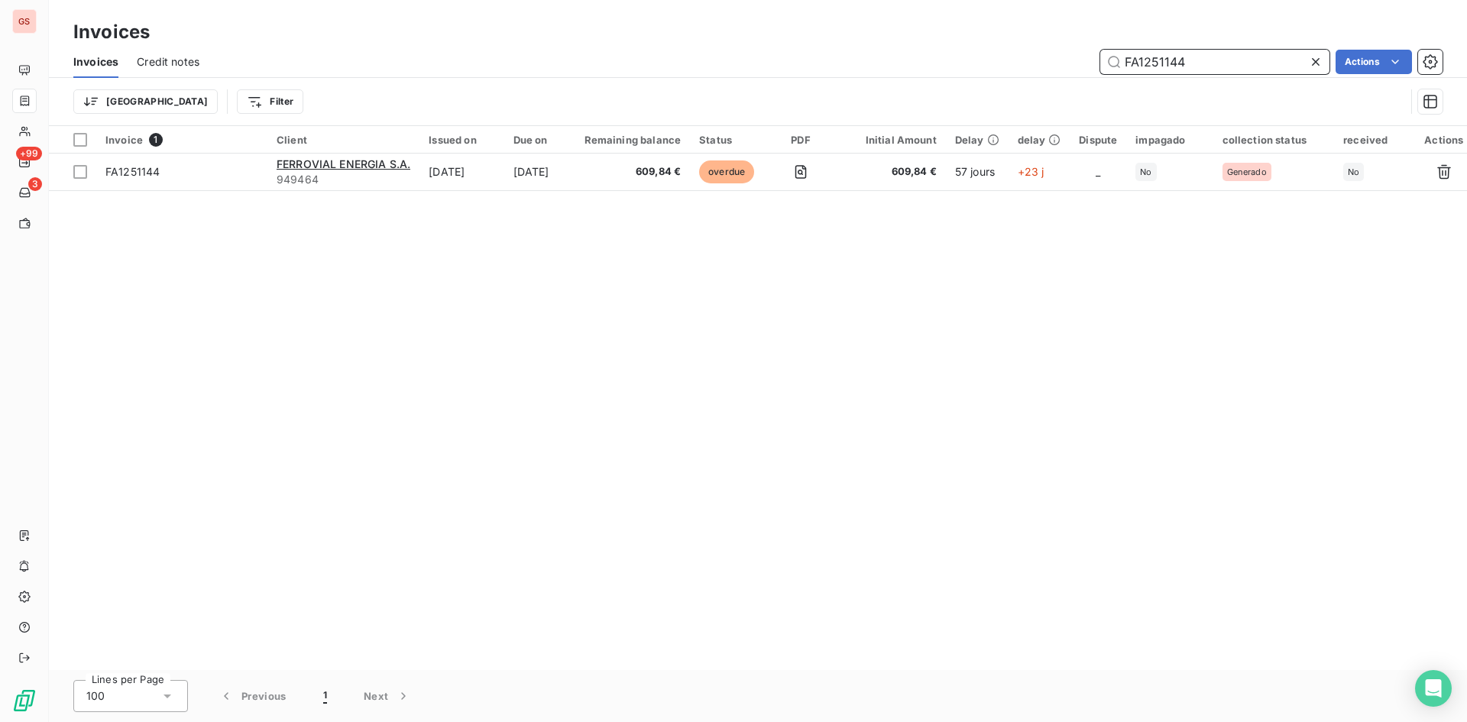
click at [1149, 48] on div "Invoices Credit notes FA1251144 Actions" at bounding box center [758, 62] width 1419 height 32
click at [1108, 45] on div "Invoices Invoices Credit notes FA1251144 Actions Trier Filter" at bounding box center [758, 63] width 1419 height 126
click at [1147, 65] on input "FA1251144" at bounding box center [1215, 62] width 229 height 24
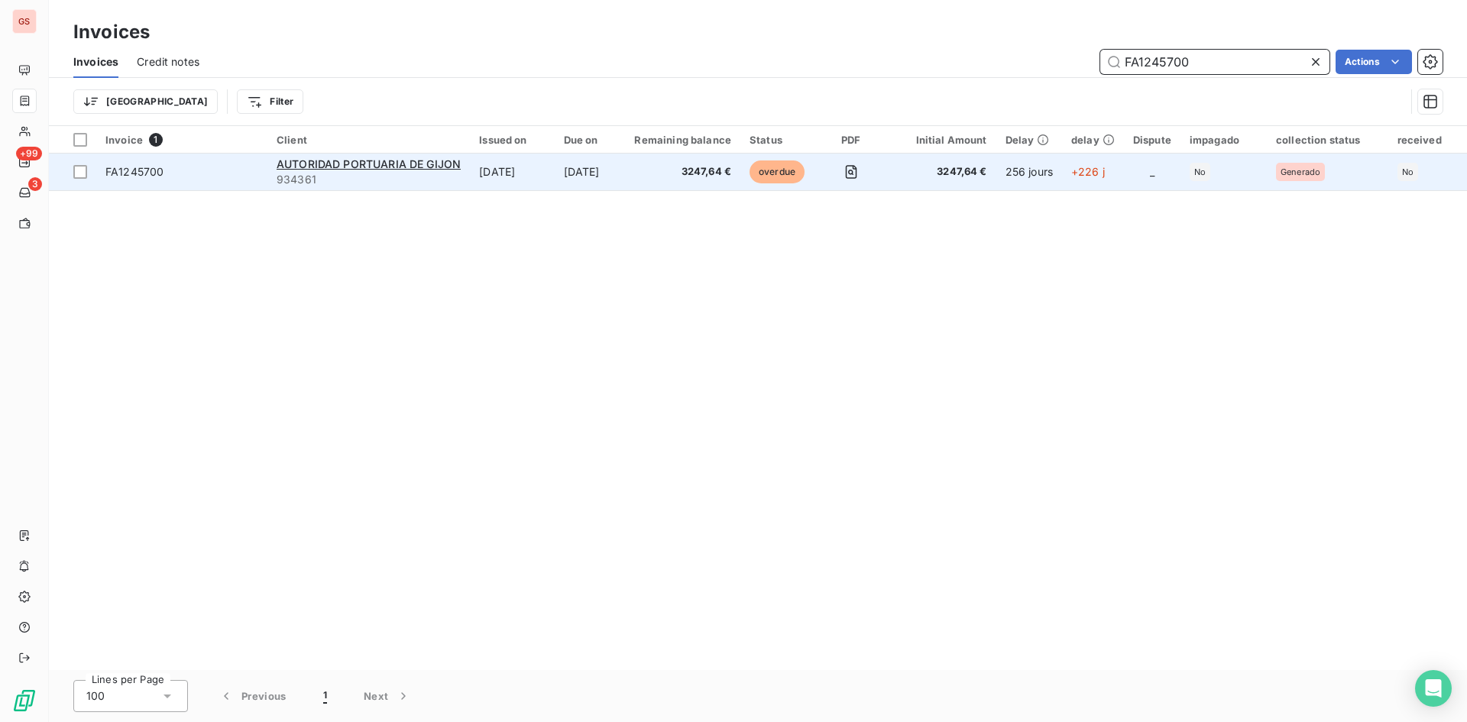
type input "FA1245700"
click at [482, 178] on td "[DATE]" at bounding box center [512, 172] width 84 height 37
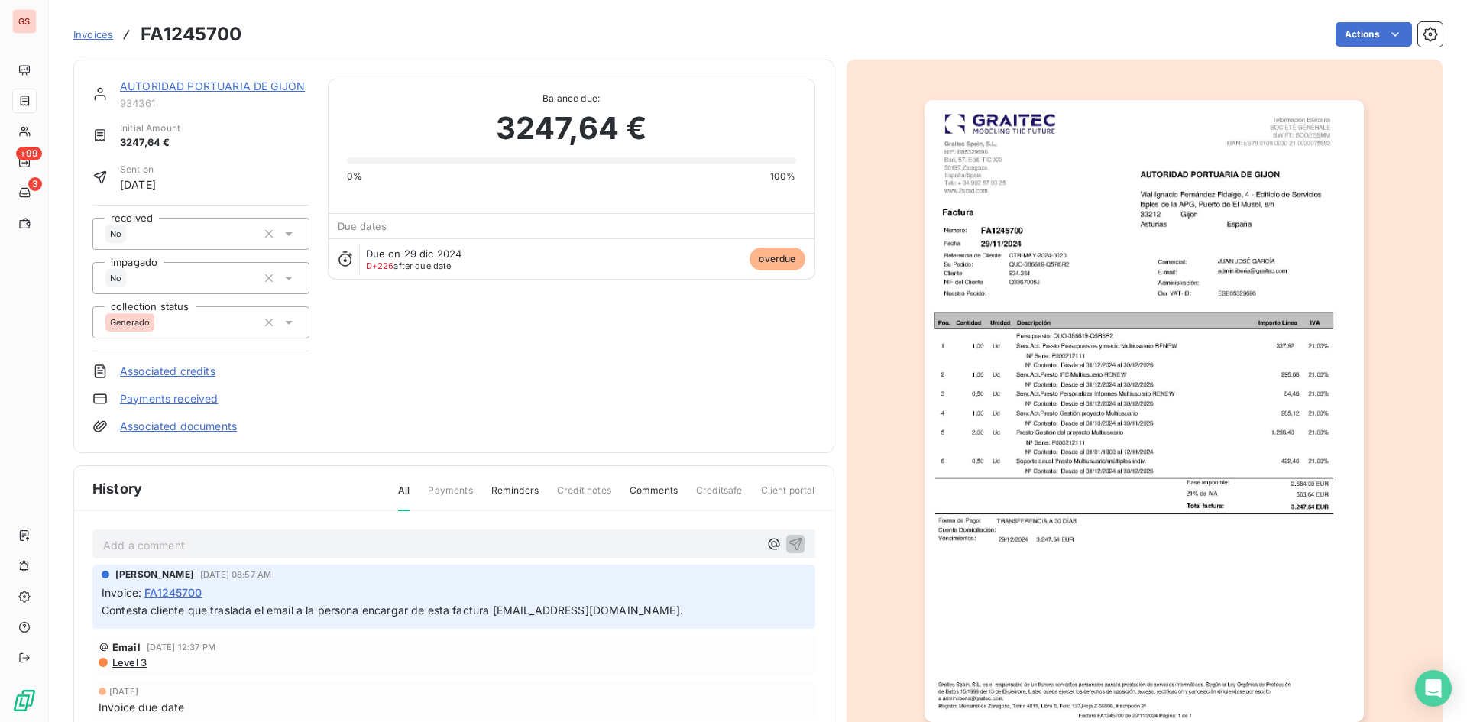
click at [499, 322] on div "AUTORIDAD PORTUARIA DE GIJON 934361 Initial Amount 3247,64 € Sent on [DATE] rec…" at bounding box center [453, 256] width 723 height 355
click at [1376, 36] on html "GS +99 3 Invoices FA1245700 Actions AUTORIDAD PORTUARIA DE GIJON 934361 Initial…" at bounding box center [733, 361] width 1467 height 722
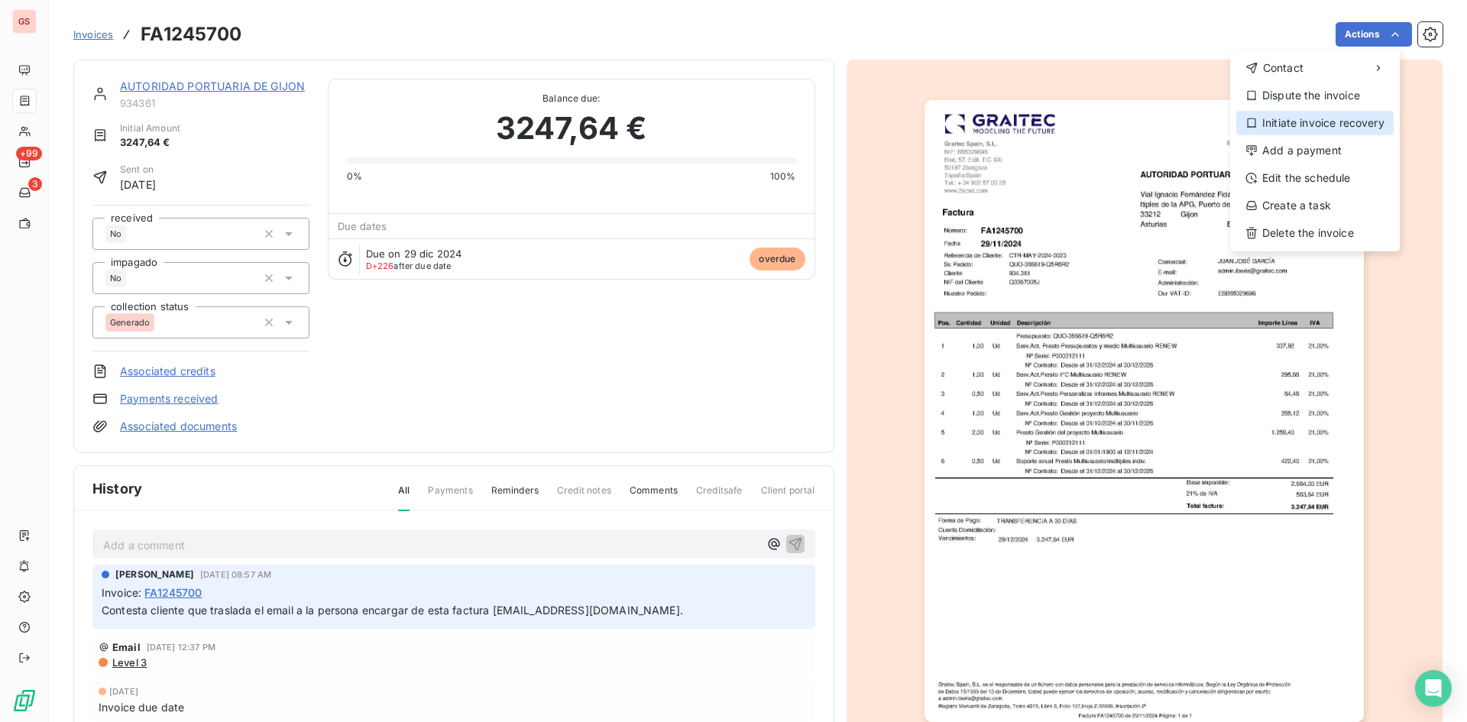
click at [1311, 126] on div "Initiate invoice recovery" at bounding box center [1315, 123] width 157 height 24
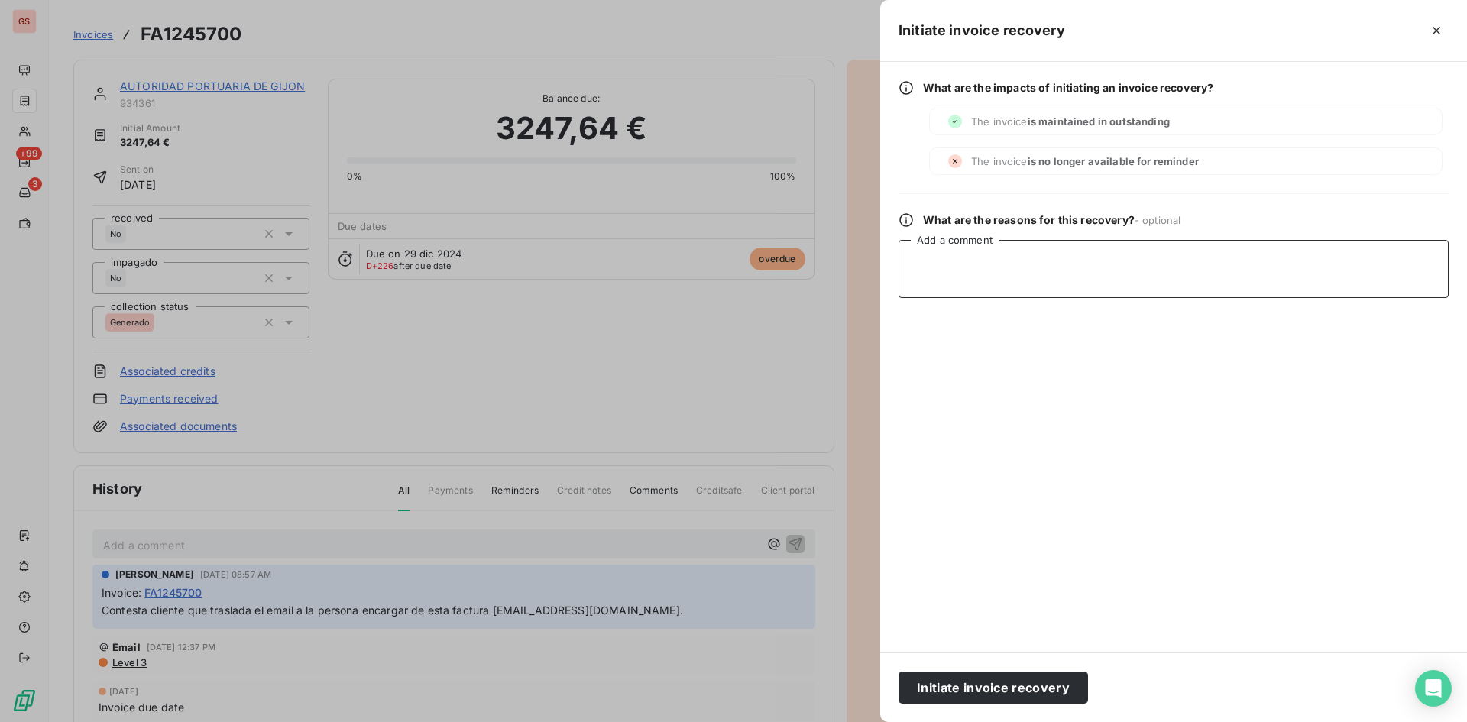
click at [1039, 263] on textarea "Add a comment" at bounding box center [1174, 269] width 550 height 58
type textarea "i"
click at [1129, 286] on textarea "Indican:" at bounding box center [1174, 269] width 550 height 58
paste textarea "CAUTION: This email originated from outside of Graitec. Do not click links or o…"
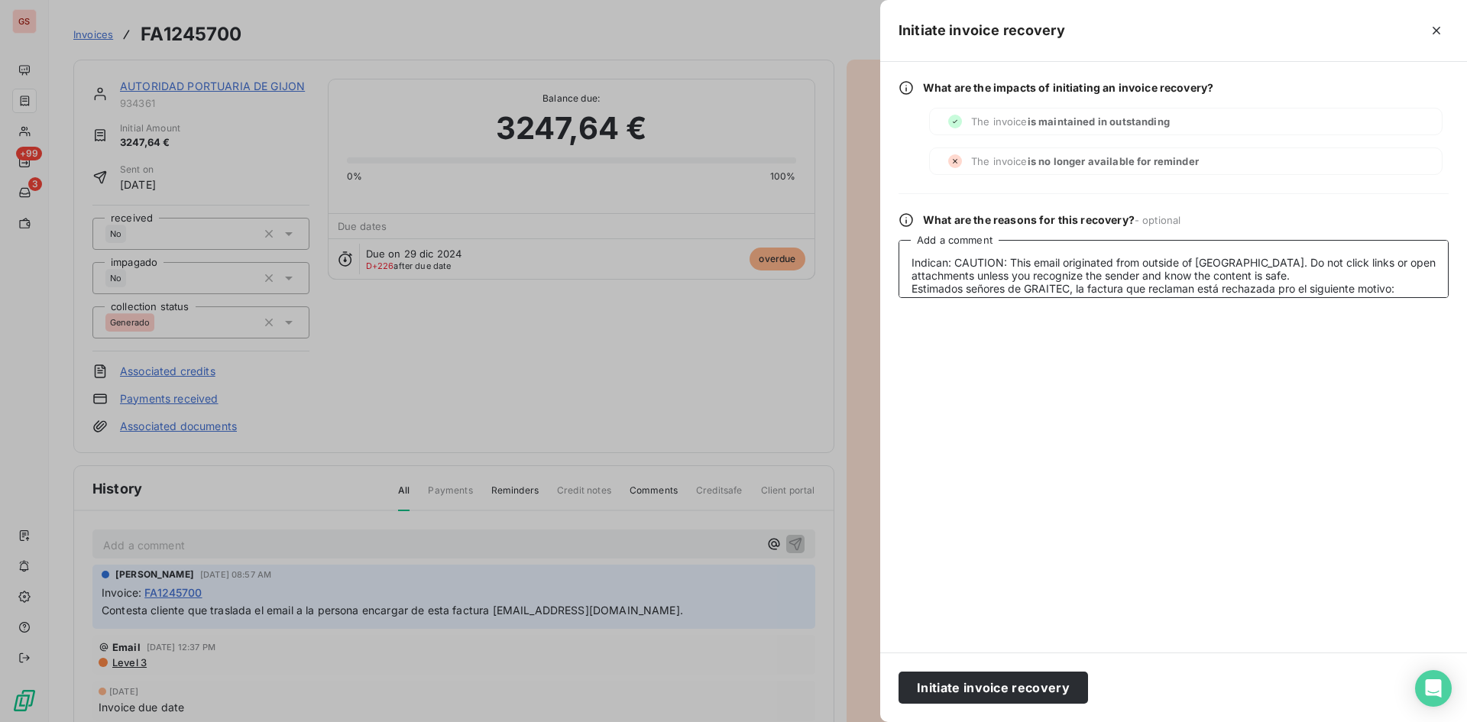
scroll to position [154, 0]
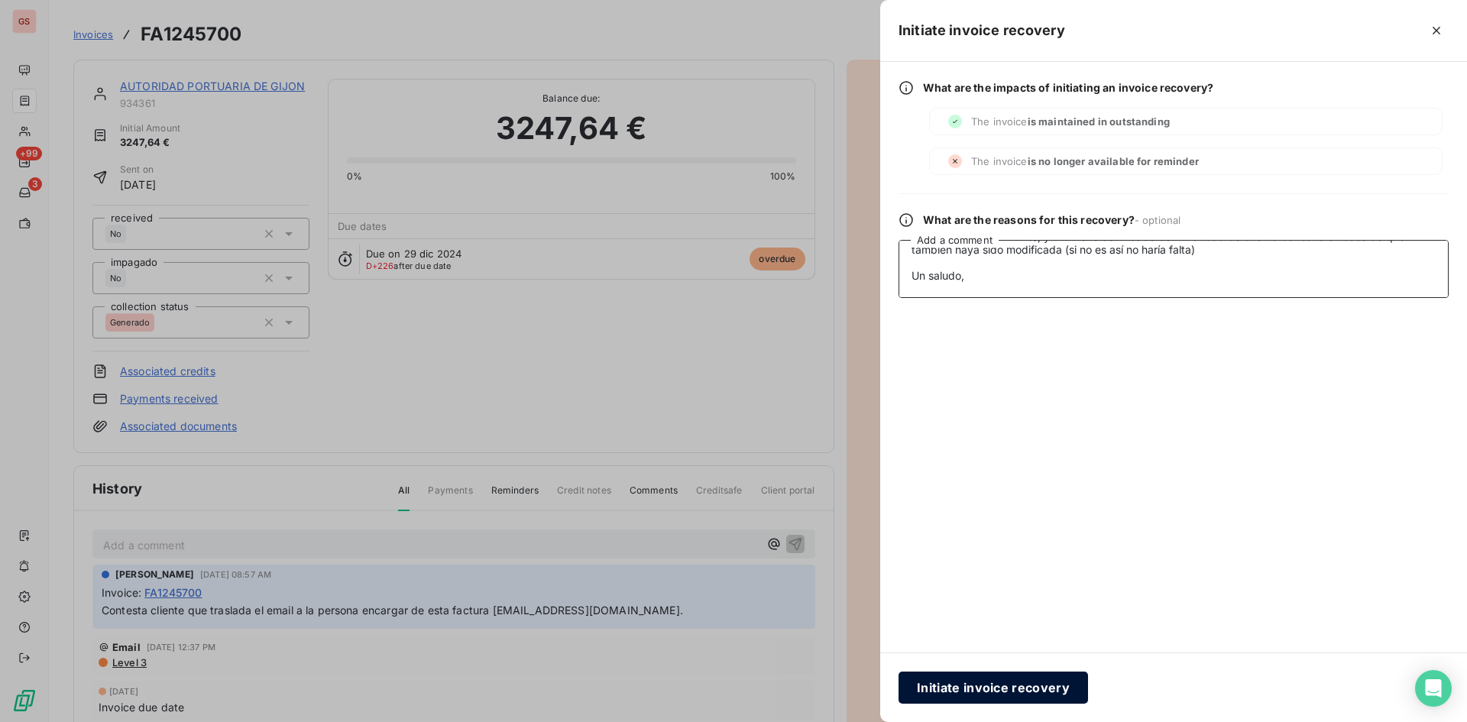
type textarea "Indican: CAUTION: This email originated from outside of [GEOGRAPHIC_DATA]. Do n…"
click at [1017, 682] on button "Initiate invoice recovery" at bounding box center [994, 688] width 190 height 32
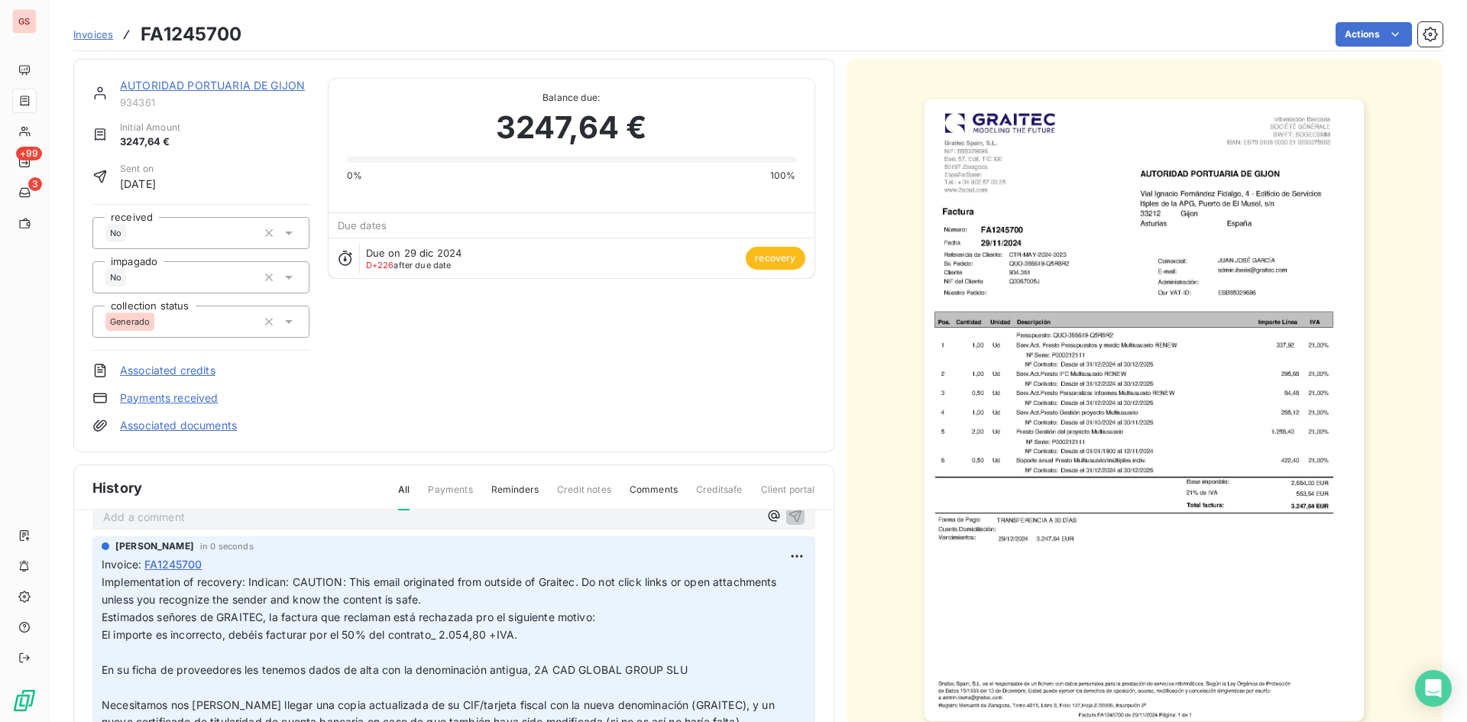
scroll to position [0, 0]
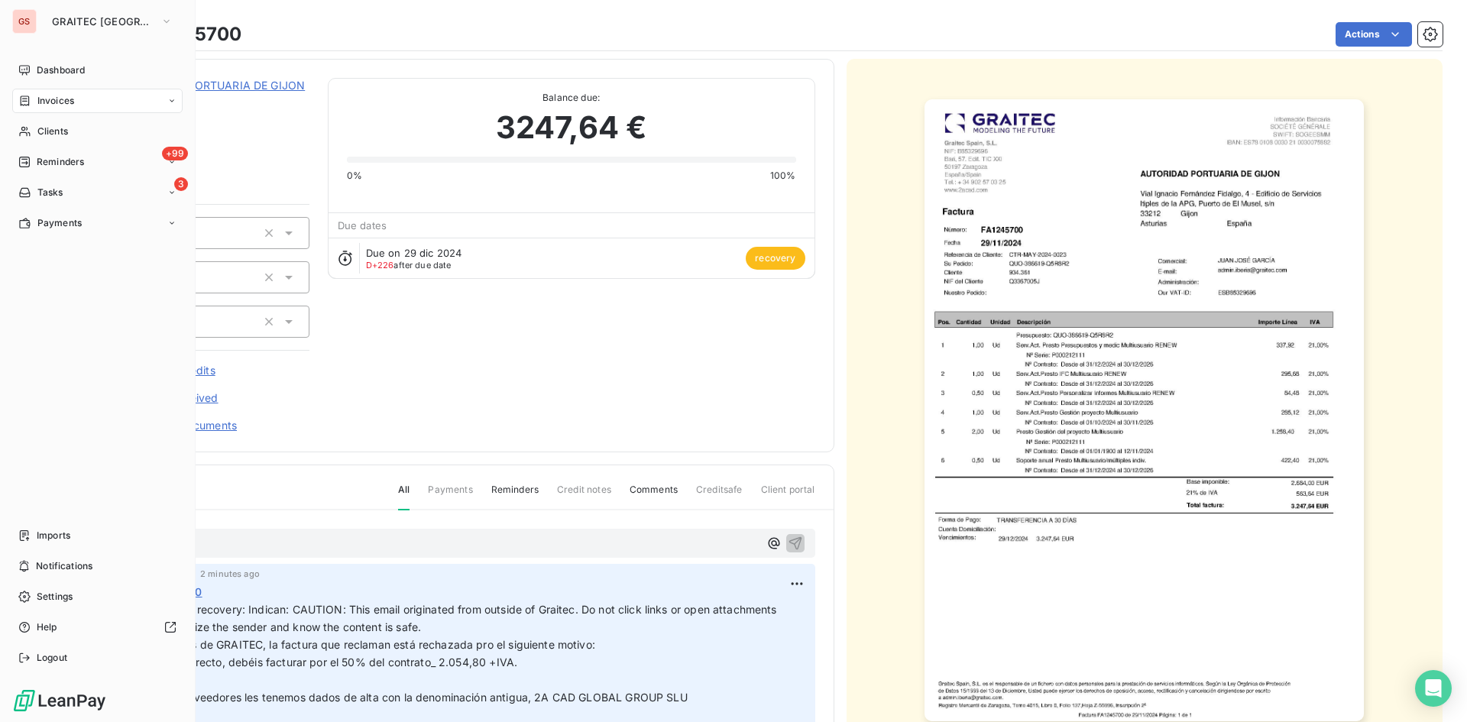
click at [32, 88] on nav "Dashboard Invoices Clients +99 Reminders 3 Tasks Payments" at bounding box center [97, 146] width 170 height 177
click at [37, 96] on span "Invoices" at bounding box center [55, 101] width 37 height 14
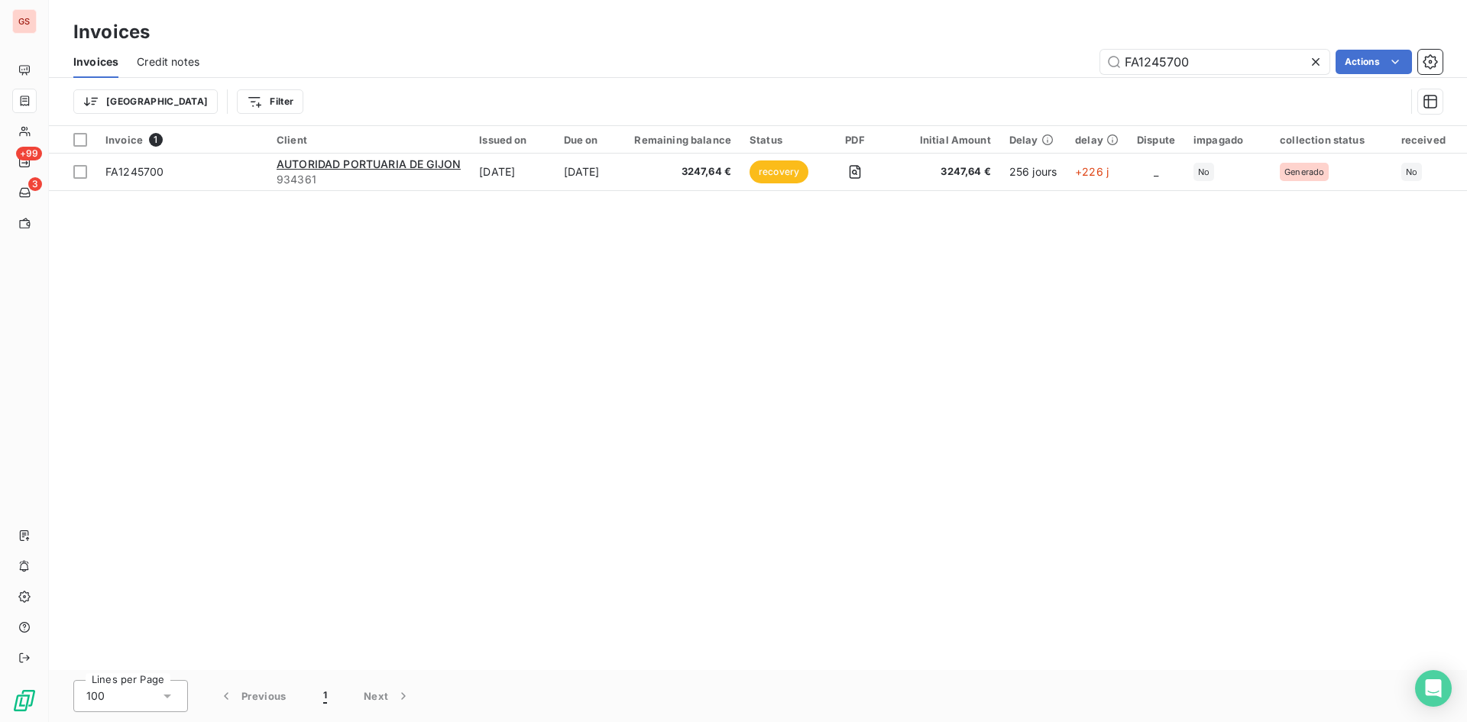
drag, startPoint x: 1117, startPoint y: 57, endPoint x: 951, endPoint y: 44, distance: 167.1
click at [968, 48] on div "Invoices Credit notes FA1245700 Actions" at bounding box center [758, 62] width 1419 height 32
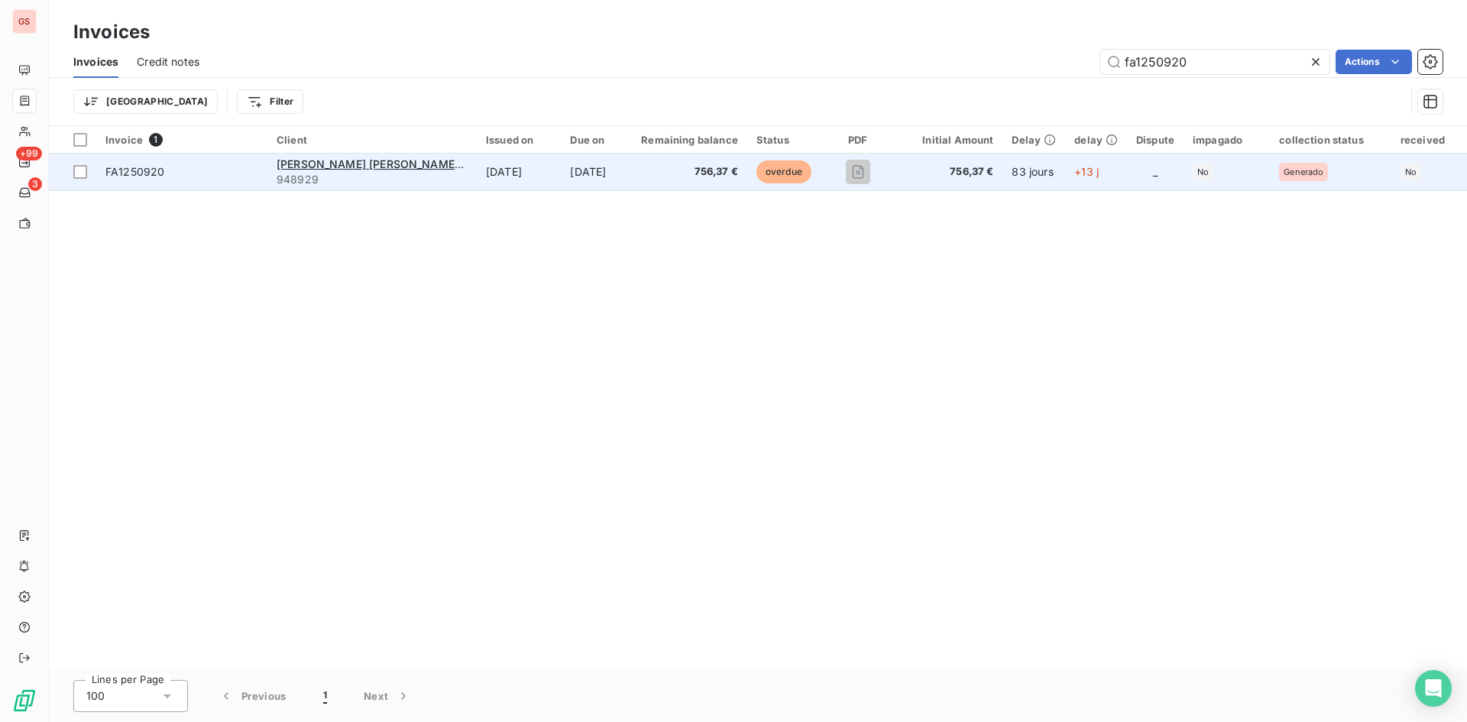
type input "fa1250920"
click at [561, 183] on td "[DATE]" at bounding box center [519, 172] width 84 height 37
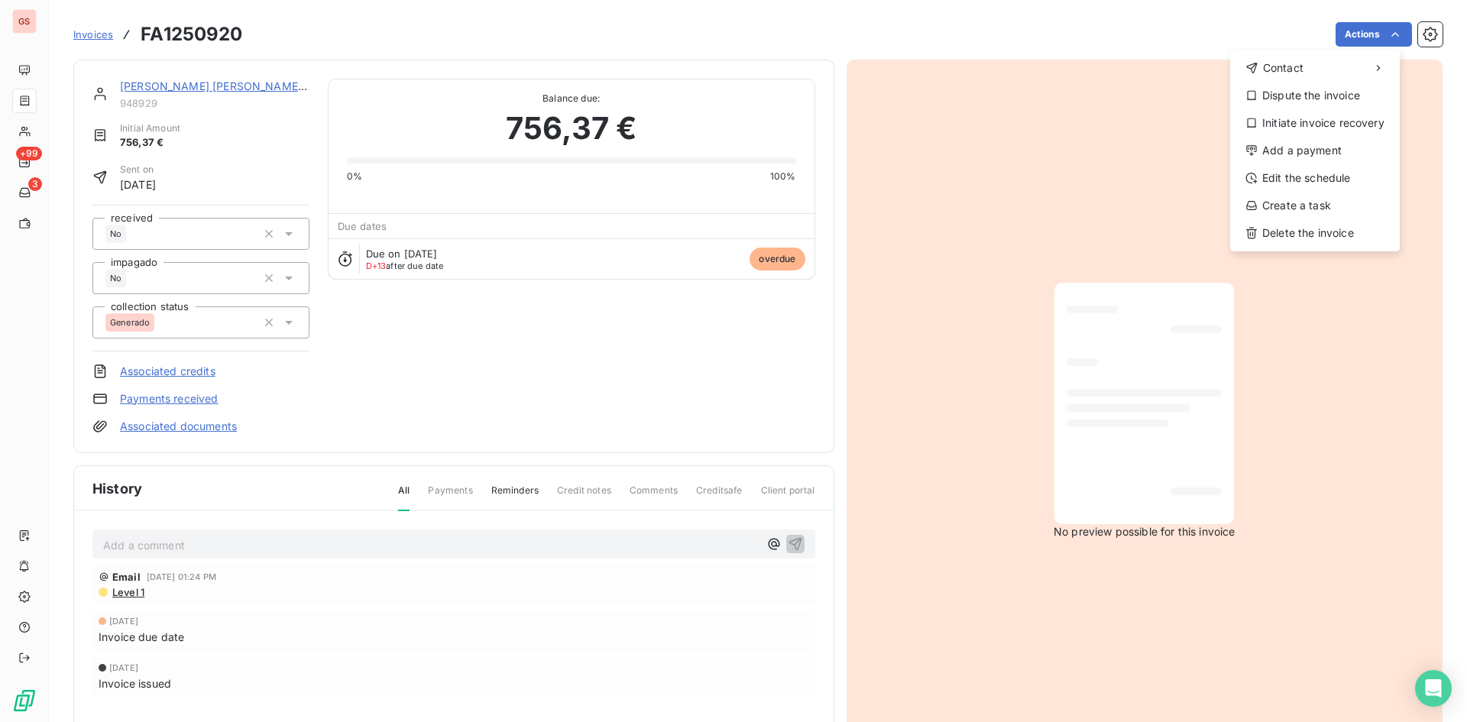
click at [1348, 109] on div "Contact Dispute the invoice Initiate invoice recovery Add a payment Edit the sc…" at bounding box center [1316, 151] width 170 height 202
click at [1346, 114] on div "Initiate invoice recovery" at bounding box center [1315, 123] width 157 height 24
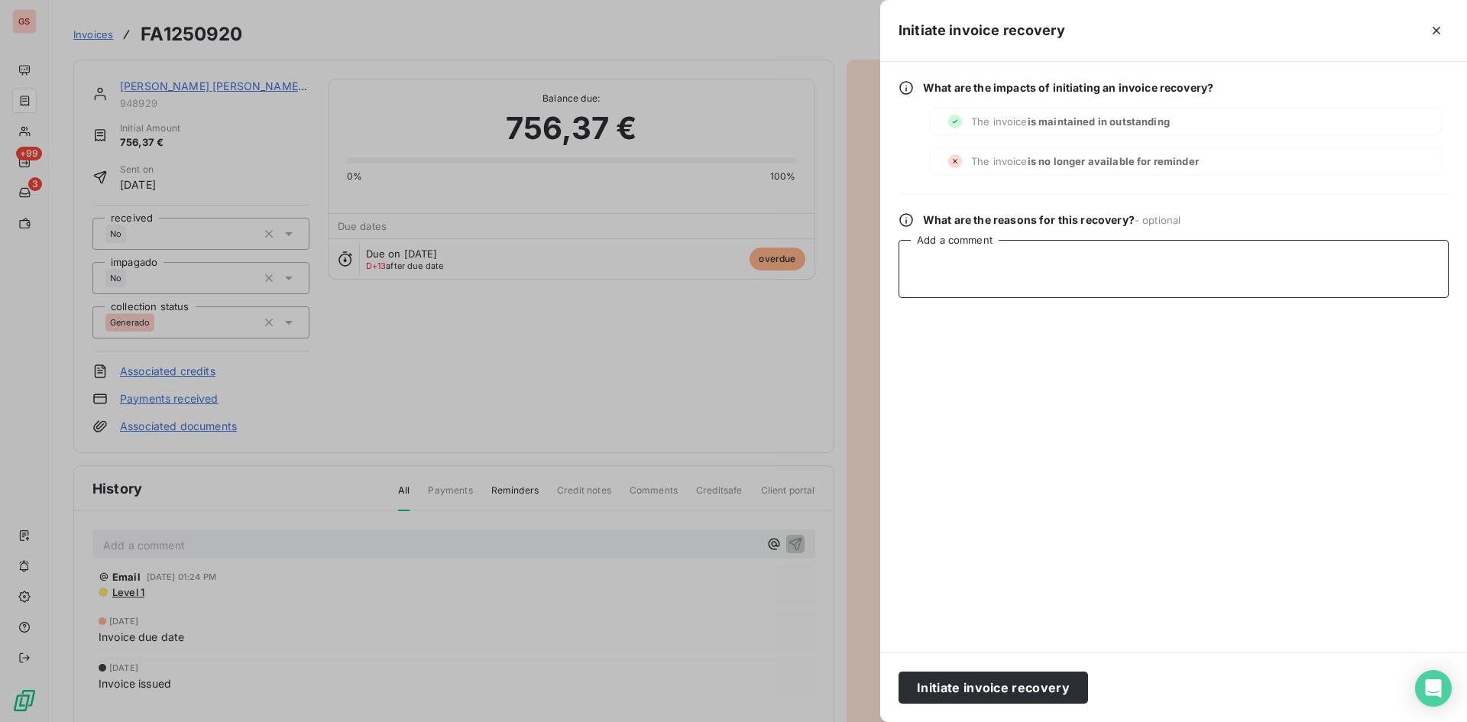
click at [1082, 267] on textarea "Add a comment" at bounding box center [1174, 269] width 550 height 58
type textarea "Indican que está siendo tramitada."
click at [1047, 708] on div "Initiate invoice recovery" at bounding box center [1173, 688] width 587 height 70
click at [1042, 702] on button "Initiate invoice recovery" at bounding box center [994, 688] width 190 height 32
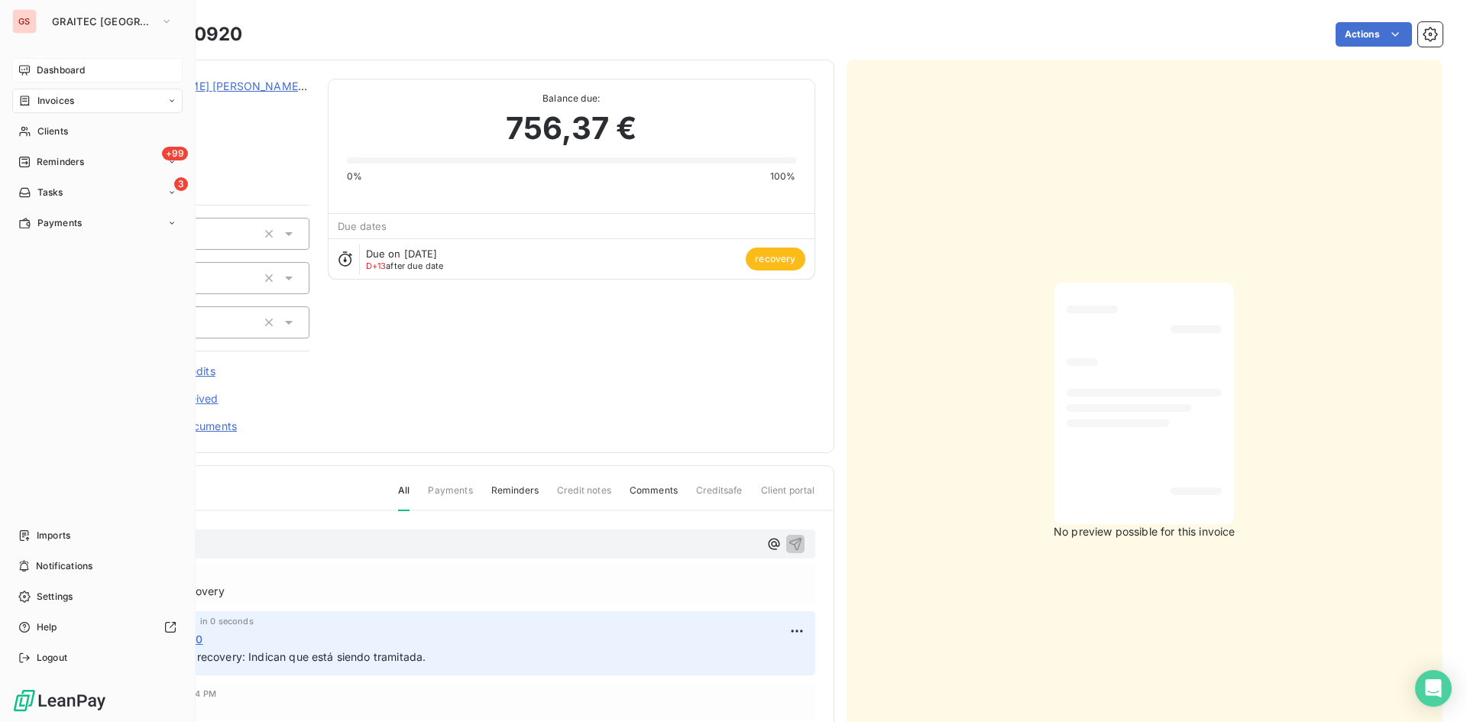
click at [30, 59] on div "Dashboard" at bounding box center [97, 70] width 170 height 24
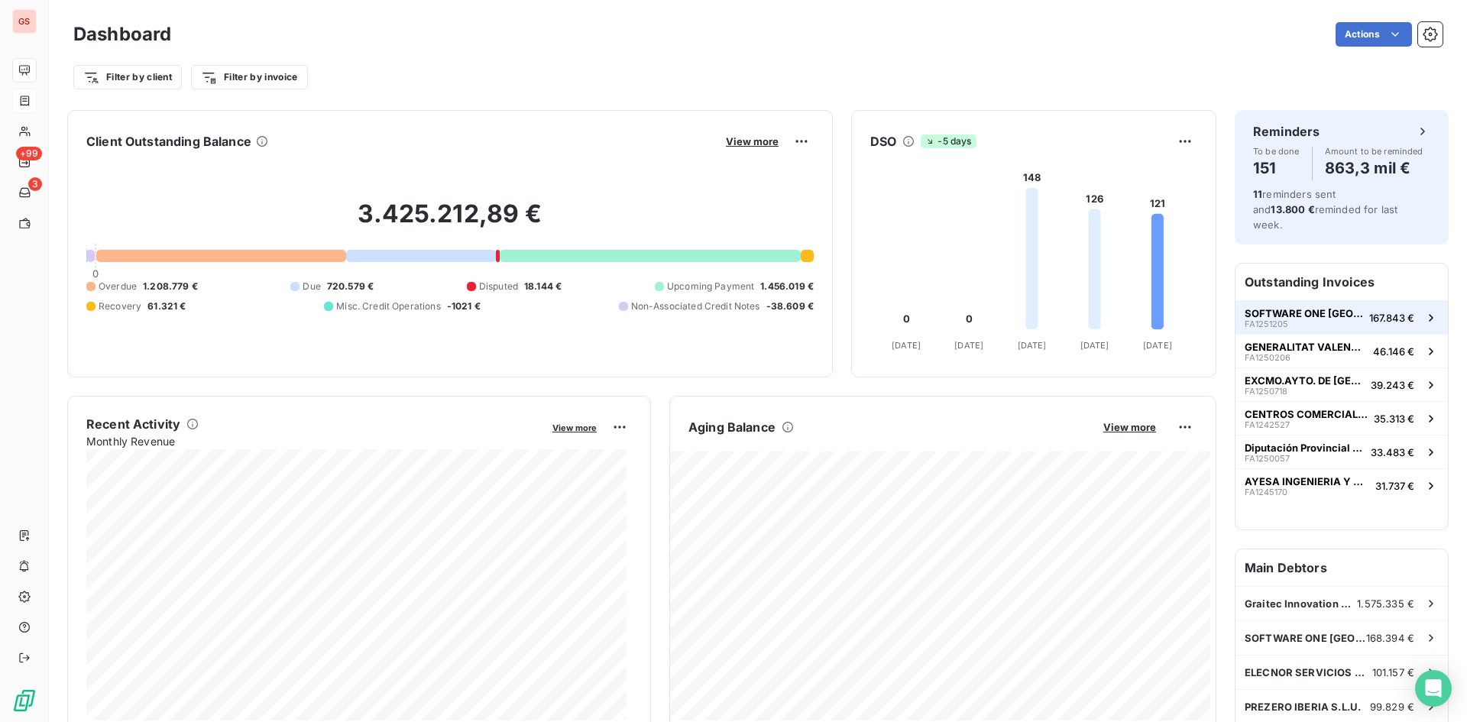
click at [1299, 307] on span "SOFTWARE ONE [GEOGRAPHIC_DATA], S.A." at bounding box center [1304, 313] width 118 height 12
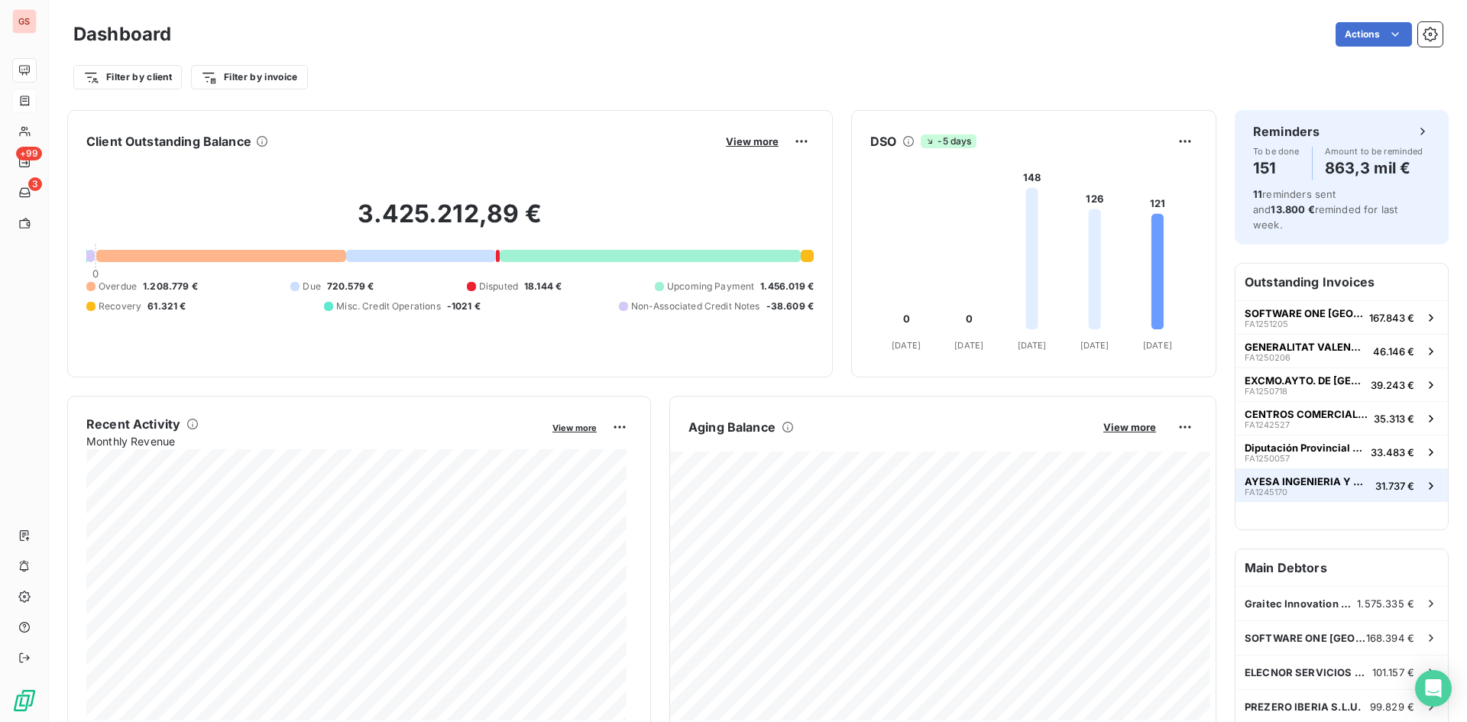
click at [1324, 475] on span "AYESA INGENIERIA Y ARQUITECTURA S.A." at bounding box center [1307, 481] width 125 height 12
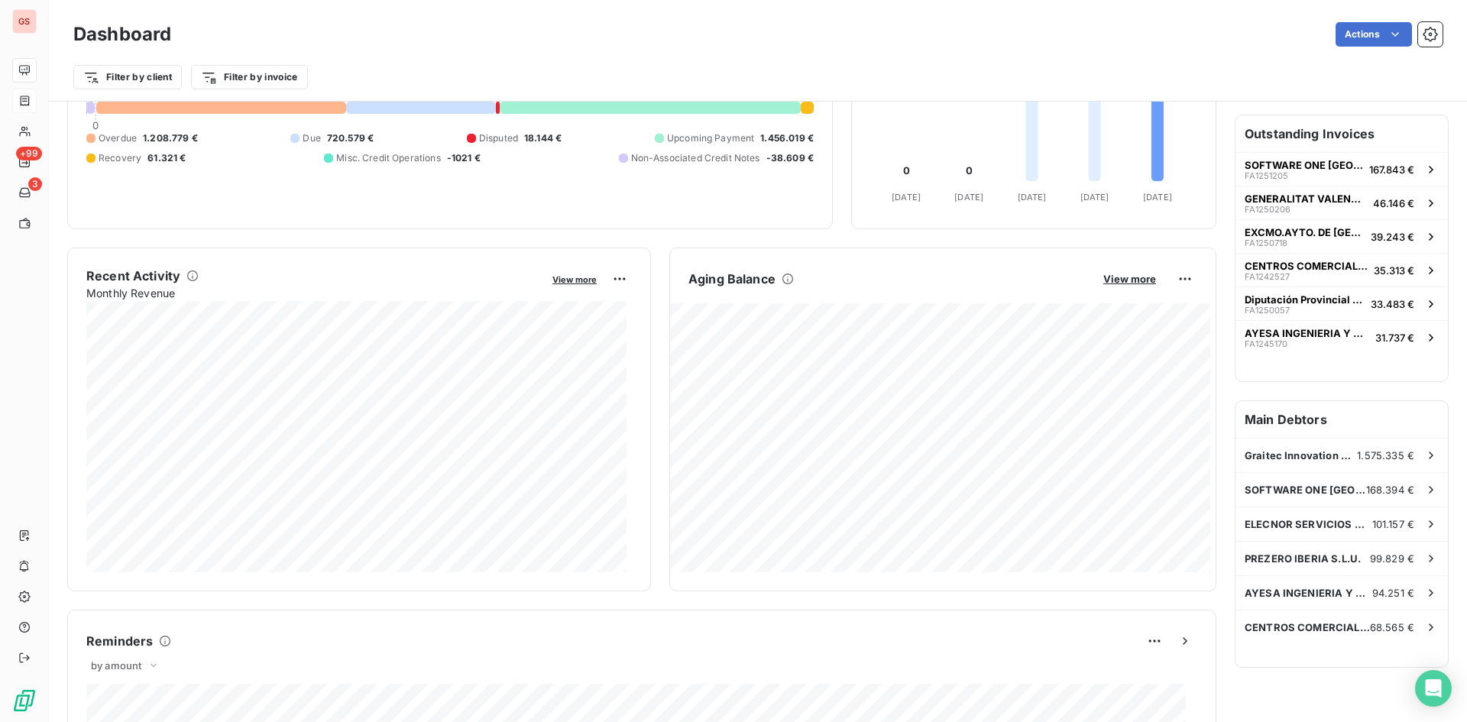
scroll to position [383, 0]
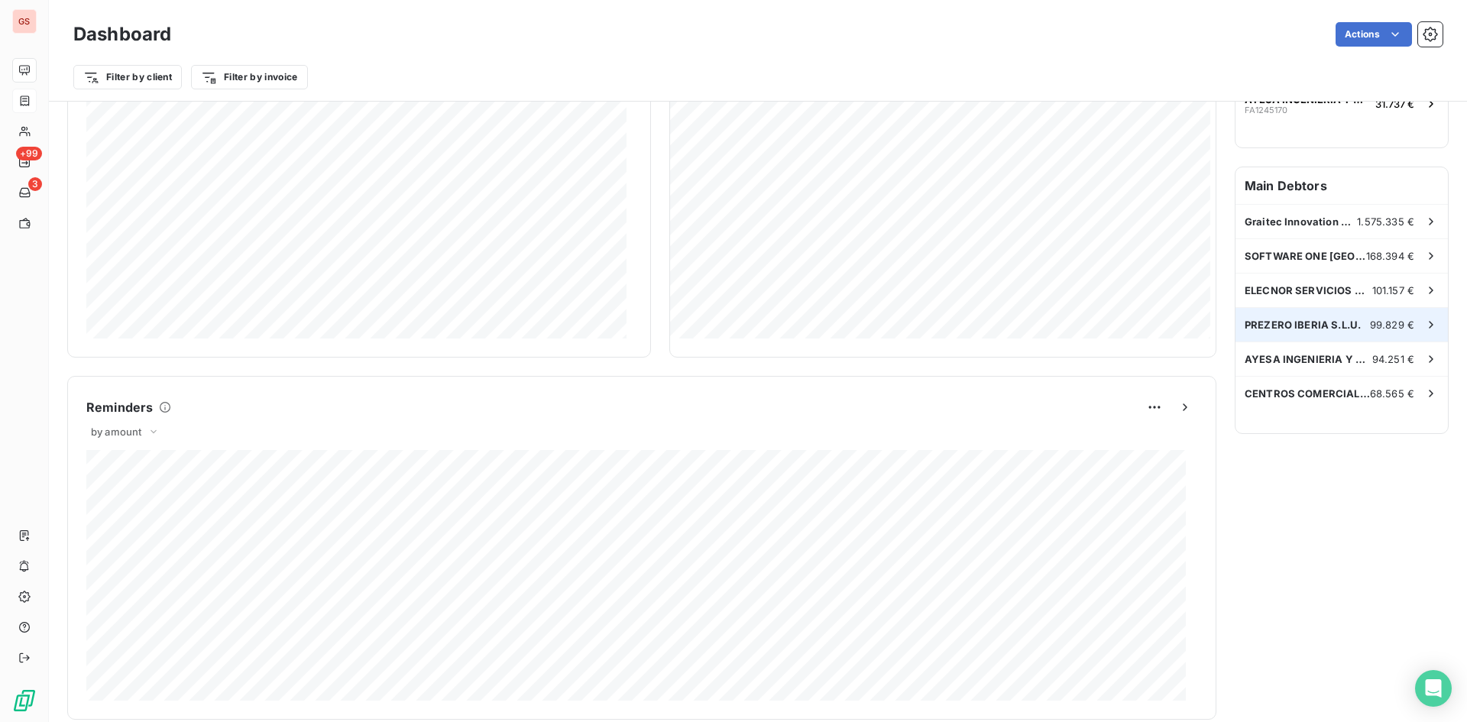
click at [1335, 319] on div "PREZERO IBERIA S.L.U. 99.829 €" at bounding box center [1342, 325] width 212 height 34
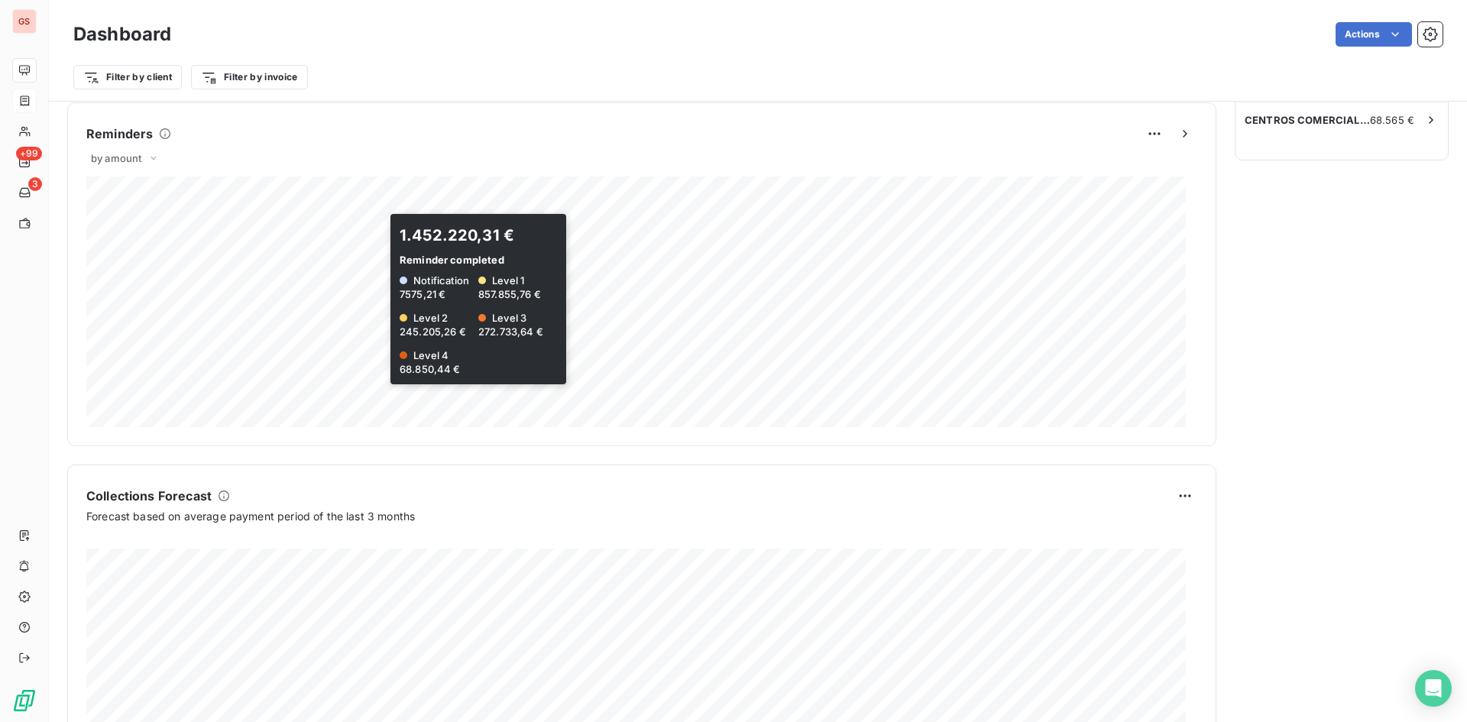
scroll to position [765, 0]
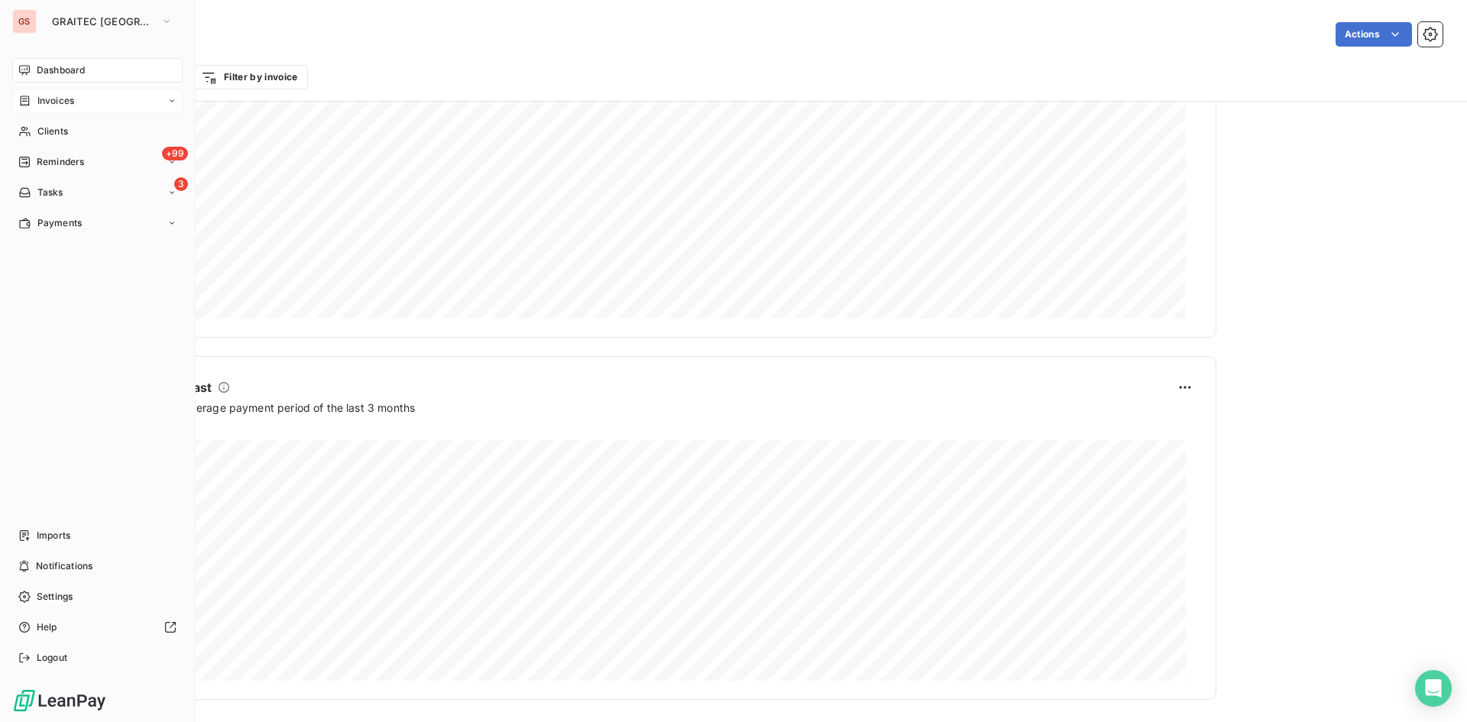
click at [40, 112] on div "Invoices" at bounding box center [97, 101] width 170 height 24
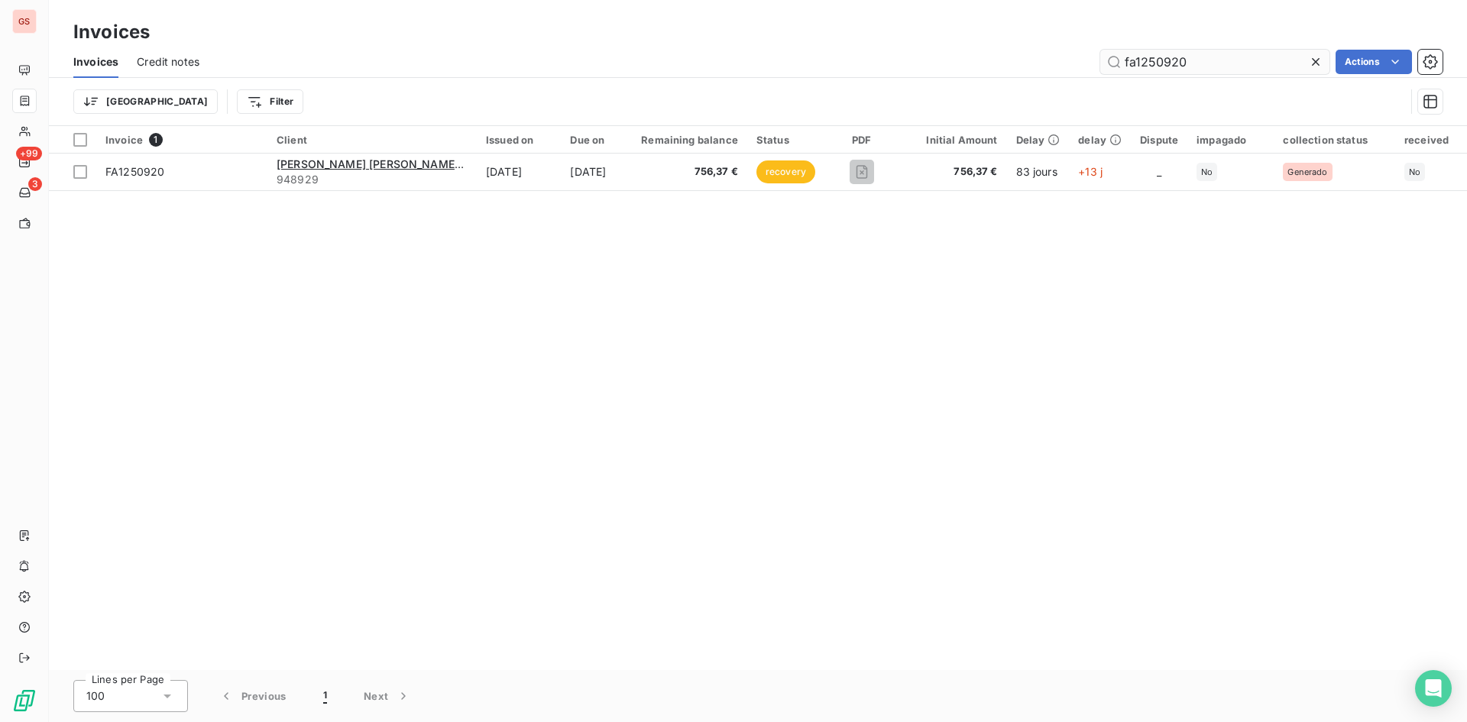
drag, startPoint x: 1253, startPoint y: 47, endPoint x: 1172, endPoint y: 50, distance: 81.1
click at [1174, 50] on div "Invoices Credit notes fa1250920 Actions" at bounding box center [758, 62] width 1419 height 32
drag, startPoint x: 1214, startPoint y: 53, endPoint x: 1068, endPoint y: 57, distance: 146.0
click at [1081, 57] on div "fa1250920 Actions" at bounding box center [830, 62] width 1225 height 24
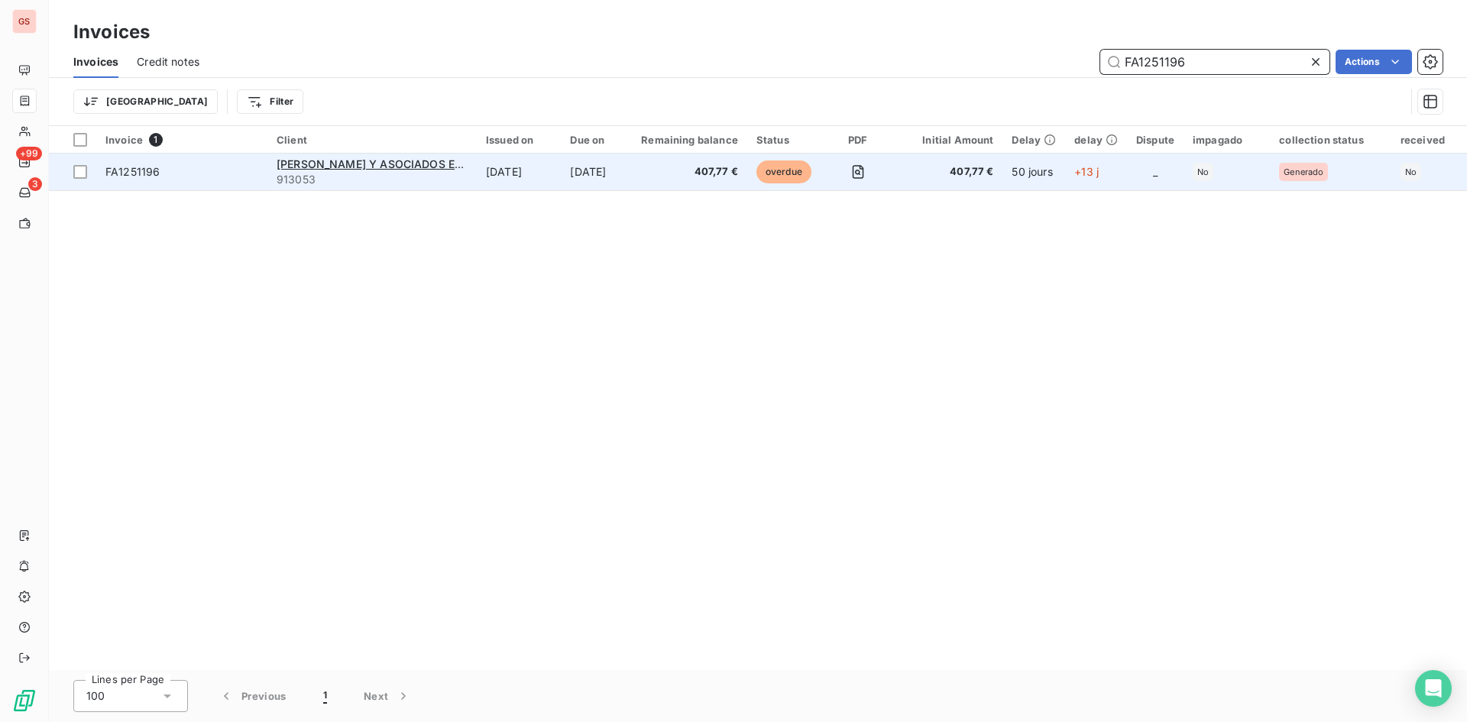
type input "FA1251196"
click at [994, 176] on span "407,77 €" at bounding box center [948, 171] width 89 height 15
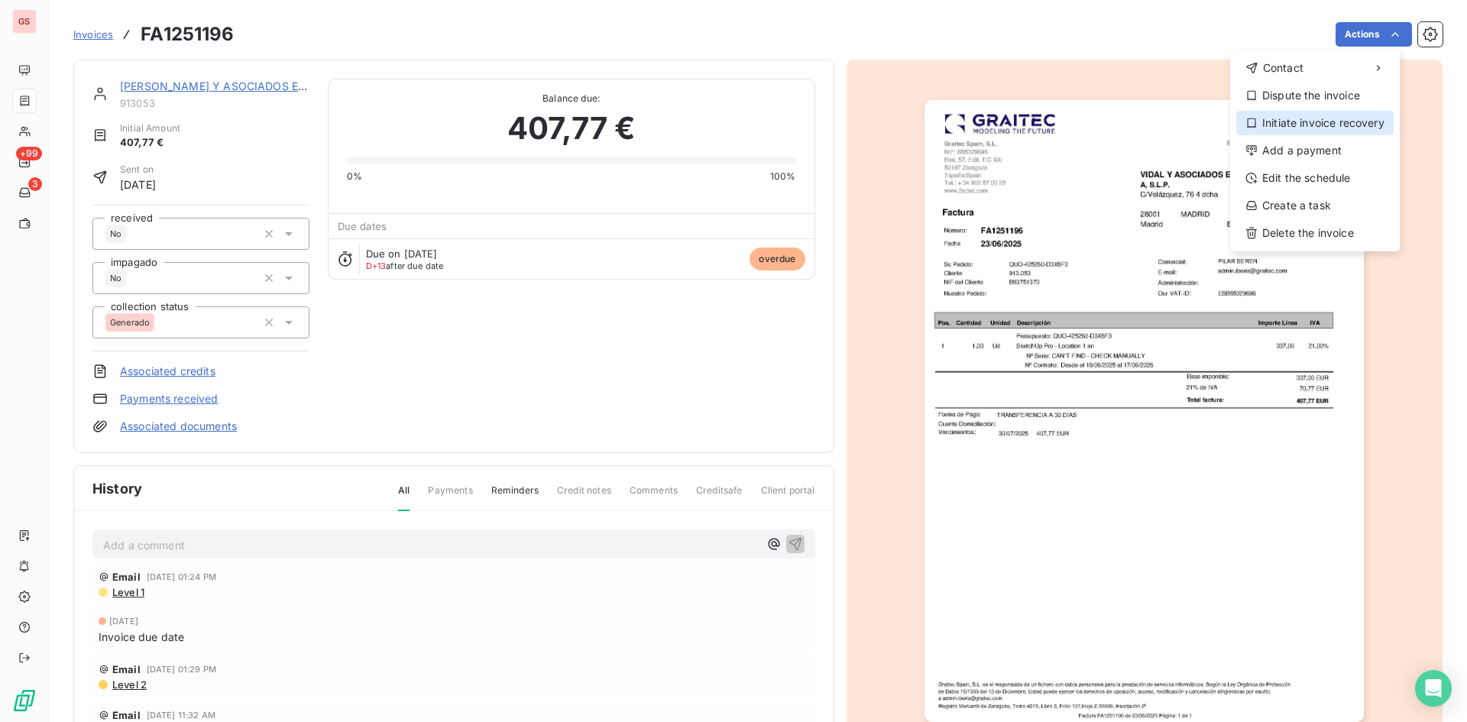
click at [1317, 122] on div "Initiate invoice recovery" at bounding box center [1315, 123] width 157 height 24
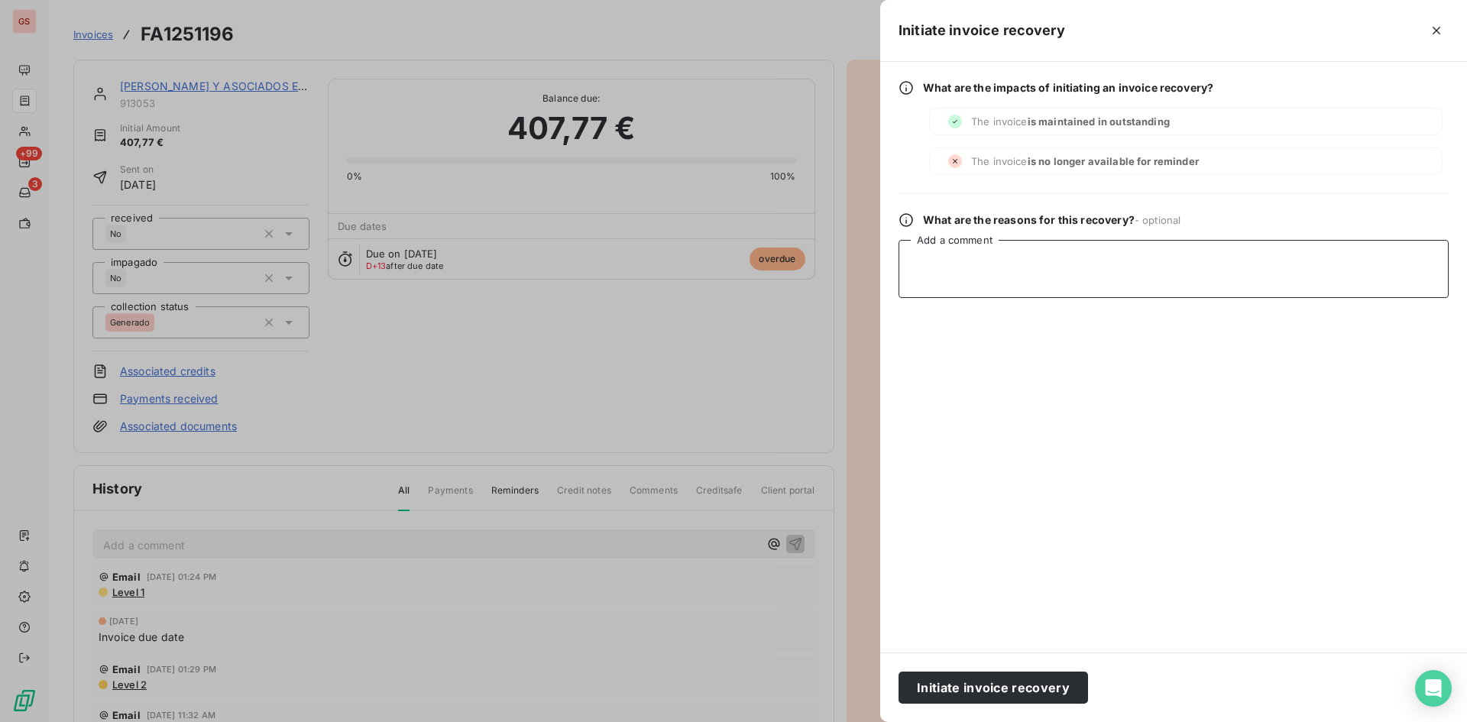
click at [1185, 268] on textarea "Add a comment" at bounding box center [1174, 269] width 550 height 58
type textarea "s"
type textarea "S"
paste textarea "Muchas gracias [PERSON_NAME], lo paso a mis compañeros de contabilidad para que…"
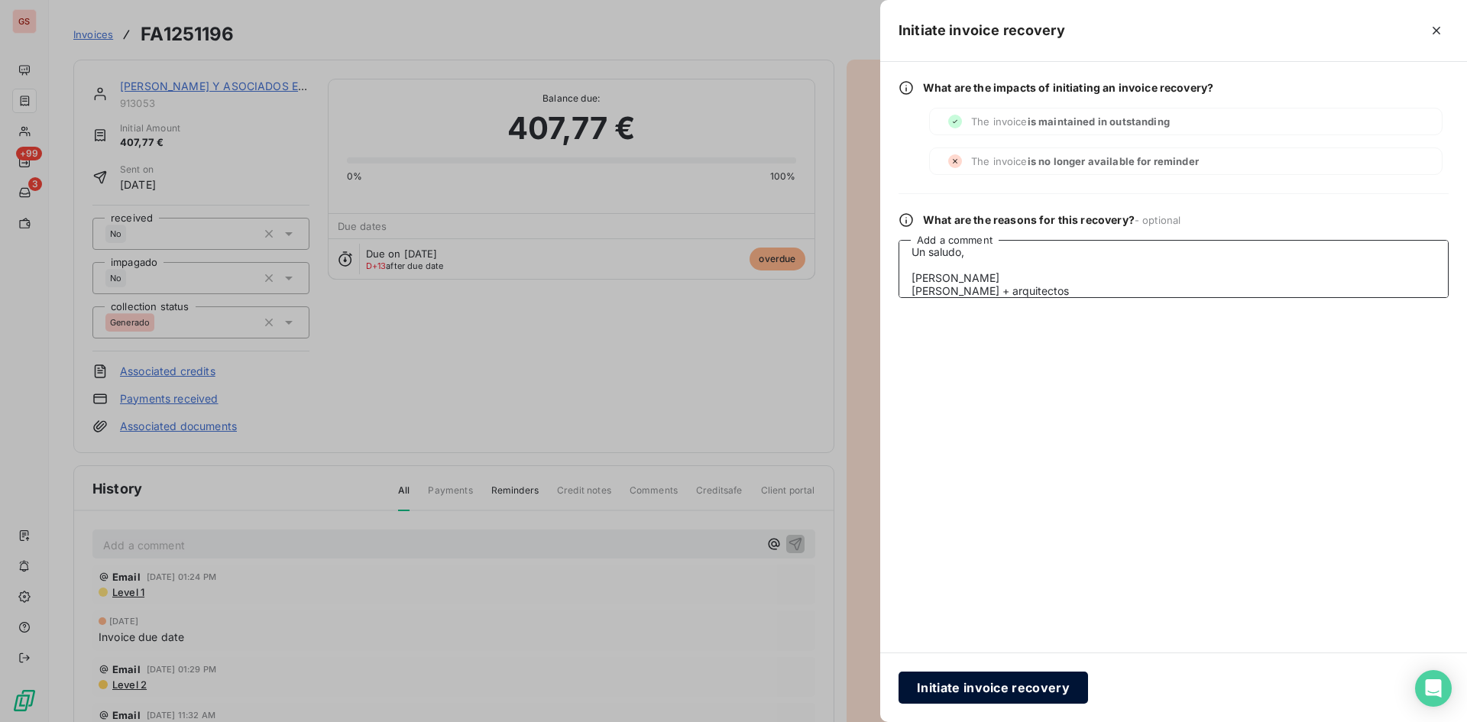
type textarea "Muchas gracias [PERSON_NAME], lo paso a mis compañeros de contabilidad para que…"
click at [1038, 689] on button "Initiate invoice recovery" at bounding box center [994, 688] width 190 height 32
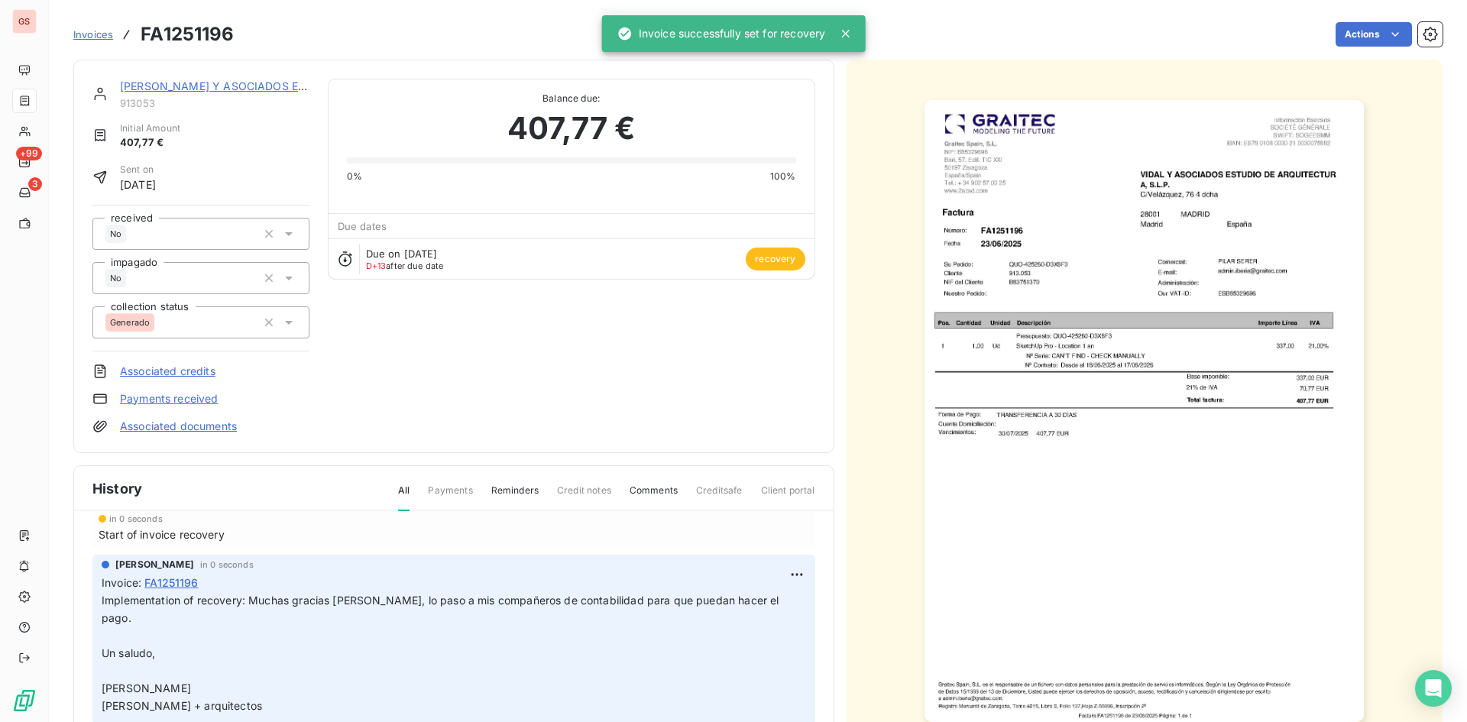
scroll to position [153, 0]
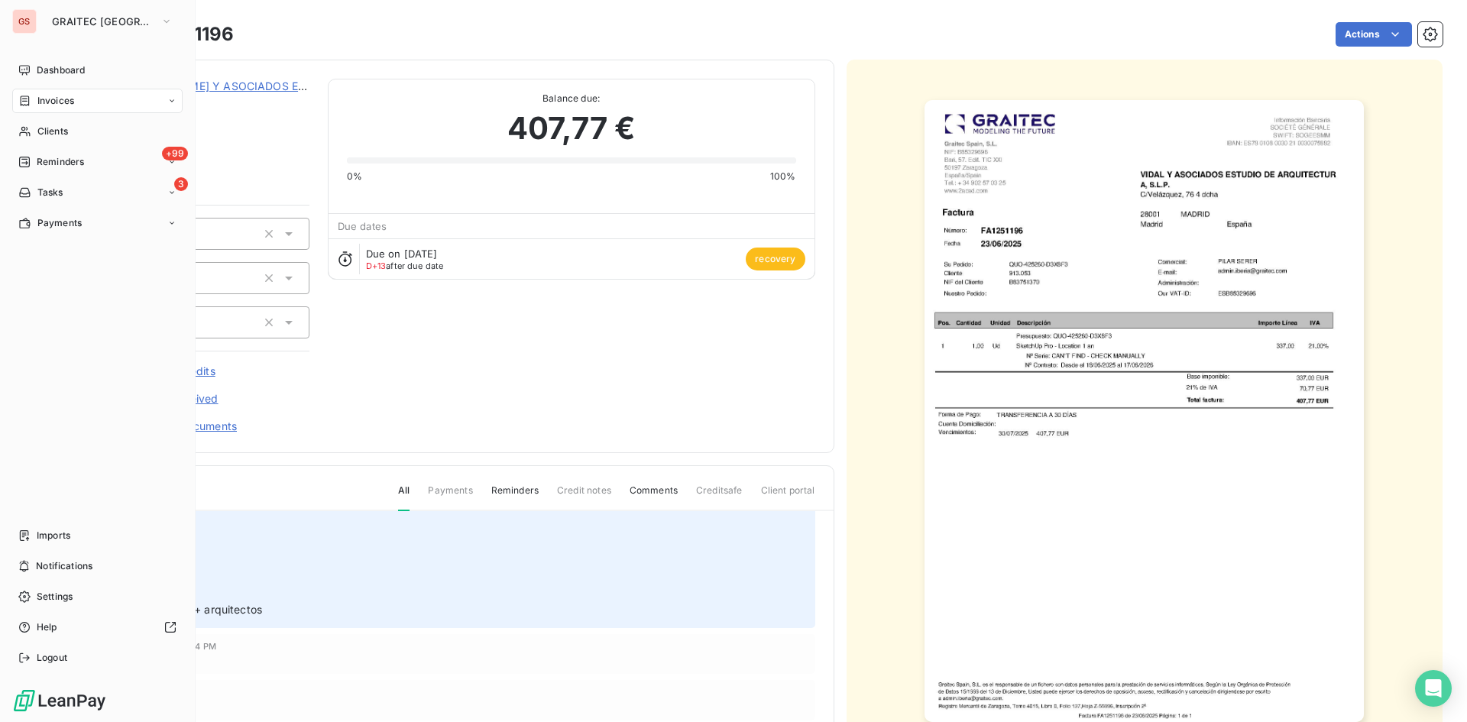
drag, startPoint x: 44, startPoint y: 105, endPoint x: 64, endPoint y: 106, distance: 19.9
click at [45, 105] on span "Invoices" at bounding box center [55, 101] width 37 height 14
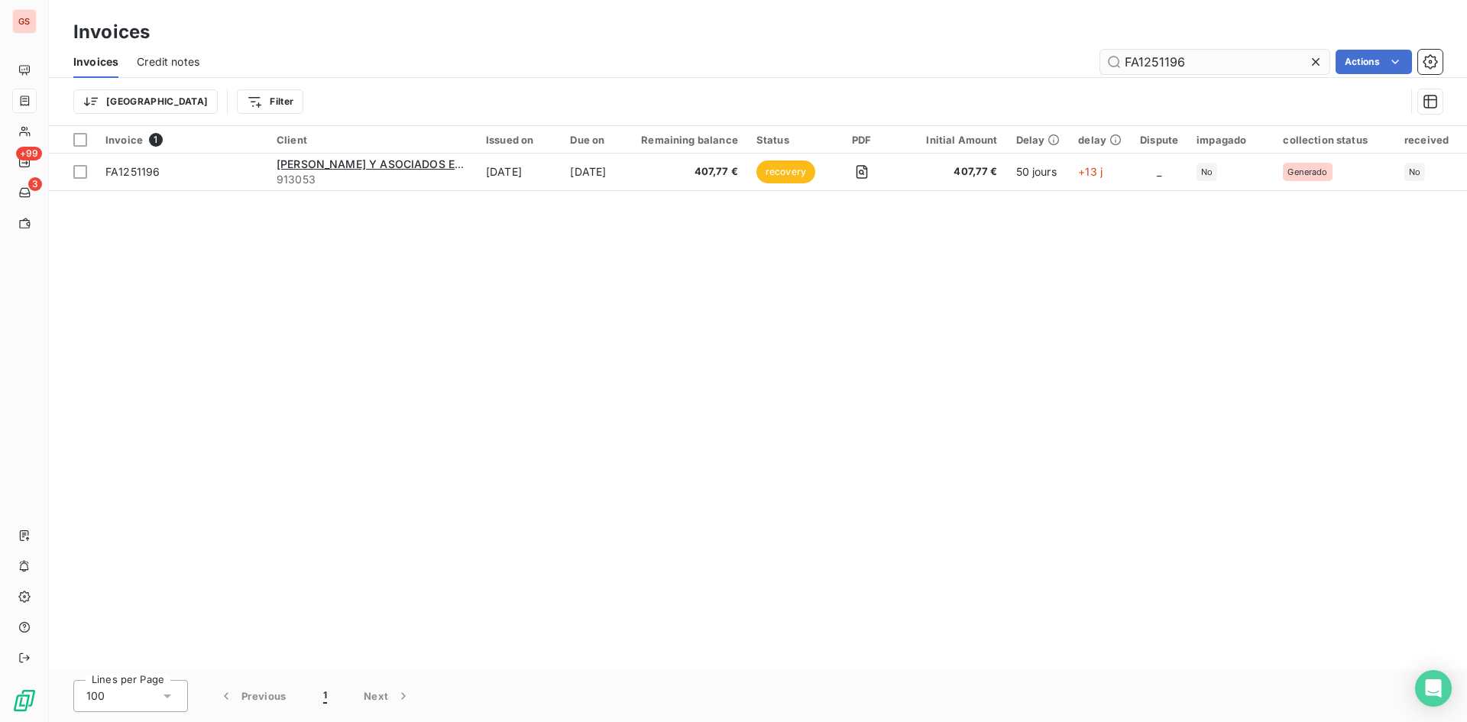
drag, startPoint x: 1242, startPoint y: 71, endPoint x: 1203, endPoint y: 58, distance: 41.1
click at [1211, 63] on input "FA1251196" at bounding box center [1215, 62] width 229 height 24
drag, startPoint x: 1200, startPoint y: 58, endPoint x: 962, endPoint y: 39, distance: 238.5
click at [964, 40] on div "Invoices Invoices Credit notes FA1251196 Actions Trier Filter" at bounding box center [758, 63] width 1419 height 126
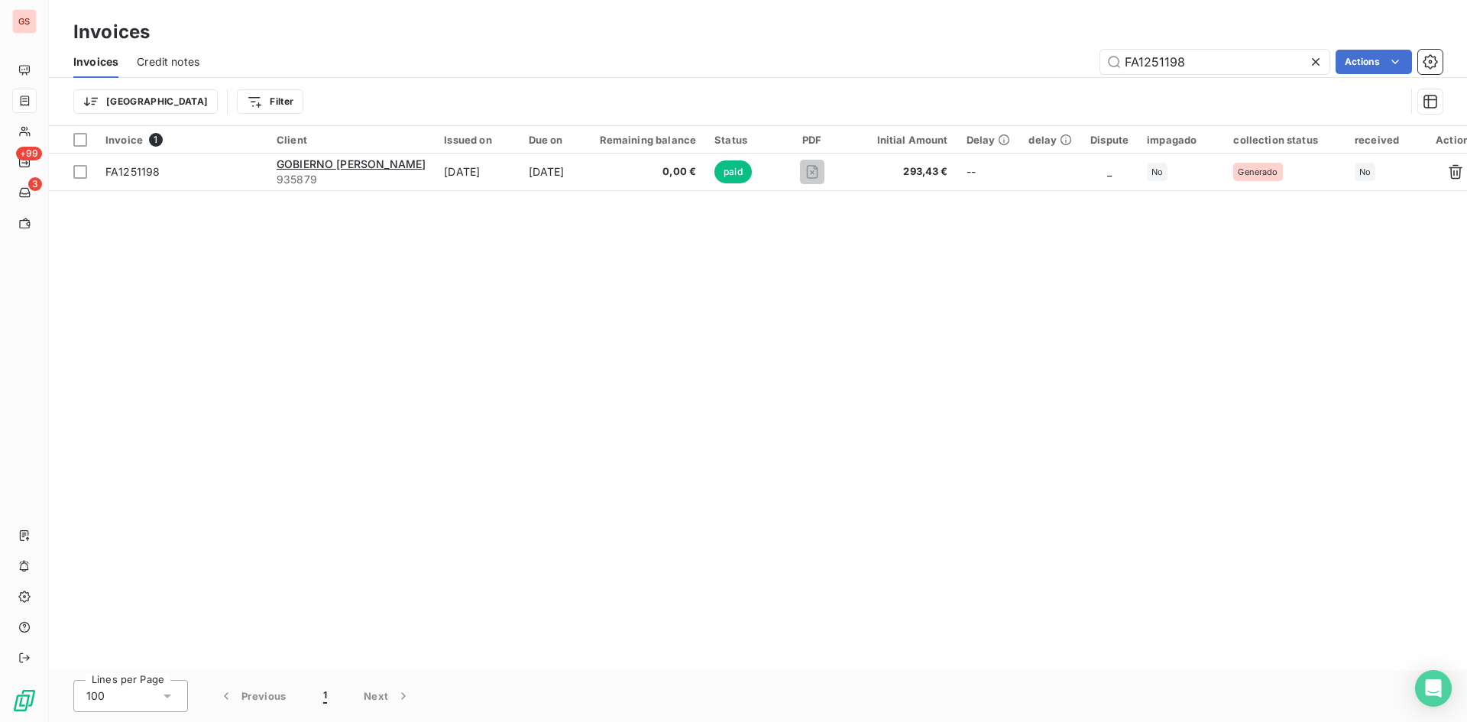
type input "FA1251198"
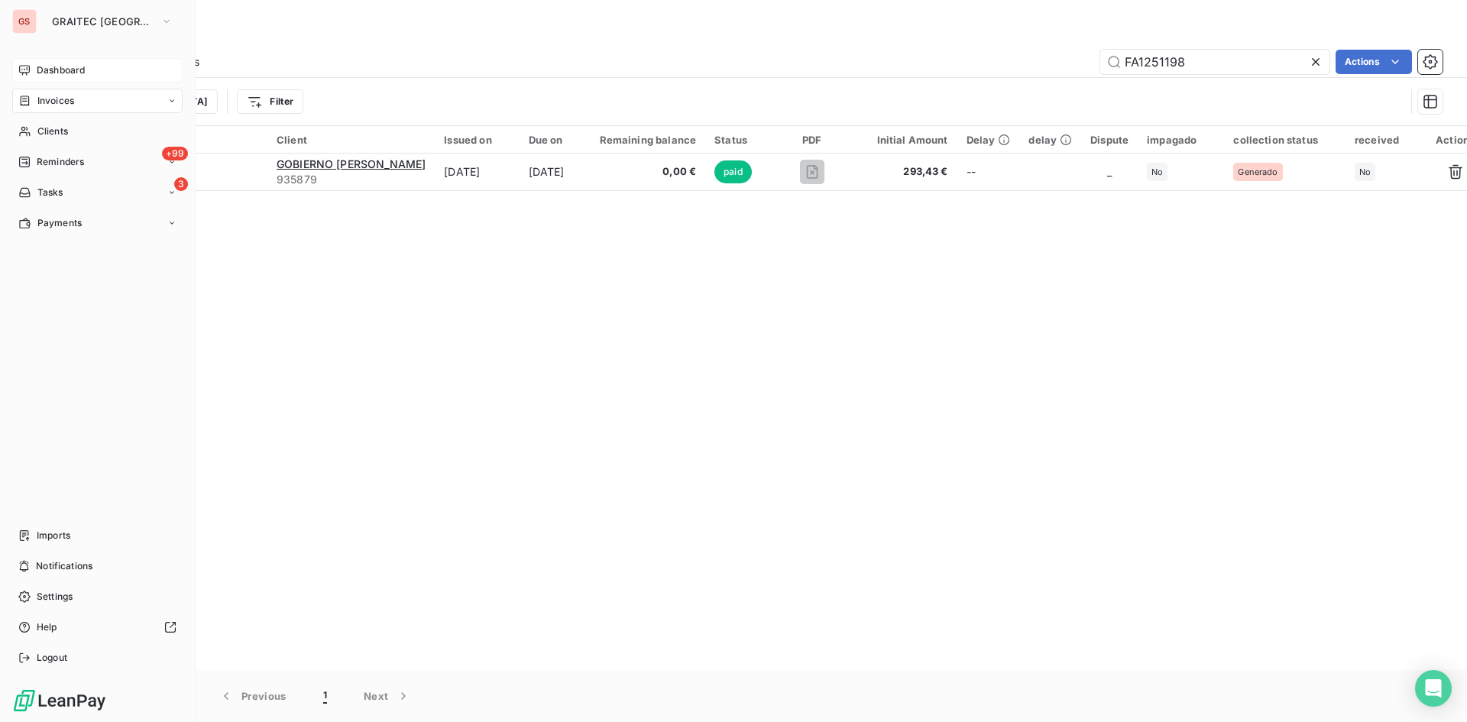
click at [21, 69] on icon at bounding box center [24, 70] width 12 height 12
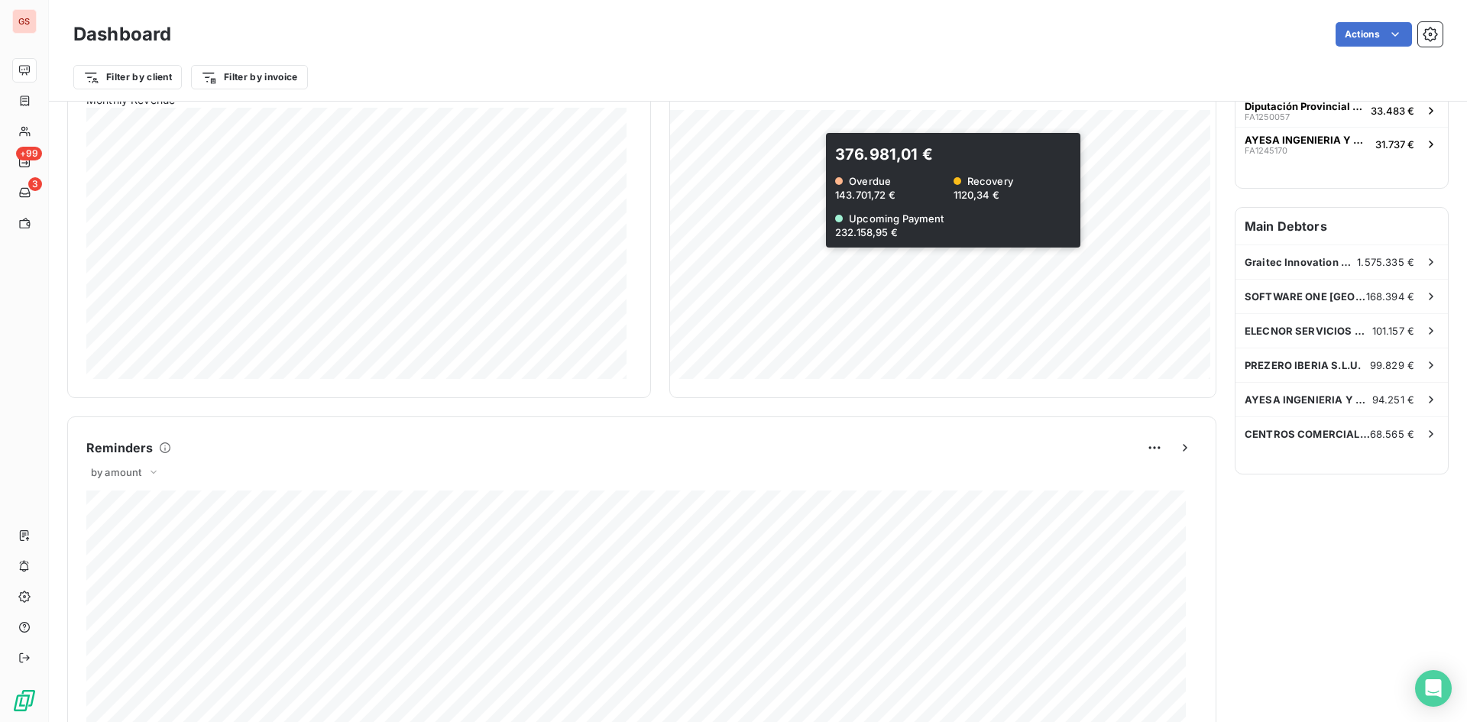
scroll to position [384, 0]
